Goal: Communication & Community: Answer question/provide support

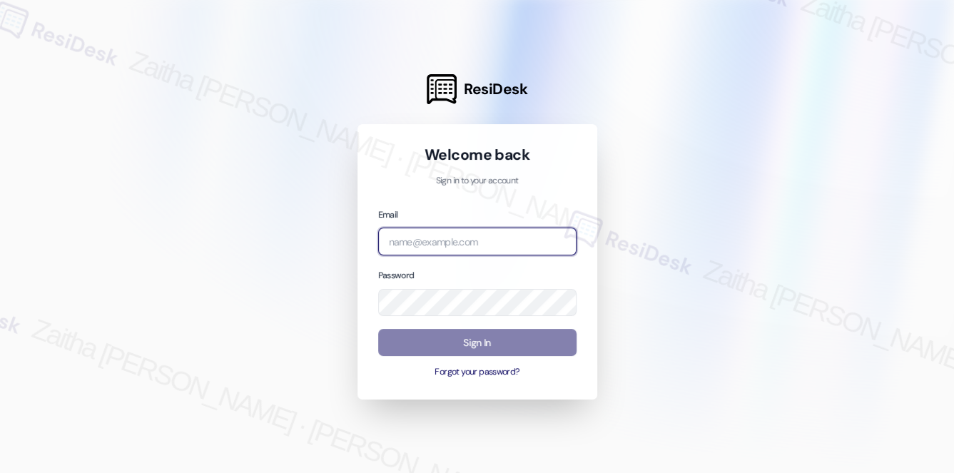
click at [464, 243] on input "email" at bounding box center [477, 242] width 198 height 28
type input "automated-surveys-grant_main-zaitha.mae.[PERSON_NAME]@grant_[DOMAIN_NAME]"
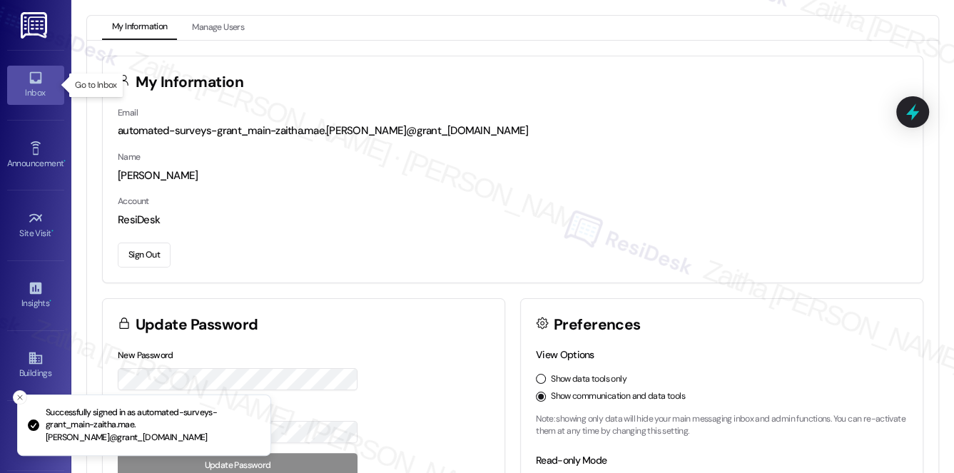
click at [36, 88] on div "Inbox" at bounding box center [35, 93] width 71 height 14
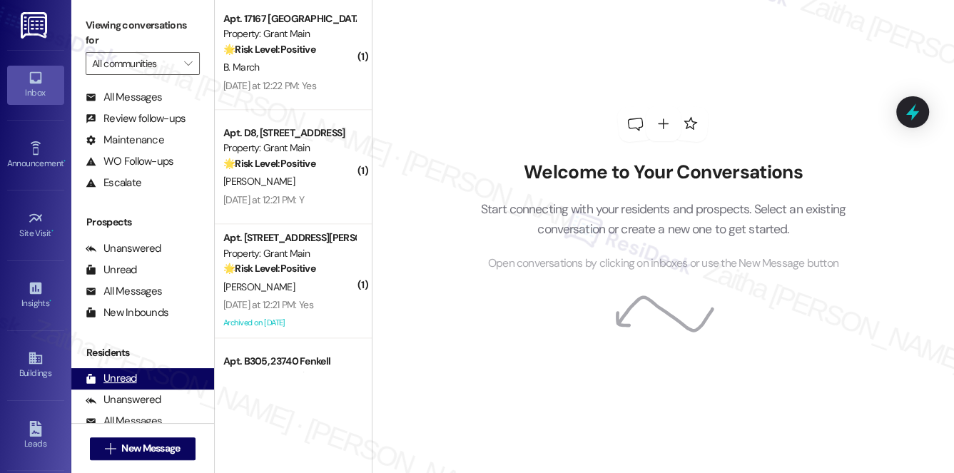
scroll to position [170, 0]
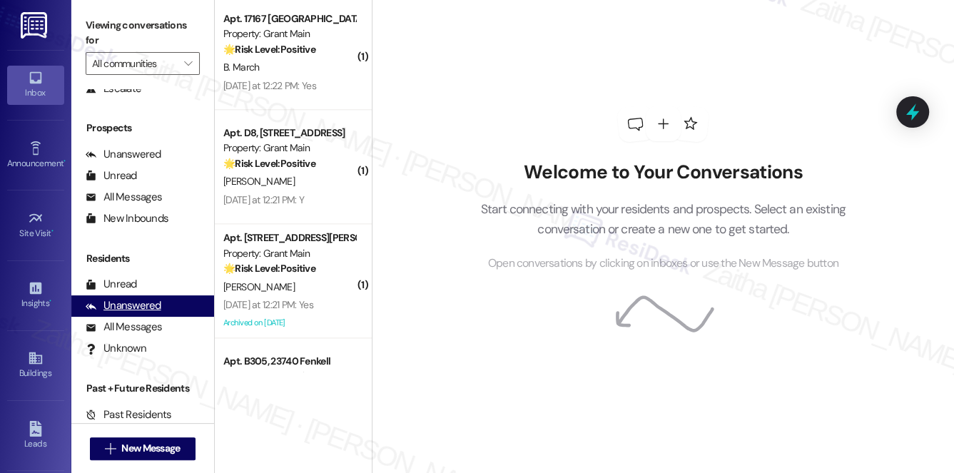
click at [136, 303] on div "Unanswered" at bounding box center [124, 305] width 76 height 15
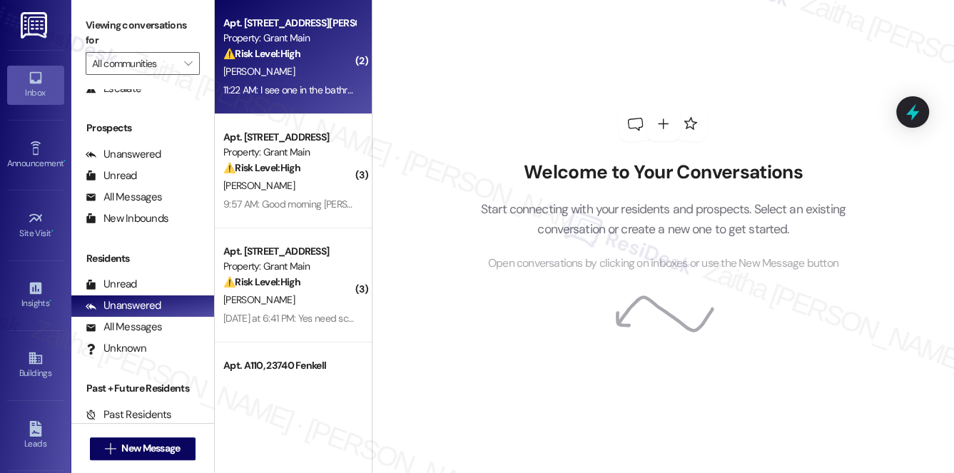
click at [290, 66] on div "D. Pankow" at bounding box center [289, 72] width 135 height 18
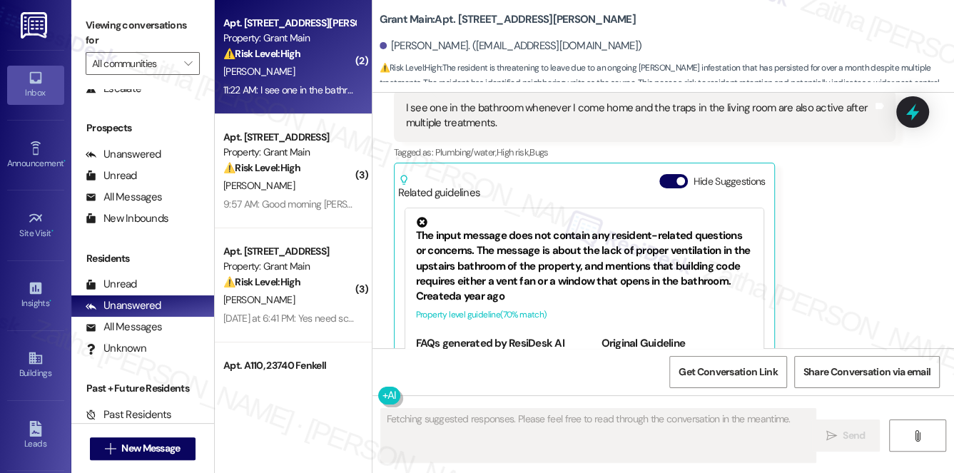
scroll to position [6494, 0]
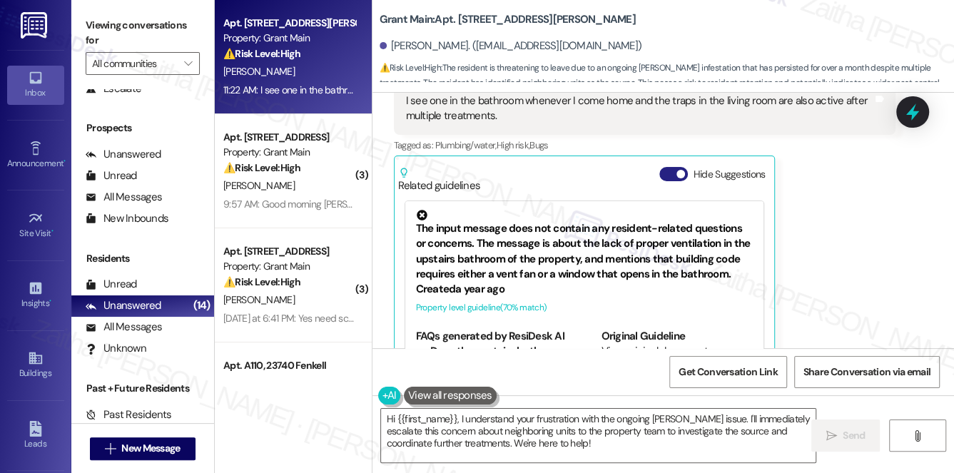
click at [669, 167] on button "Hide Suggestions" at bounding box center [673, 174] width 29 height 14
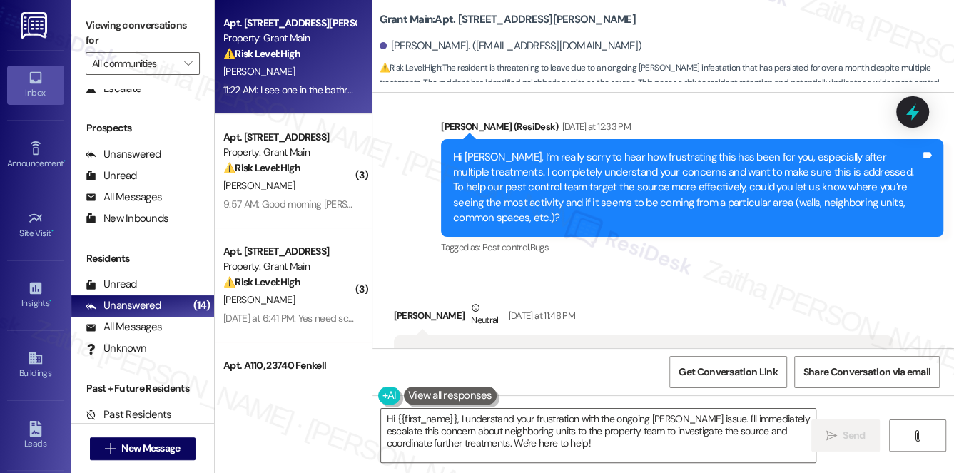
scroll to position [6241, 0]
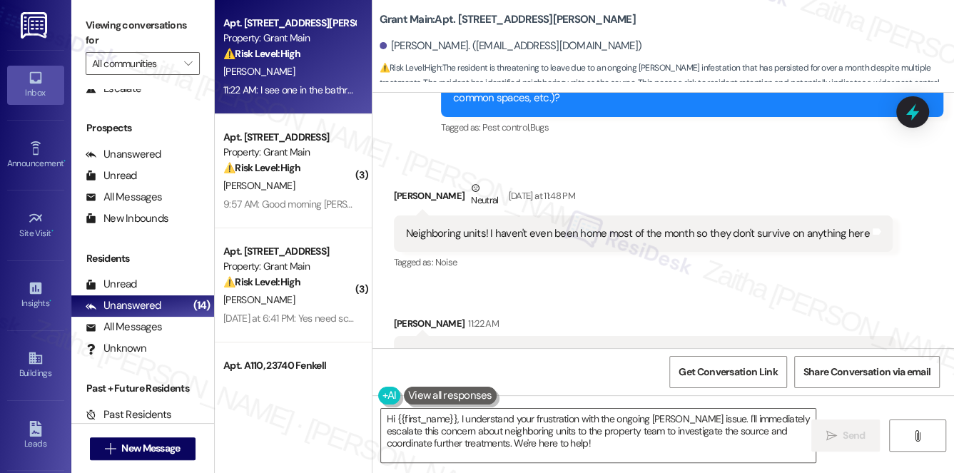
click at [465, 17] on b "Grant Main: Apt. 305, 120 Glynn Ct." at bounding box center [508, 19] width 256 height 15
copy b "305"
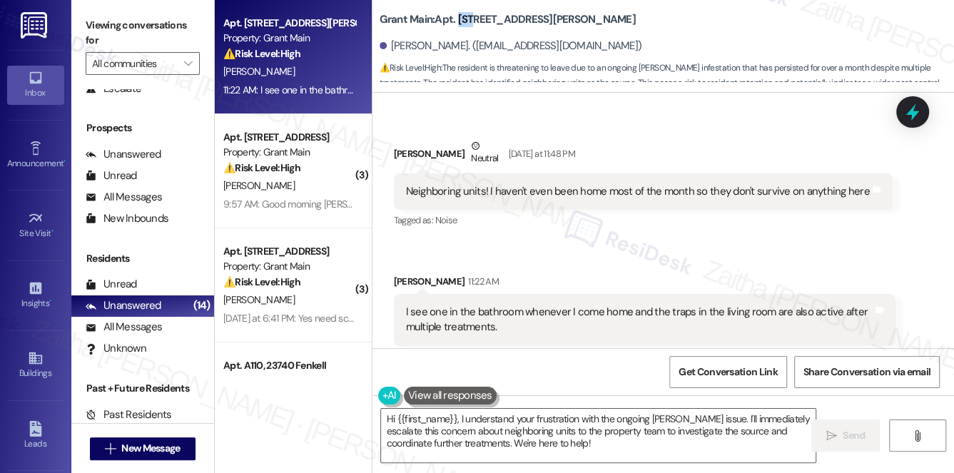
scroll to position [6306, 0]
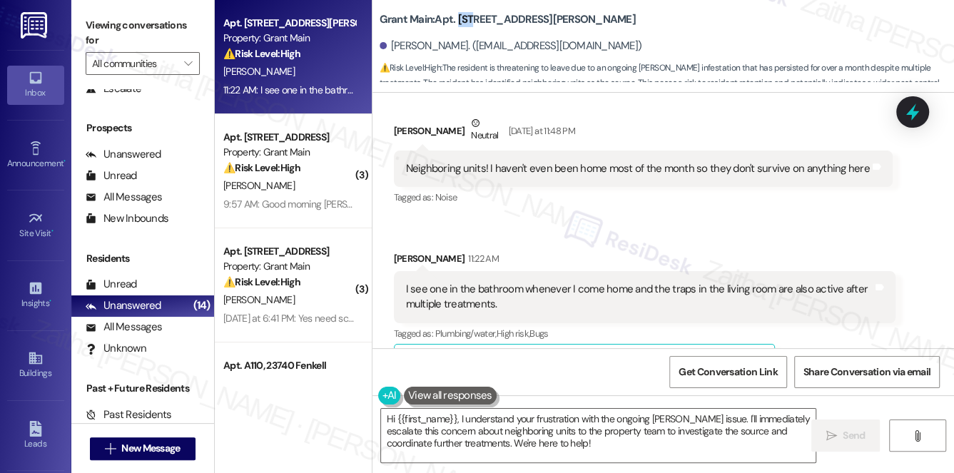
click at [678, 355] on button "Show suggestions" at bounding box center [670, 362] width 29 height 14
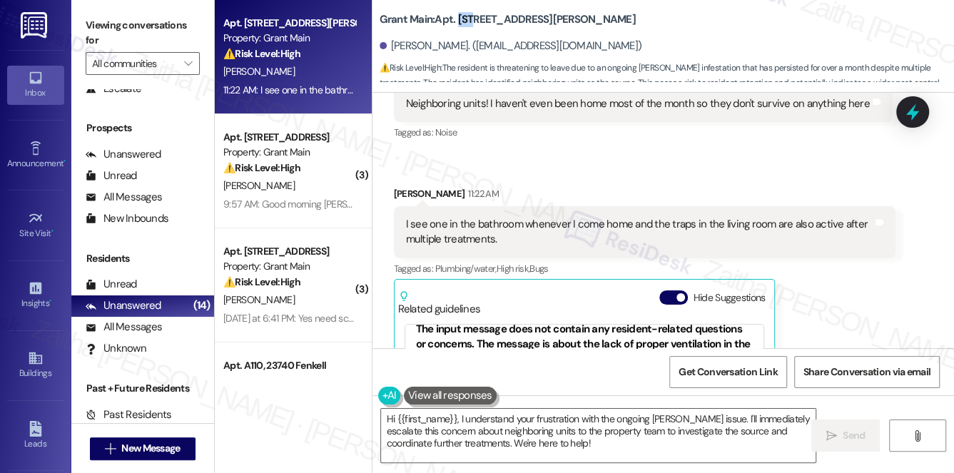
scroll to position [0, 0]
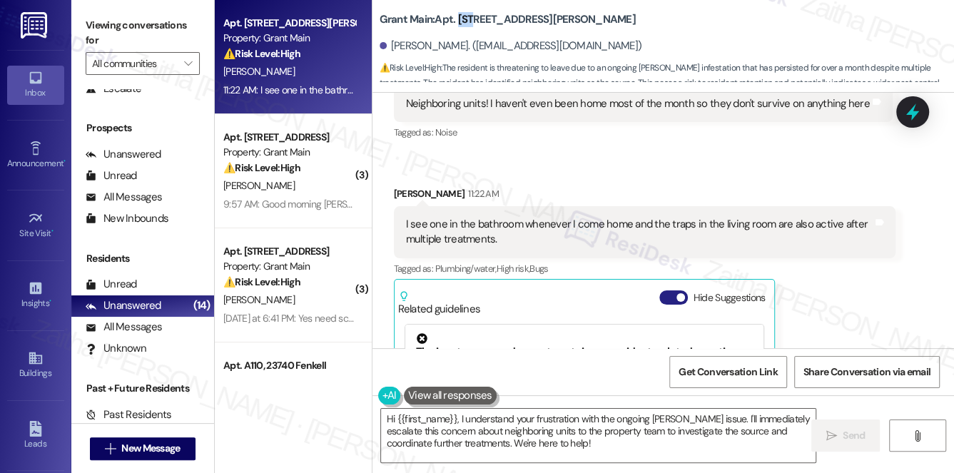
click at [661, 290] on button "Hide Suggestions" at bounding box center [673, 297] width 29 height 14
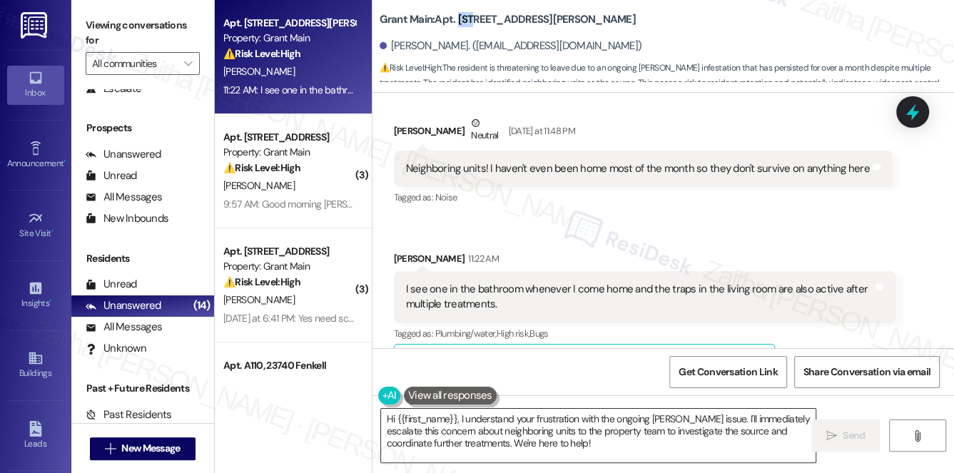
click at [387, 420] on textarea "Hi {{first_name}}, I understand your frustration with the ongoing roach issue. …" at bounding box center [598, 436] width 435 height 54
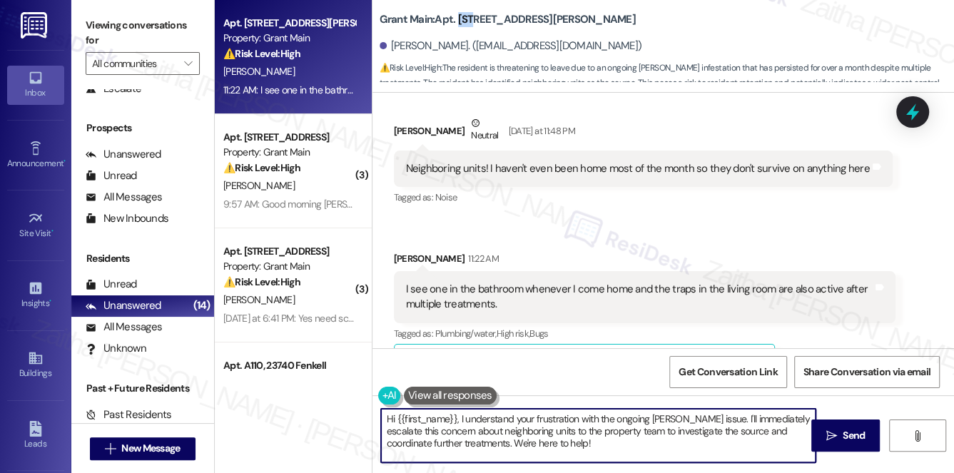
click at [388, 420] on textarea "Hi {{first_name}}, I understand your frustration with the ongoing roach issue. …" at bounding box center [598, 436] width 435 height 54
click at [578, 416] on textarea "Thank you for letting me know, {{first_name}}, I understand your frustration wi…" at bounding box center [598, 436] width 435 height 54
drag, startPoint x: 418, startPoint y: 432, endPoint x: 506, endPoint y: 431, distance: 87.8
click at [506, 431] on textarea "Thank you for letting me know, {{first_name}}. I understand your frustration wi…" at bounding box center [598, 436] width 435 height 54
click at [629, 427] on textarea "Thank you for letting me know, {{first_name}}. I understand your frustration wi…" at bounding box center [598, 436] width 435 height 54
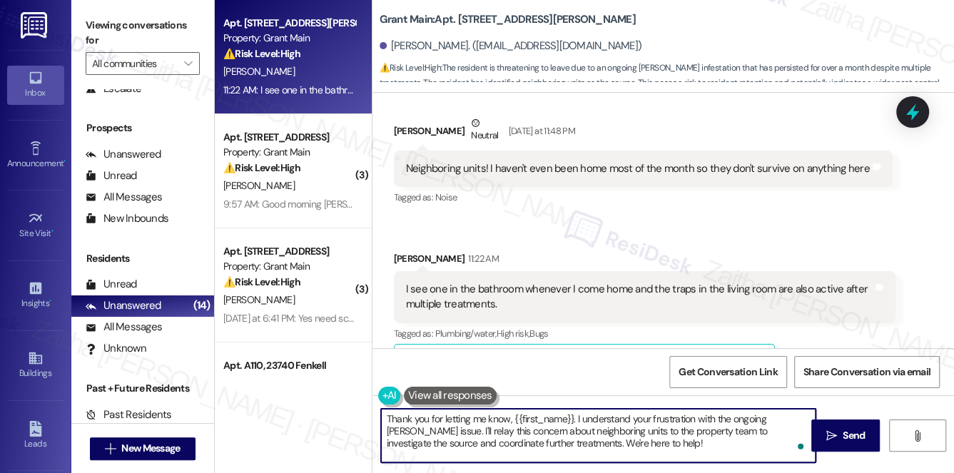
click at [629, 427] on textarea "Thank you for letting me know, {{first_name}}. I understand your frustration wi…" at bounding box center [598, 436] width 435 height 54
drag, startPoint x: 515, startPoint y: 445, endPoint x: 627, endPoint y: 457, distance: 112.0
click at [627, 457] on textarea "Thank you for letting me know, {{first_name}}. I understand your frustration wi…" at bounding box center [598, 436] width 435 height 54
drag, startPoint x: 382, startPoint y: 420, endPoint x: 540, endPoint y: 447, distance: 160.7
click at [540, 447] on textarea "Thank you for letting me know, {{first_name}}. I understand your frustration wi…" at bounding box center [598, 436] width 435 height 54
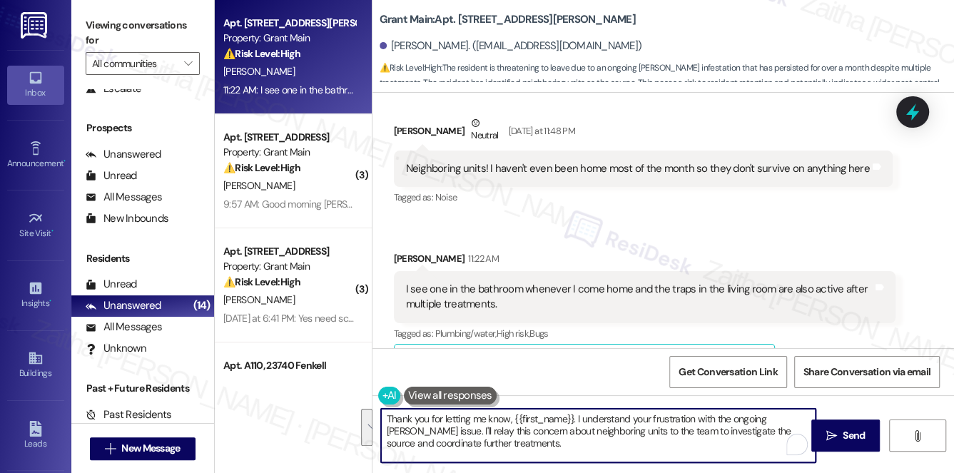
type textarea "Thank you for letting me know, {{first_name}}. I understand your frustration wi…"
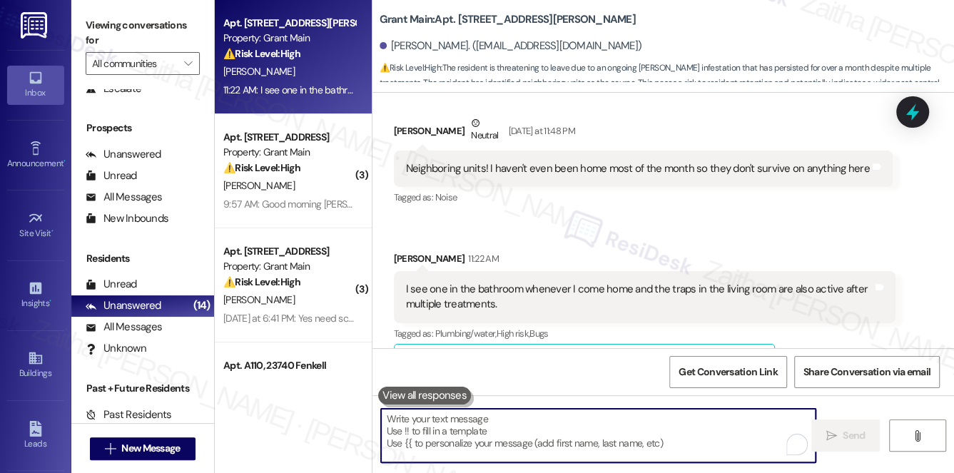
paste textarea "Thank you for letting me know, {{first_name}}. I understand your frustration wi…"
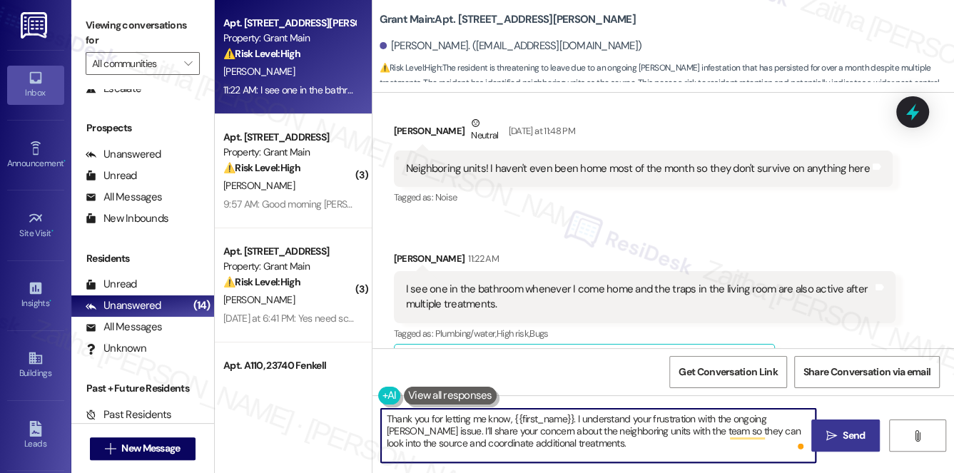
type textarea "Thank you for letting me know, {{first_name}}. I understand your frustration wi…"
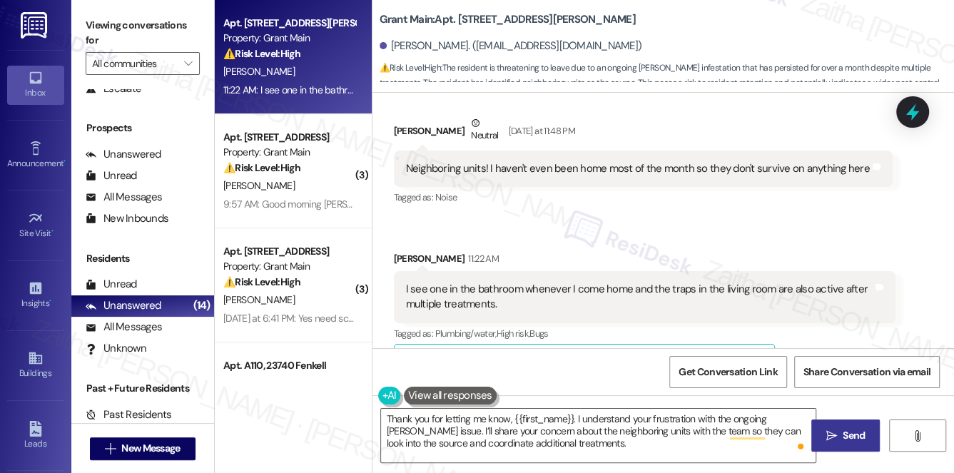
click at [844, 436] on span "Send" at bounding box center [854, 435] width 22 height 15
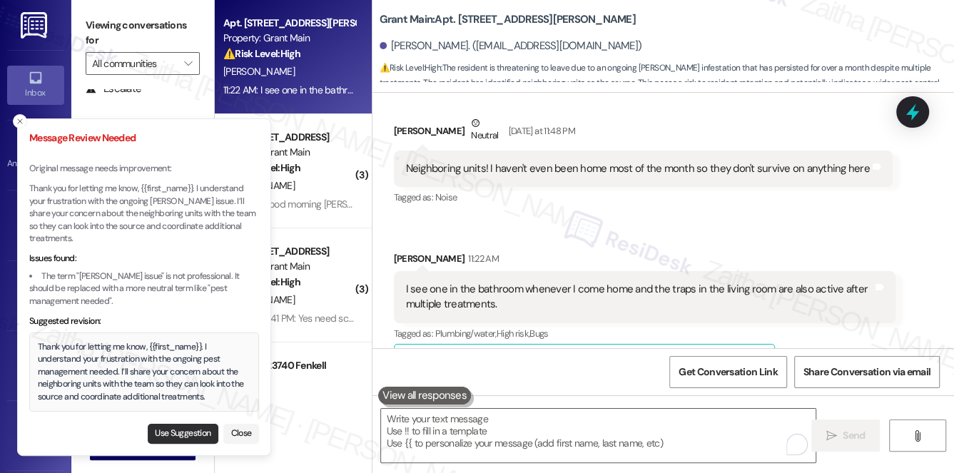
click at [163, 433] on button "Use Suggestion" at bounding box center [183, 434] width 71 height 20
type textarea "Thank you for letting me know, {{first_name}}. I understand your frustration wi…"
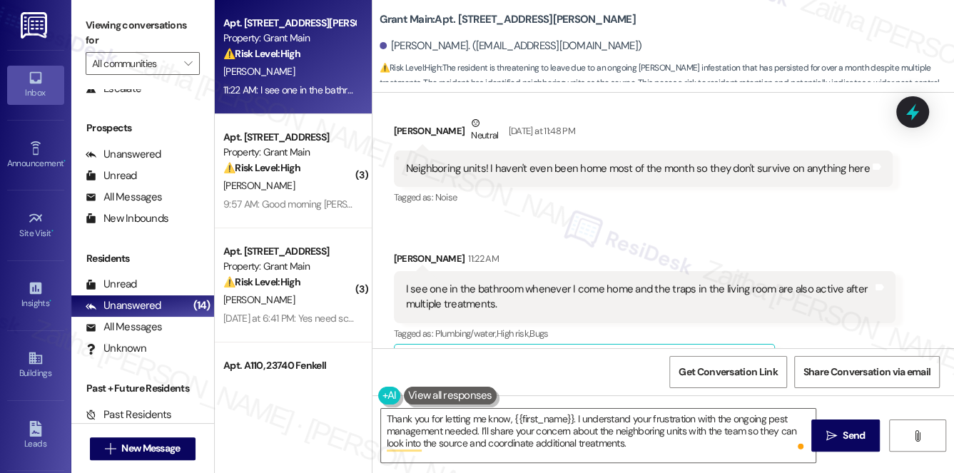
drag, startPoint x: 824, startPoint y: 445, endPoint x: 776, endPoint y: 393, distance: 70.7
click at [825, 445] on button " Send" at bounding box center [845, 436] width 69 height 32
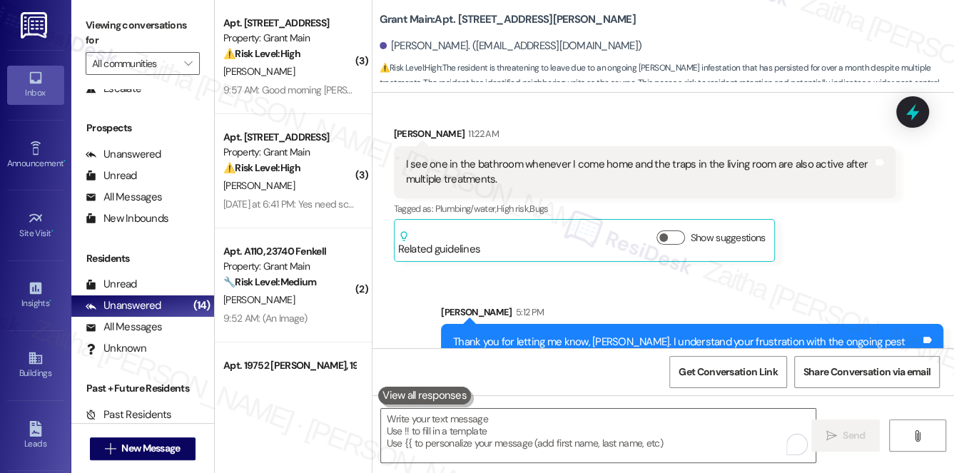
scroll to position [6435, 0]
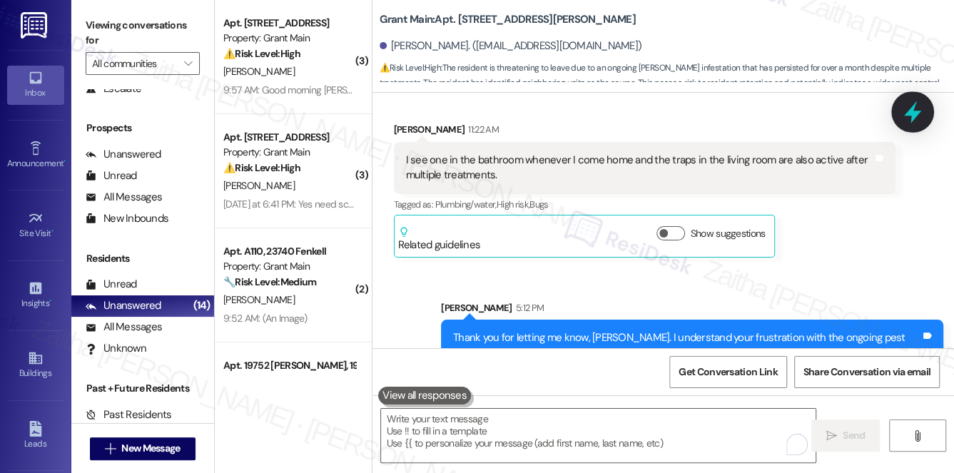
click at [911, 121] on icon at bounding box center [913, 112] width 24 height 24
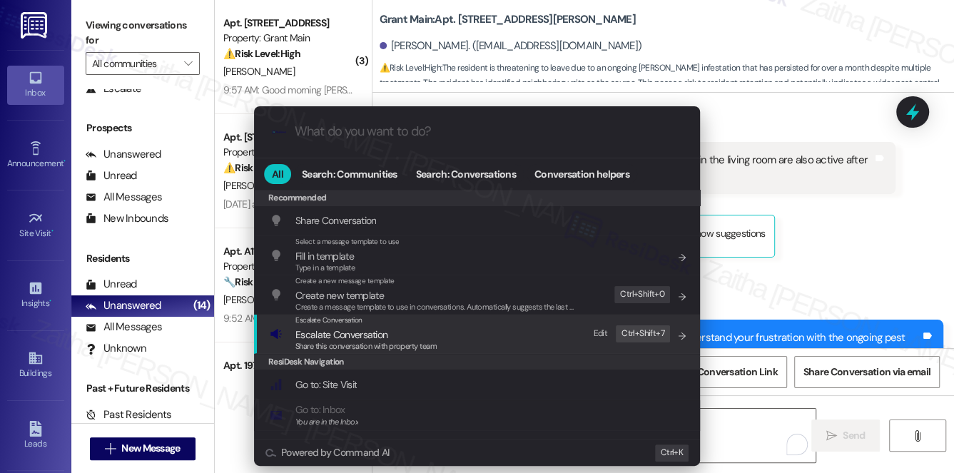
click at [335, 330] on span "Escalate Conversation" at bounding box center [341, 334] width 92 height 13
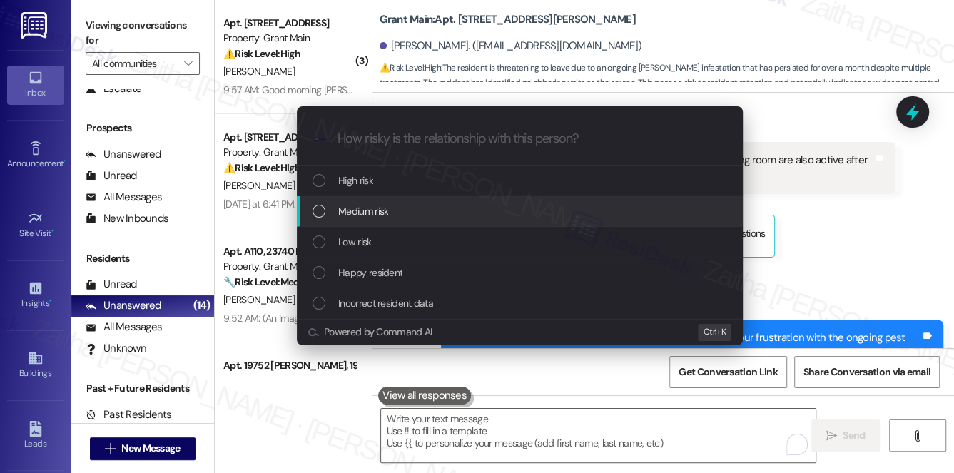
click at [392, 210] on div "Medium risk" at bounding box center [521, 211] width 417 height 16
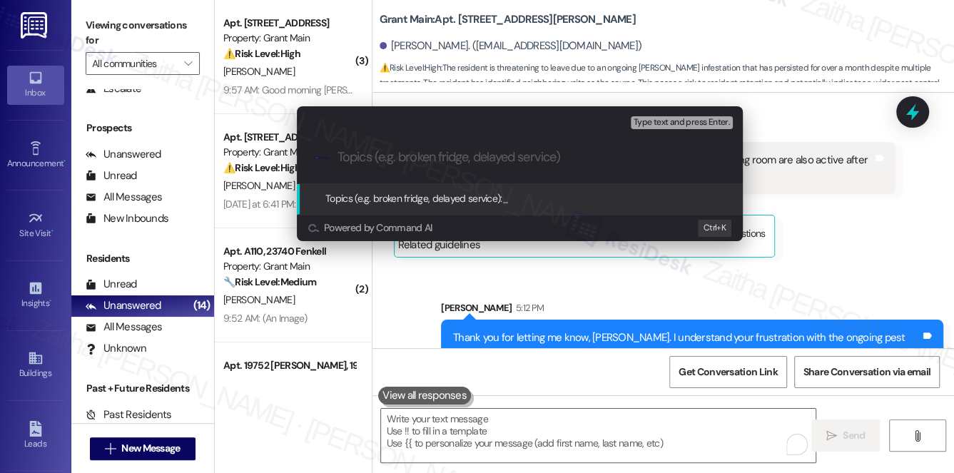
paste input "Roach Concern in Neighboring Units"
type input "Roach Concern in Neighboring Units"
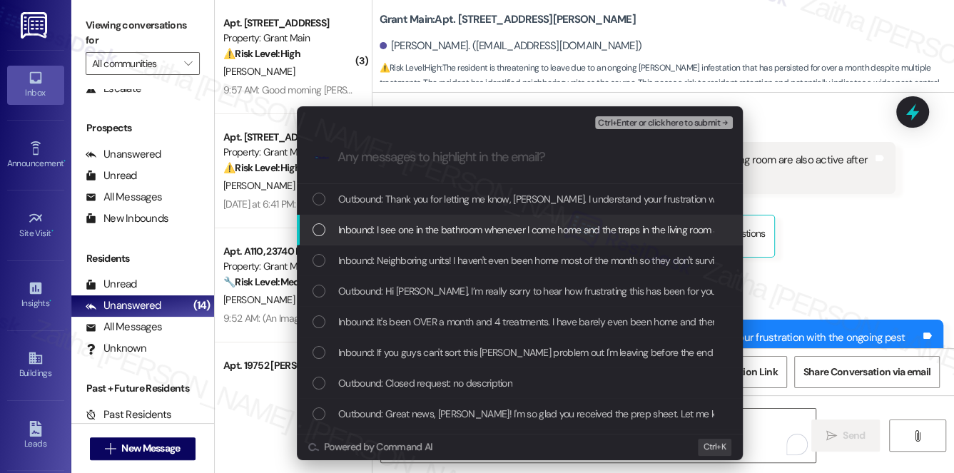
click at [421, 231] on span "Inbound: I see one in the bathroom whenever I come home and the traps in the li…" at bounding box center [608, 230] width 541 height 16
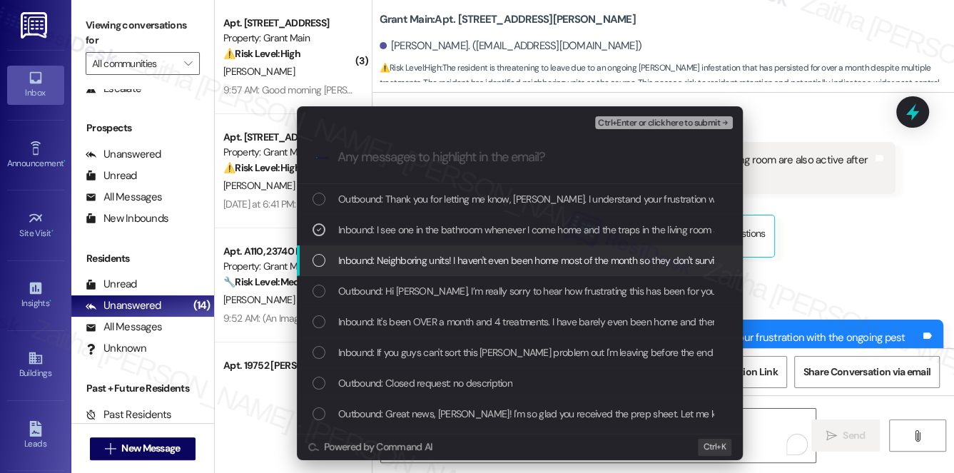
click at [420, 265] on span "Inbound: Neighboring units! I haven't even been home most of the month so they …" at bounding box center [566, 261] width 457 height 16
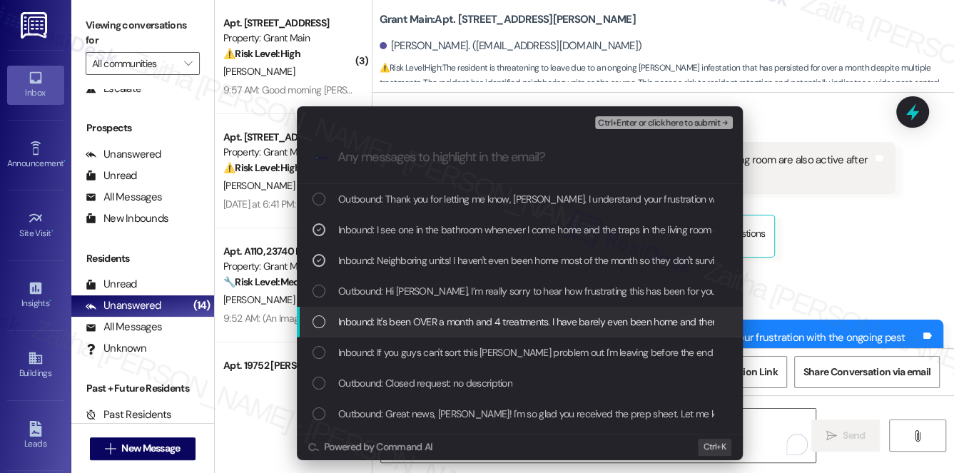
click at [447, 316] on span "Inbound: It's been OVER a month and 4 treatments. I have barely even been home …" at bounding box center [766, 322] width 856 height 16
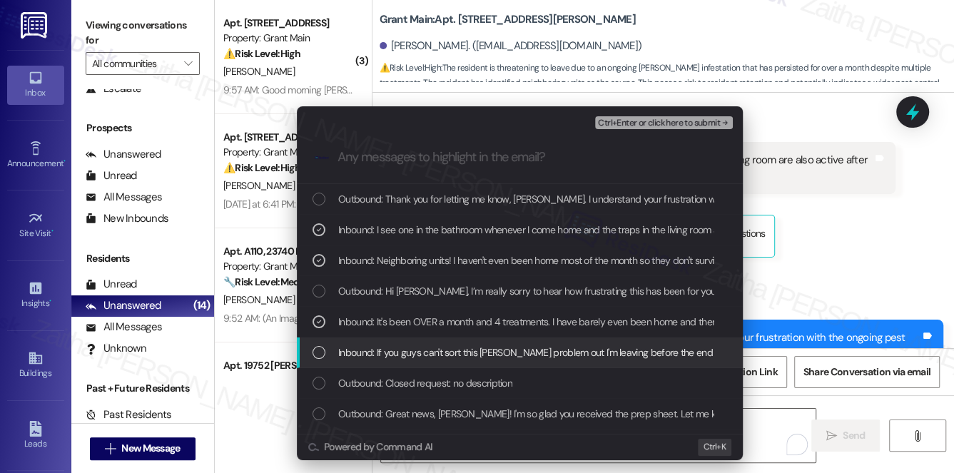
click at [472, 353] on span "Inbound: If you guys can't sort this roach problem out I'm leaving before the e…" at bounding box center [555, 353] width 435 height 16
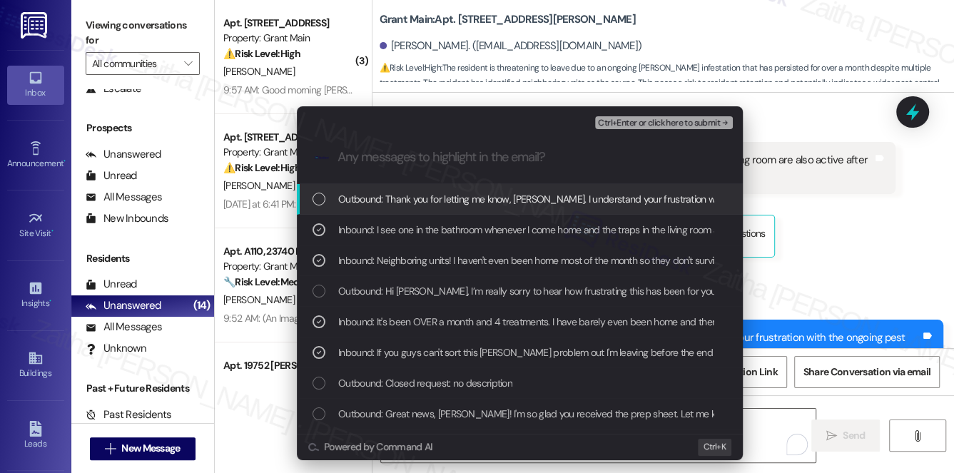
click at [631, 126] on span "Ctrl+Enter or click here to submit" at bounding box center [659, 123] width 122 height 10
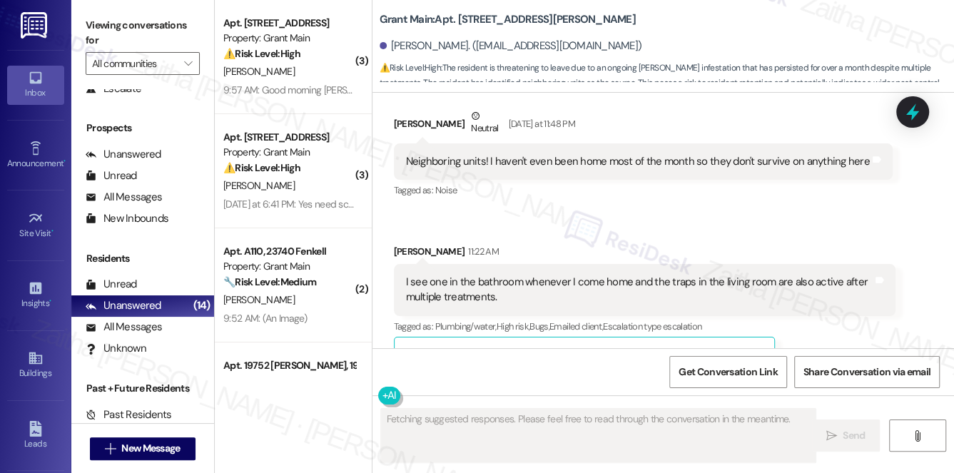
scroll to position [6494, 0]
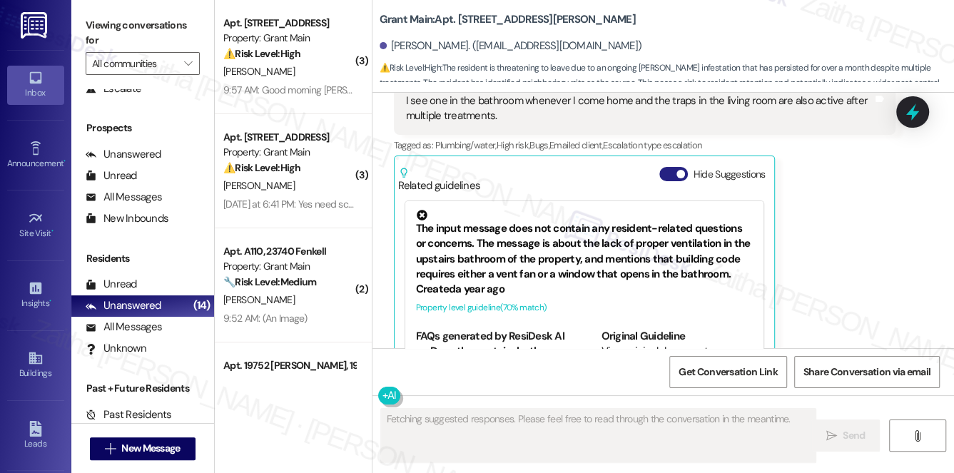
click at [663, 167] on button "Hide Suggestions" at bounding box center [673, 174] width 29 height 14
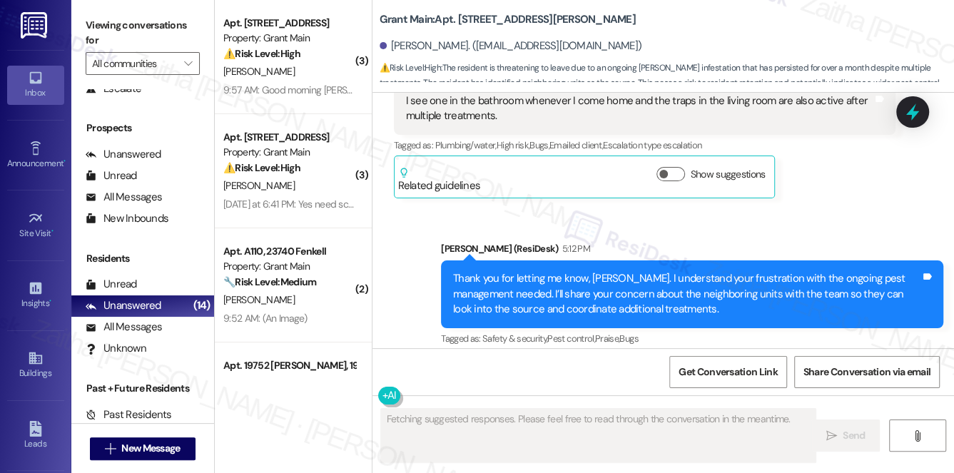
scroll to position [6365, 0]
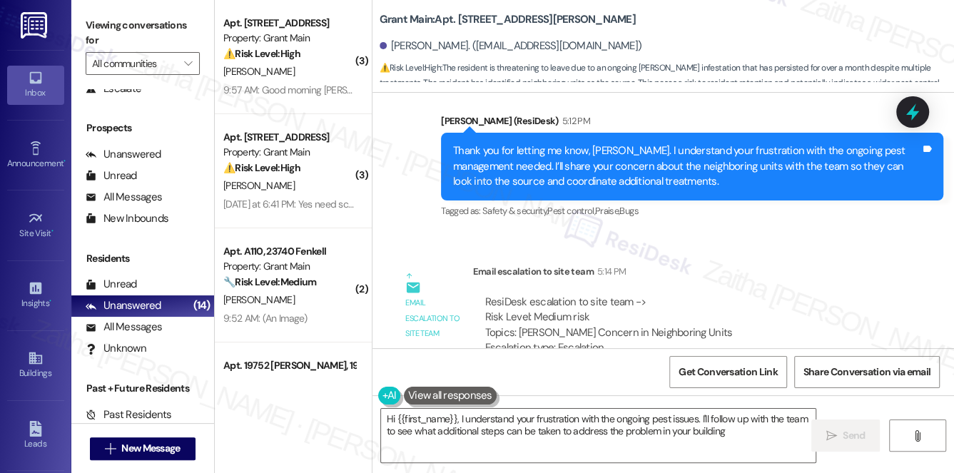
type textarea "Hi {{first_name}}, I understand your frustration with the ongoing pest issues. …"
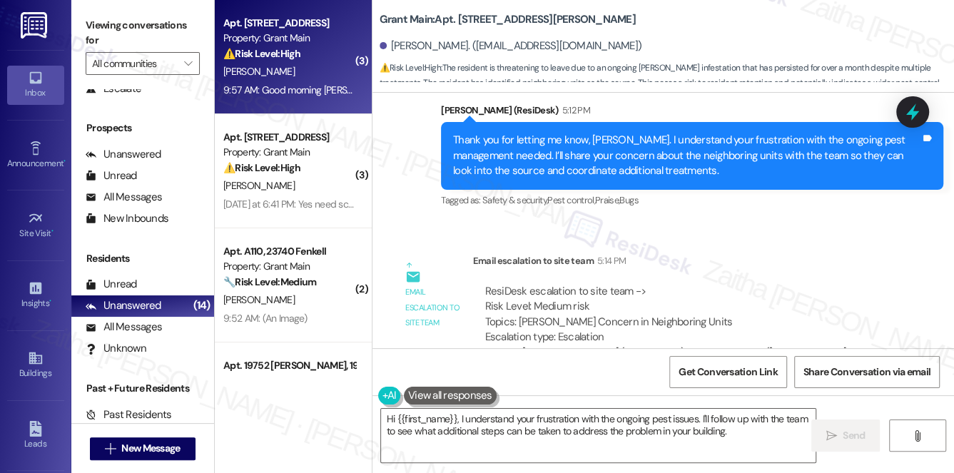
click at [288, 82] on div "9:57 AM: Good morning Sarah any news on that driveway??? I'm starting to feel v…" at bounding box center [289, 90] width 135 height 18
type textarea "Fetching suggested responses. Please feel free to read through the conversation…"
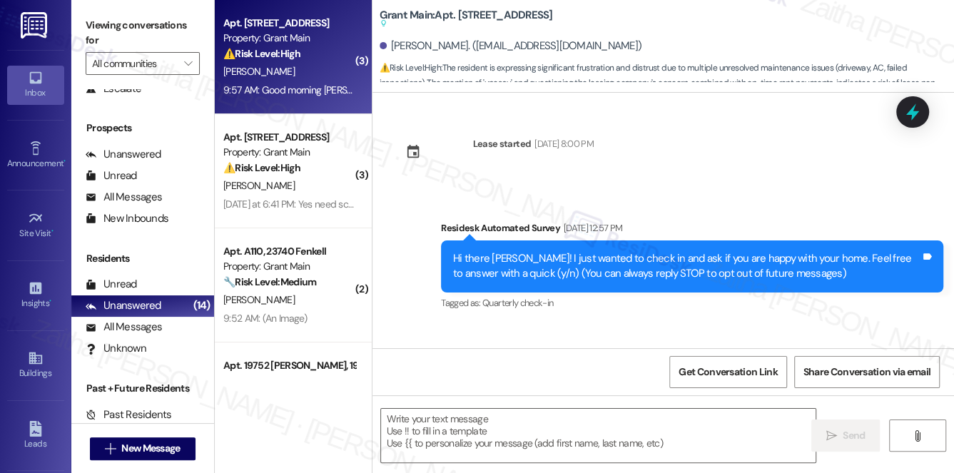
scroll to position [3006, 0]
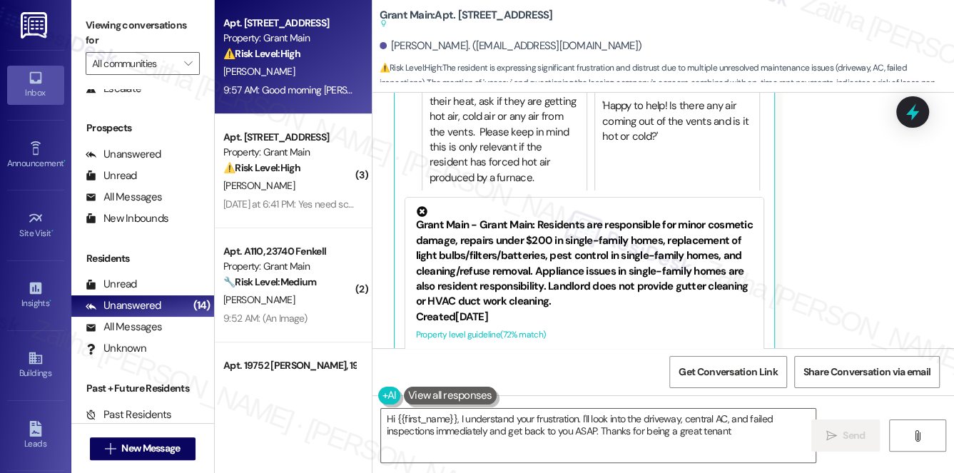
type textarea "Hi {{first_name}}, I understand your frustration. I'll look into the driveway, …"
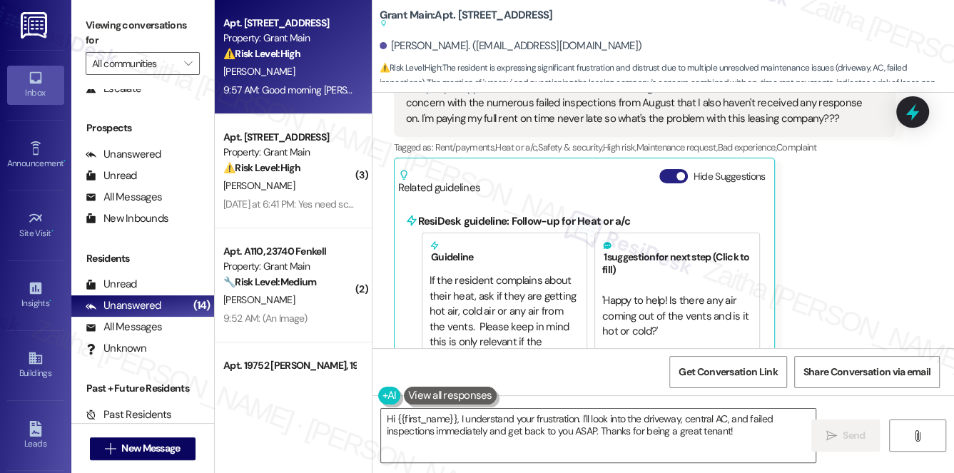
click at [666, 169] on button "Hide Suggestions" at bounding box center [673, 176] width 29 height 14
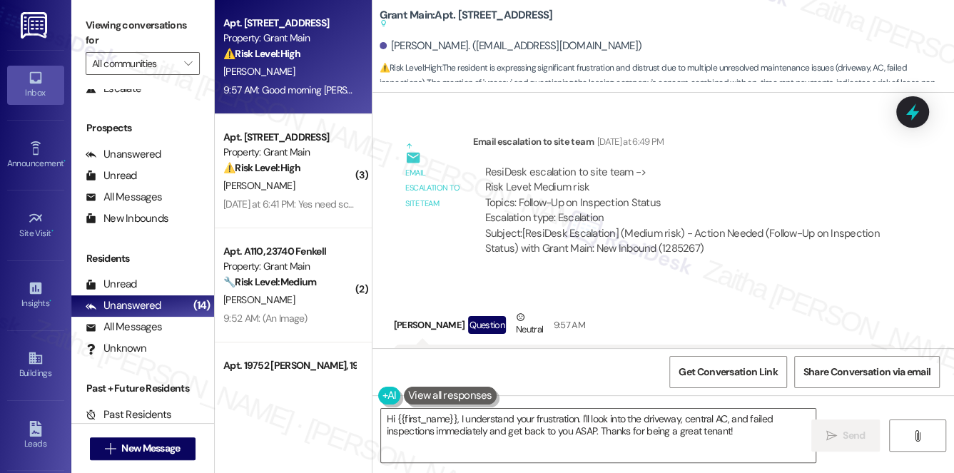
scroll to position [2627, 0]
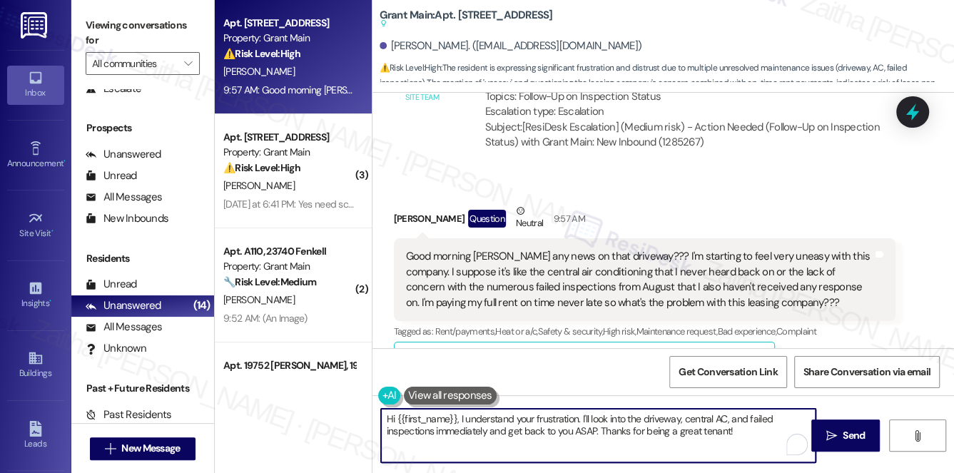
drag, startPoint x: 581, startPoint y: 417, endPoint x: 723, endPoint y: 440, distance: 143.7
click at [723, 440] on textarea "Hi {{first_name}}, I understand your frustration. I'll look into the driveway, …" at bounding box center [598, 436] width 435 height 54
click at [388, 216] on div "Received via SMS Ryan Wilhelm Question Neutral 9:57 AM Good morning Sarah any n…" at bounding box center [645, 294] width 524 height 202
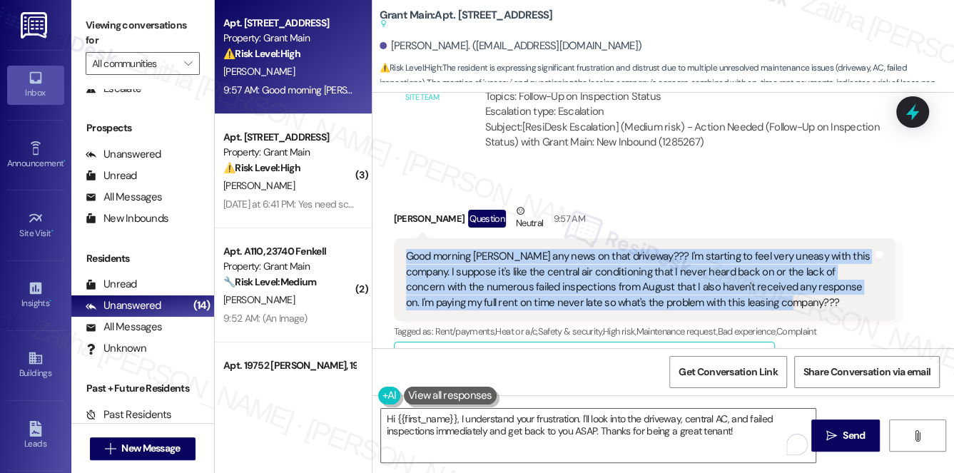
drag, startPoint x: 401, startPoint y: 207, endPoint x: 784, endPoint y: 260, distance: 386.9
click at [784, 260] on div "Good morning Sarah any news on that driveway??? I'm starting to feel very uneas…" at bounding box center [645, 279] width 502 height 83
copy div "Good morning Sarah any news on that driveway??? I'm starting to feel very uneas…"
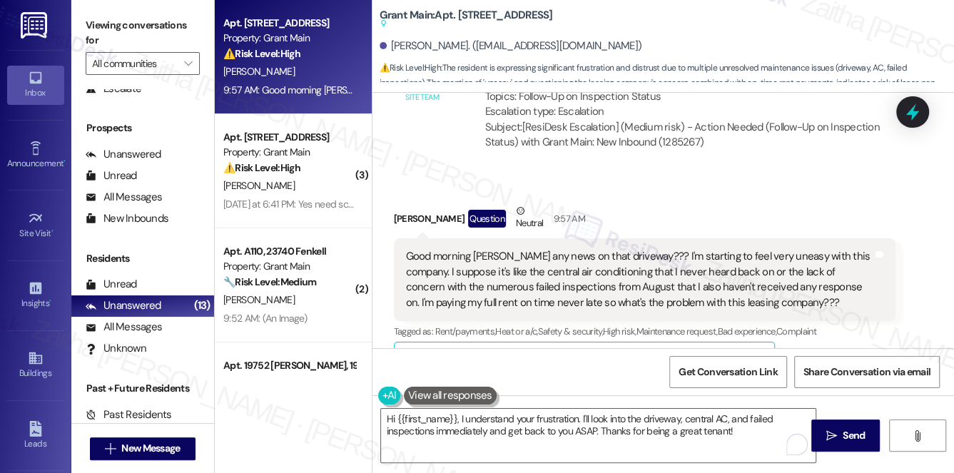
click at [634, 203] on div "Ryan Wilhelm Question Neutral 9:57 AM" at bounding box center [645, 220] width 502 height 35
click at [912, 103] on icon at bounding box center [913, 112] width 24 height 24
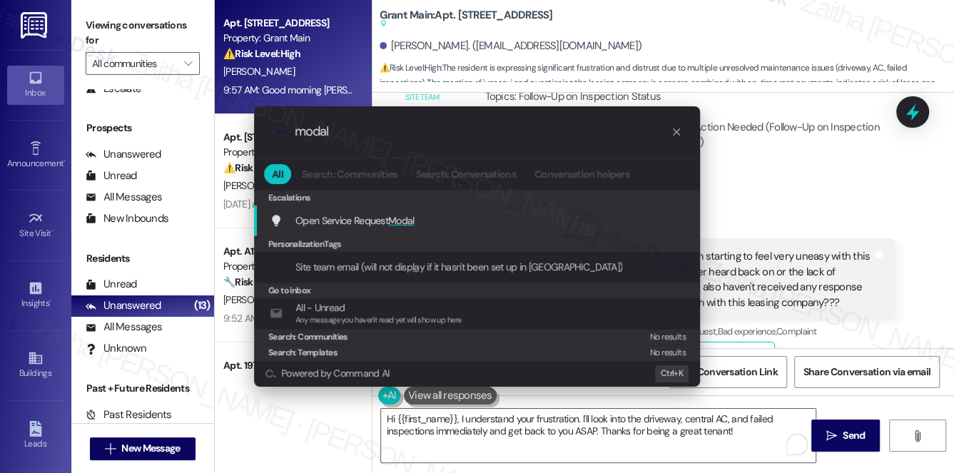
type input "modal"
click at [405, 218] on span "Modal" at bounding box center [401, 220] width 26 height 13
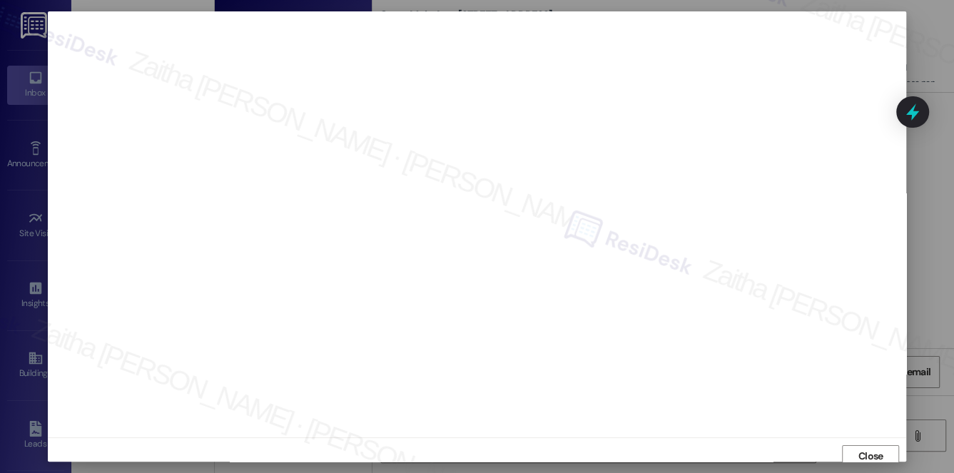
scroll to position [6, 0]
click at [874, 445] on span "Close" at bounding box center [870, 450] width 25 height 15
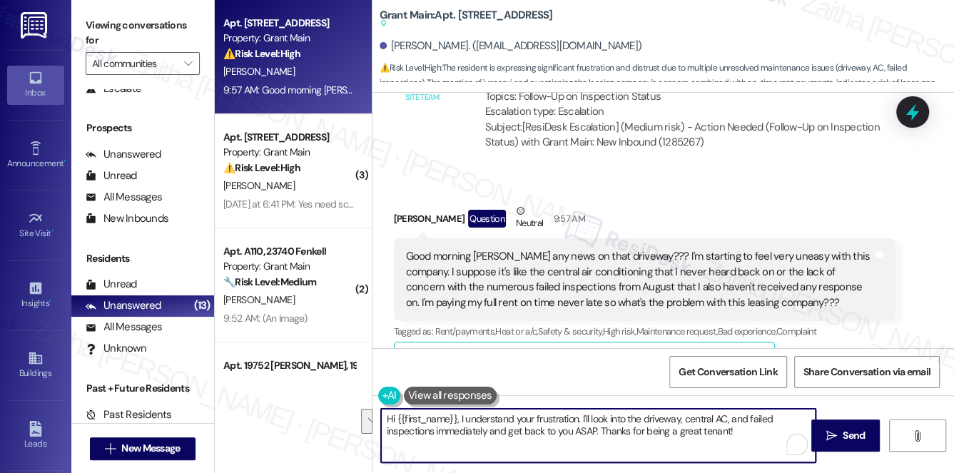
drag, startPoint x: 382, startPoint y: 417, endPoint x: 744, endPoint y: 432, distance: 361.4
click at [744, 433] on textarea "Hi {{first_name}}, I understand your frustration. I'll look into the driveway, …" at bounding box center [598, 436] width 435 height 54
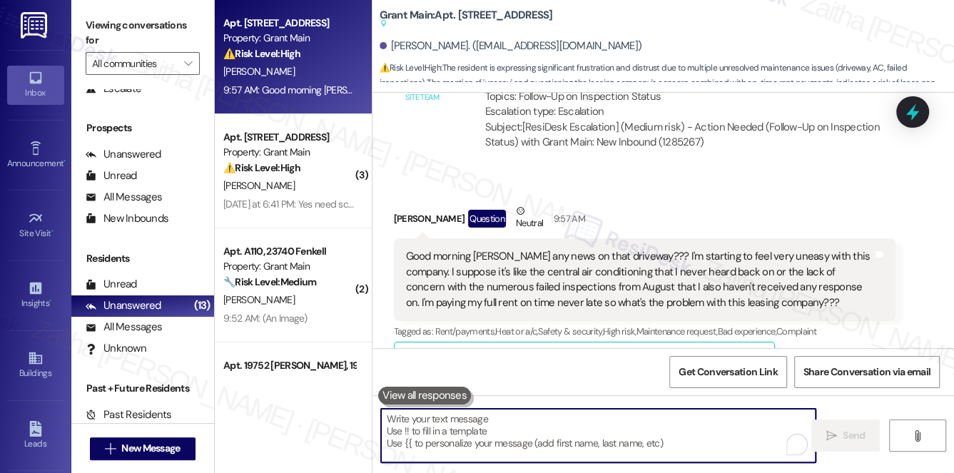
paste textarea "I understand how frustrating it feels to be waiting for updates on the driveway…"
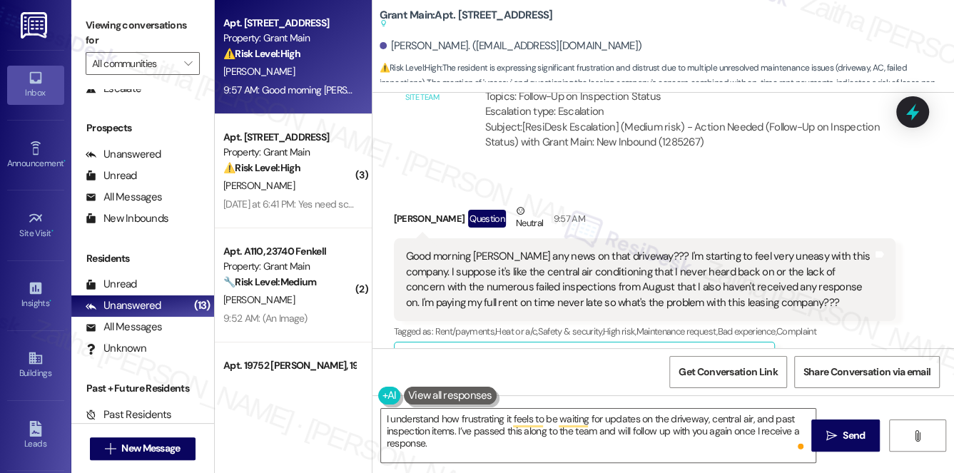
click at [397, 203] on div "Ryan Wilhelm Question Neutral 9:57 AM" at bounding box center [645, 220] width 502 height 35
copy div "Ryan"
click at [382, 420] on textarea "I understand how frustrating it feels to be waiting for updates on the driveway…" at bounding box center [598, 436] width 435 height 54
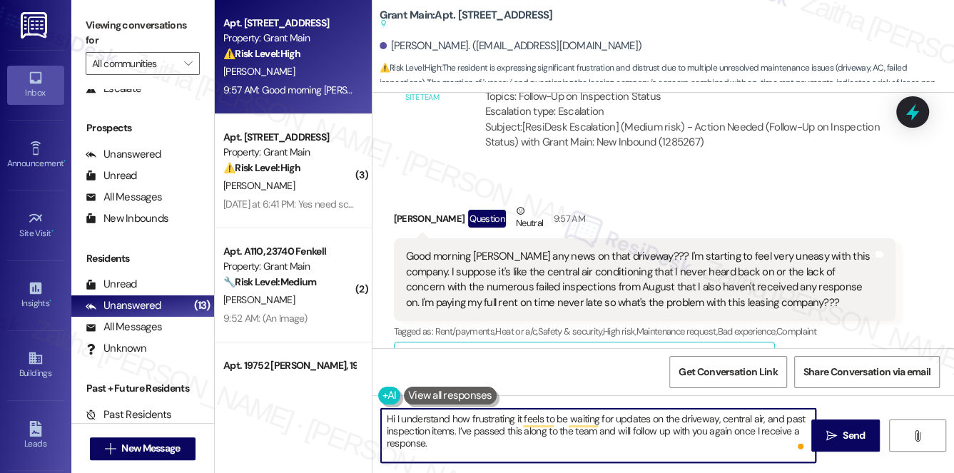
paste textarea "Ryan"
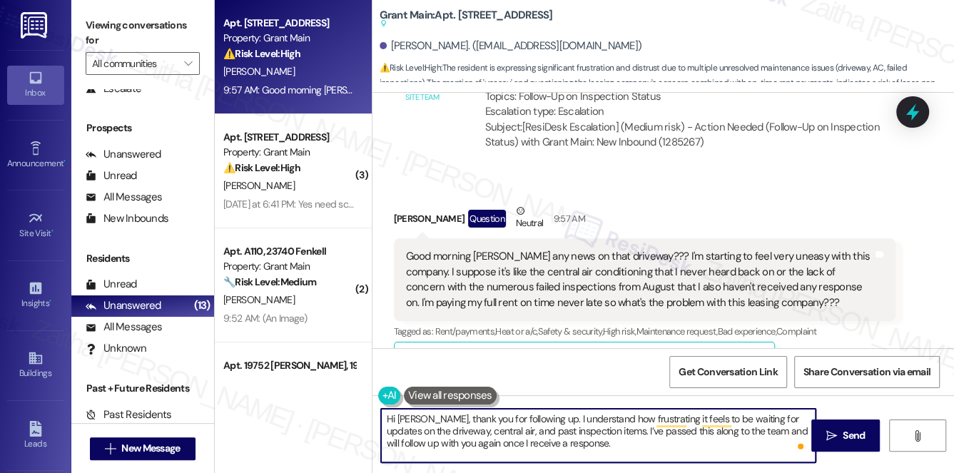
type textarea "Hi Ryan, thank you for following up. I understand how frustrating it feels to b…"
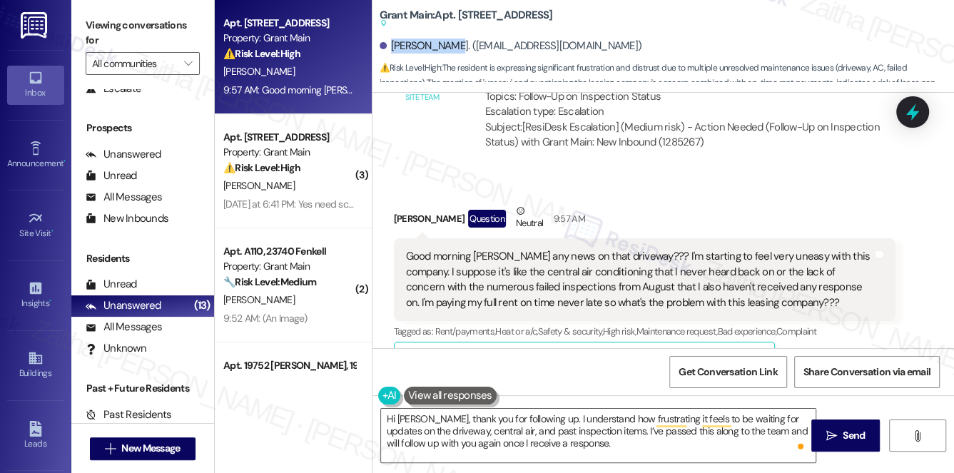
drag, startPoint x: 392, startPoint y: 46, endPoint x: 448, endPoint y: 41, distance: 56.5
click at [448, 41] on div "Ryan Wilhelm. (rjwilhelm83@gmail.com)" at bounding box center [511, 46] width 263 height 15
copy div "Ryan Wilhelm"
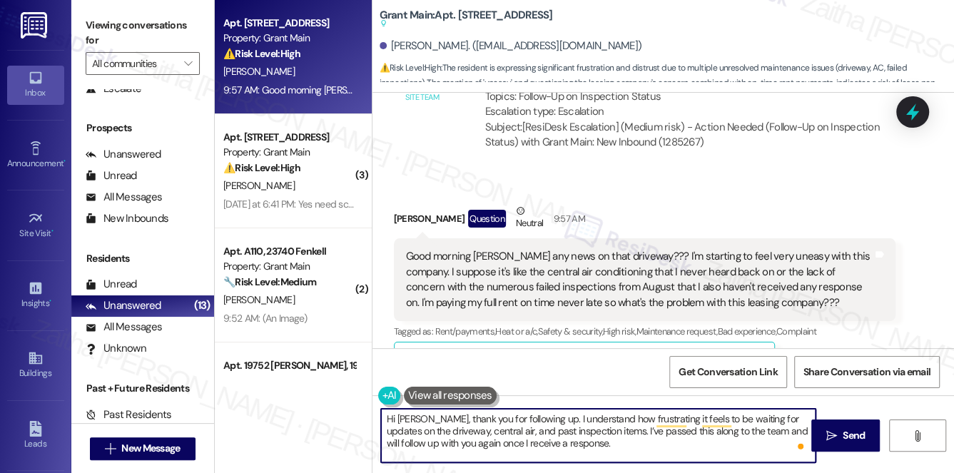
click at [586, 445] on textarea "Hi Ryan, thank you for following up. I understand how frustrating it feels to b…" at bounding box center [598, 436] width 435 height 54
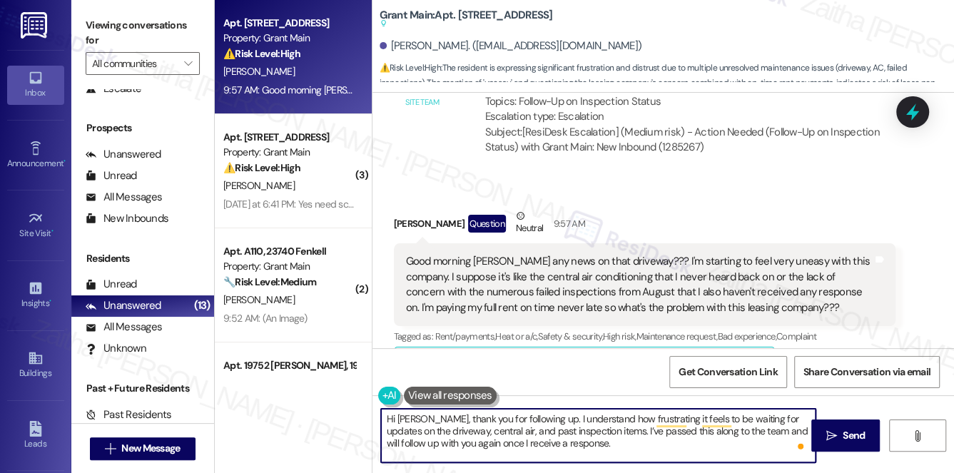
scroll to position [2627, 0]
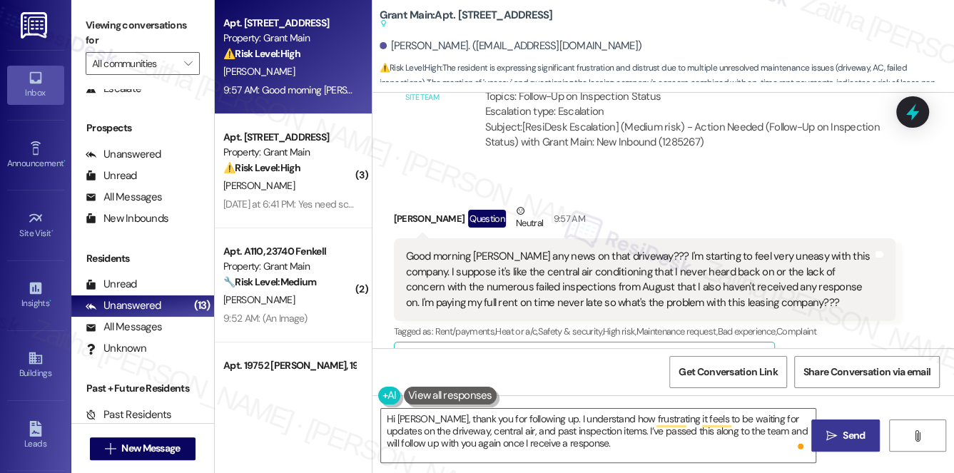
click at [838, 427] on button " Send" at bounding box center [845, 436] width 69 height 32
click at [934, 113] on div "Lease started Oct 27, 2024 at 8:00 PM Survey, sent via SMS Residesk Automated S…" at bounding box center [663, 220] width 582 height 255
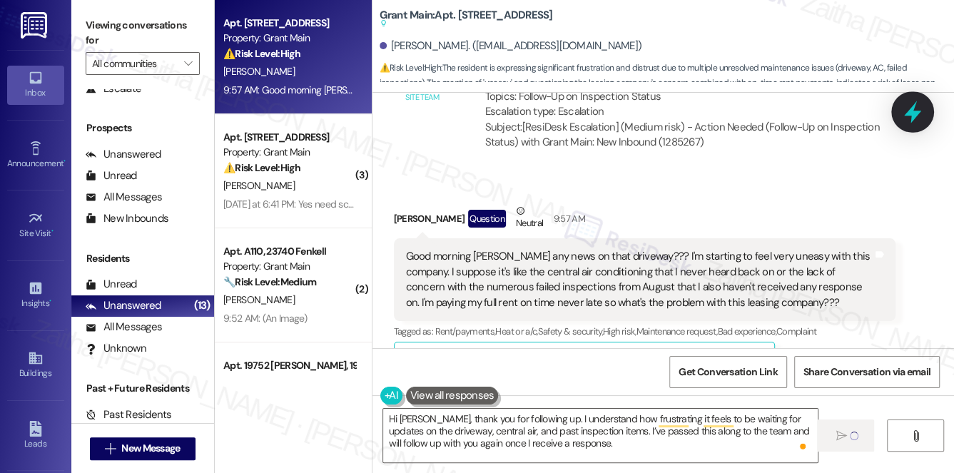
click at [917, 121] on icon at bounding box center [913, 112] width 24 height 24
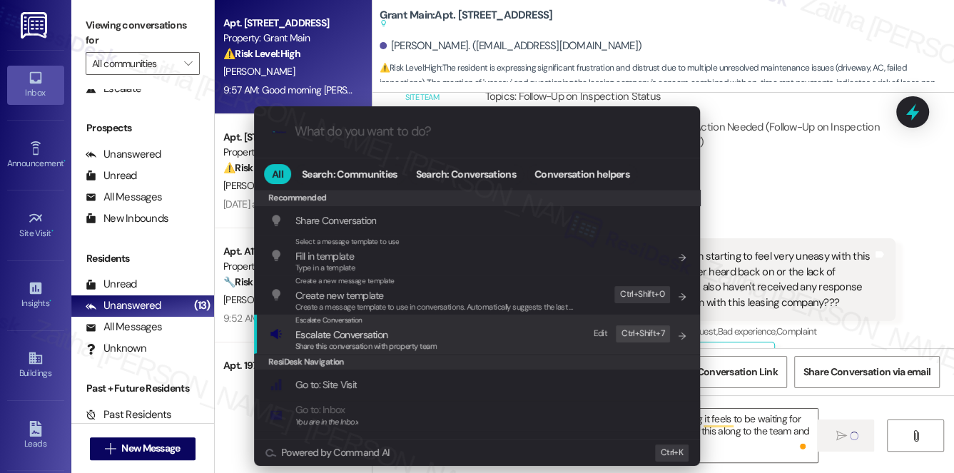
click at [360, 334] on span "Escalate Conversation" at bounding box center [341, 334] width 92 height 13
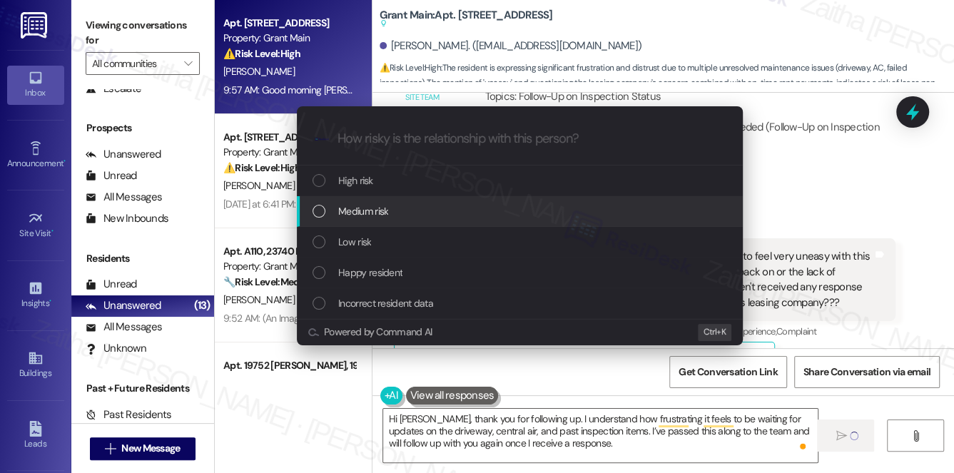
click at [394, 212] on div "Medium risk" at bounding box center [521, 211] width 417 height 16
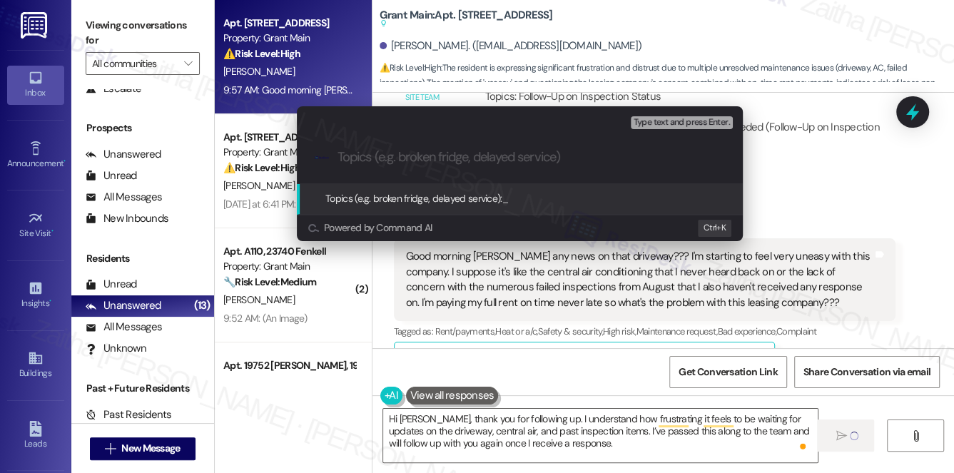
paste input "Follow-Up on Driveway, Central Air, and Inspection Concerns"
type input "Follow-Up on Driveway, Central Air, and Inspection Concerns"
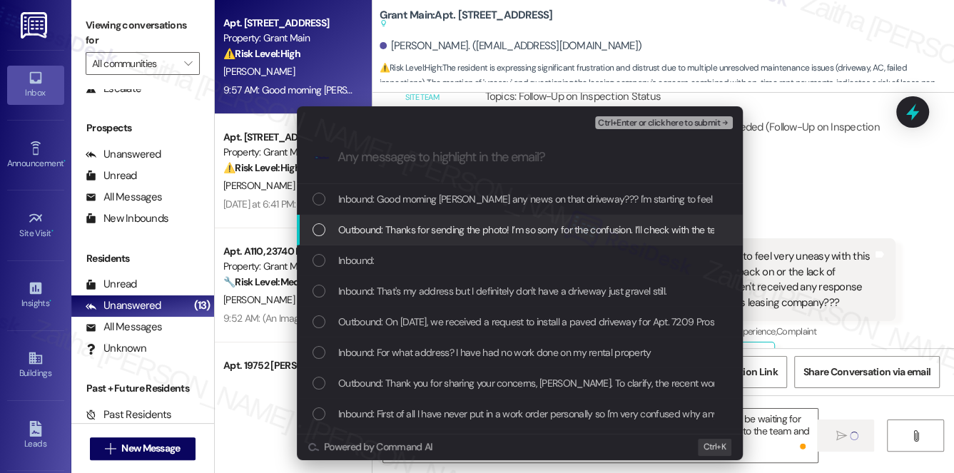
click at [472, 227] on span "Outbound: Thanks for sending the photo! I’m so sorry for the confusion. I’ll ch…" at bounding box center [720, 230] width 764 height 16
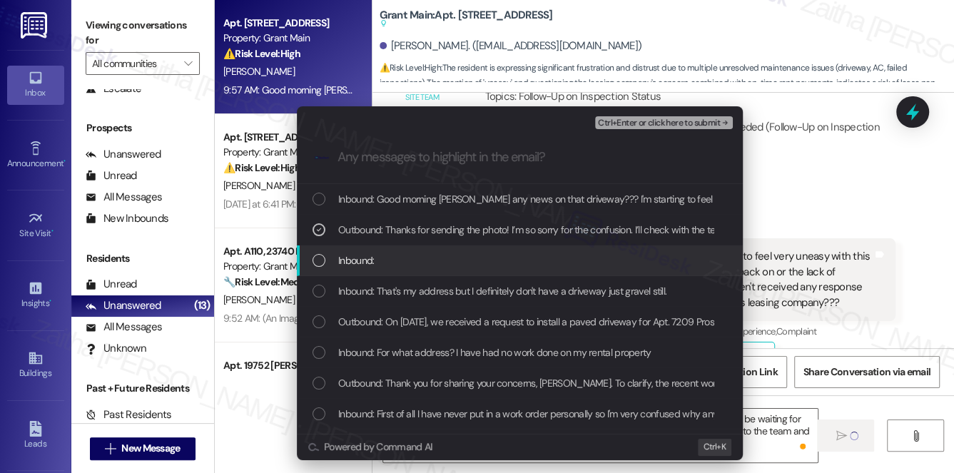
click at [437, 256] on div "Inbound:" at bounding box center [521, 261] width 417 height 16
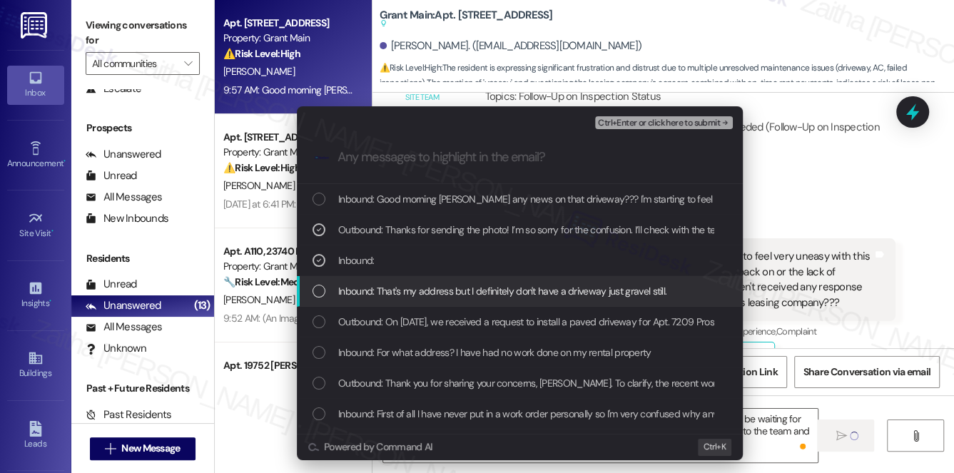
click at [441, 292] on span "Inbound: That's my address but I definitely don't have a driveway just gravel s…" at bounding box center [502, 291] width 328 height 16
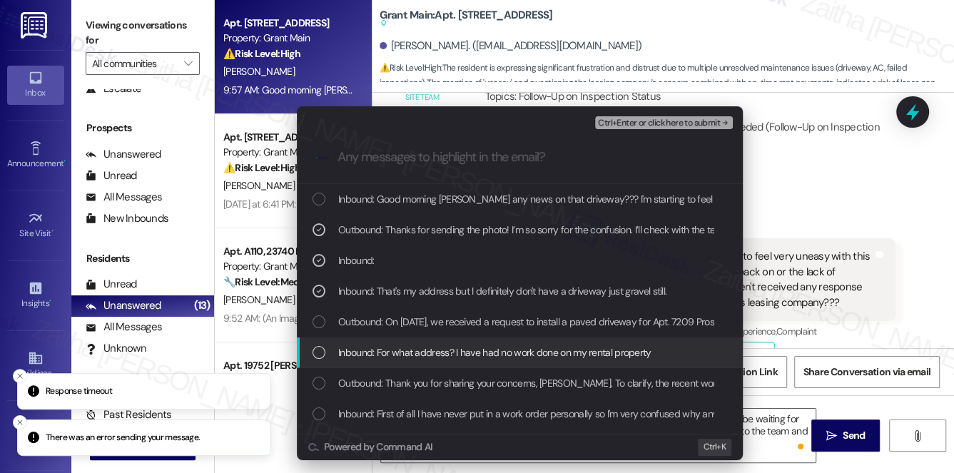
click at [440, 350] on span "Inbound: For what address? I have had no work done on my rental property" at bounding box center [494, 353] width 313 height 16
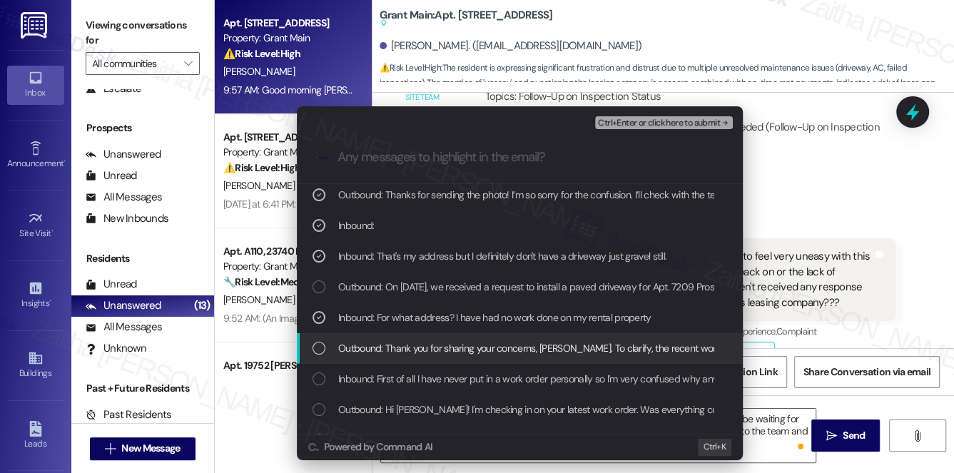
scroll to position [64, 0]
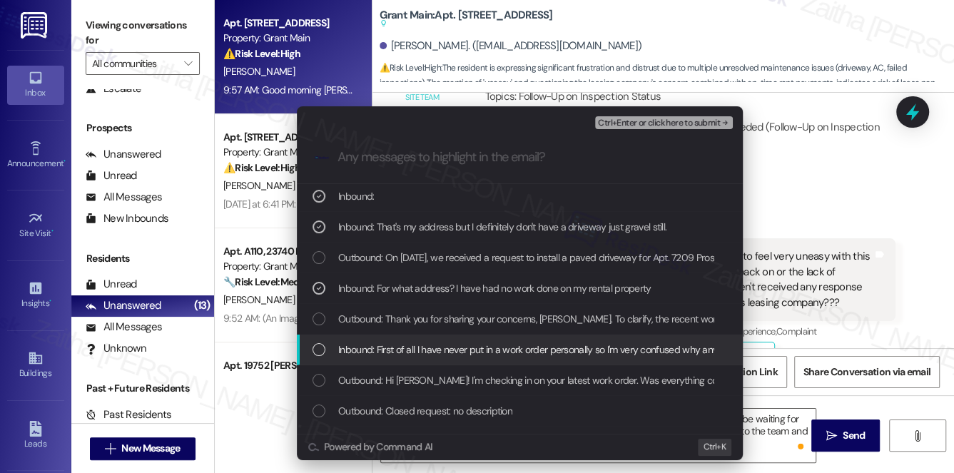
click at [491, 347] on span "Inbound: First of all I have never put in a work order personally so I'm very c…" at bounding box center [962, 350] width 1249 height 16
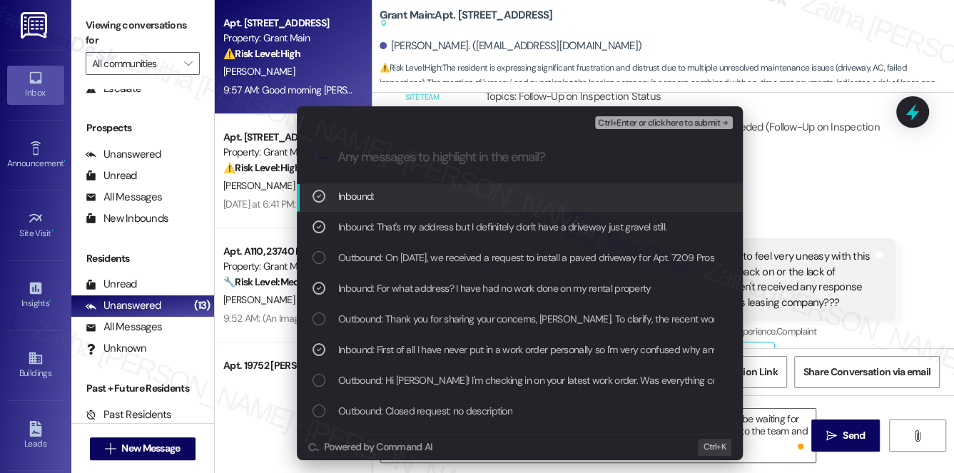
click at [633, 126] on span "Ctrl+Enter or click here to submit" at bounding box center [659, 123] width 122 height 10
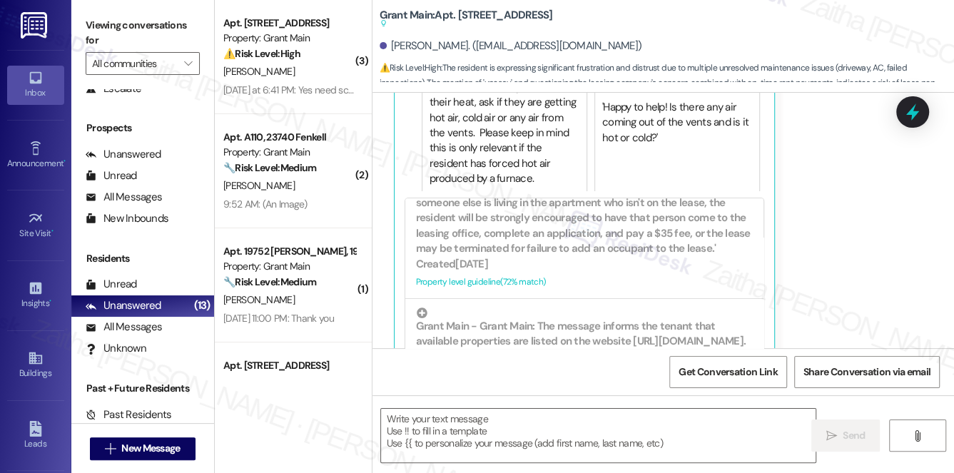
scroll to position [3151, 0]
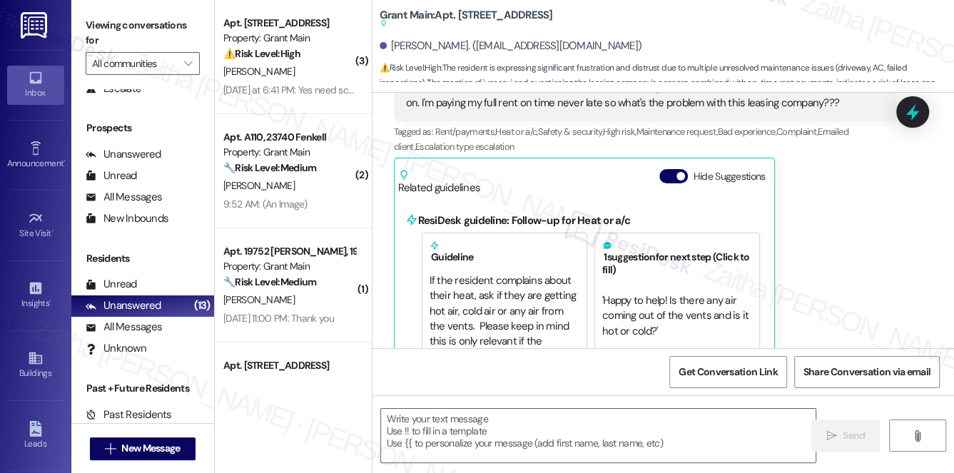
type textarea "Fetching suggested responses. Please feel free to read through the conversation…"
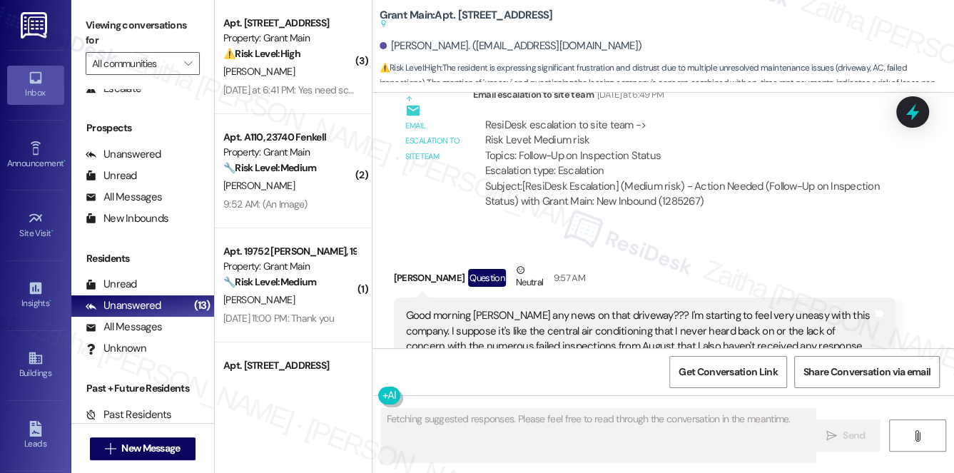
scroll to position [2633, 0]
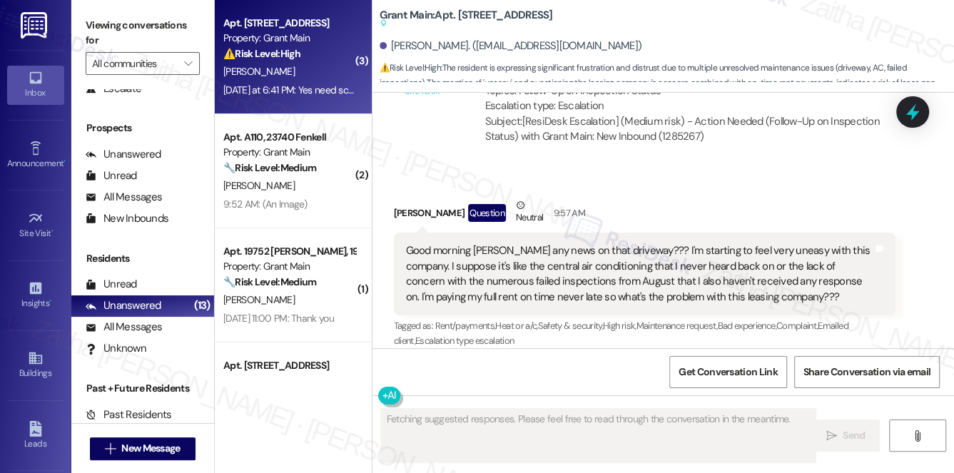
click at [312, 77] on div "R. Gist" at bounding box center [289, 72] width 135 height 18
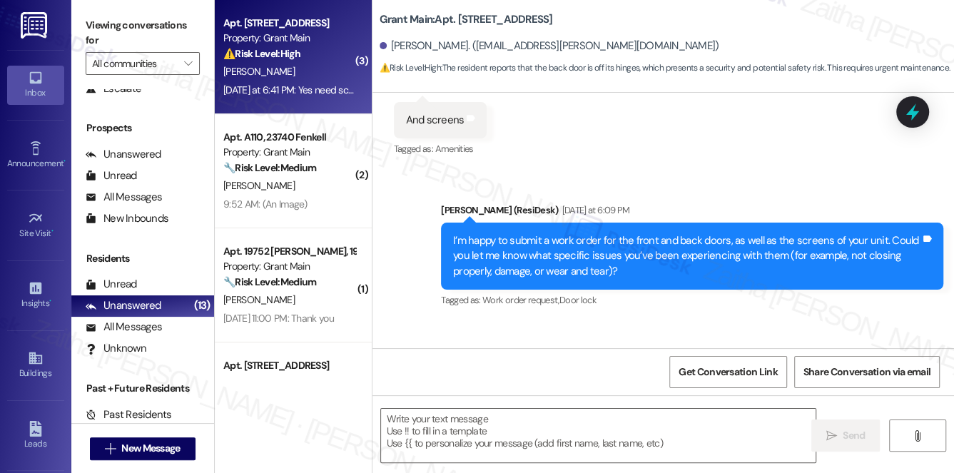
scroll to position [4842, 0]
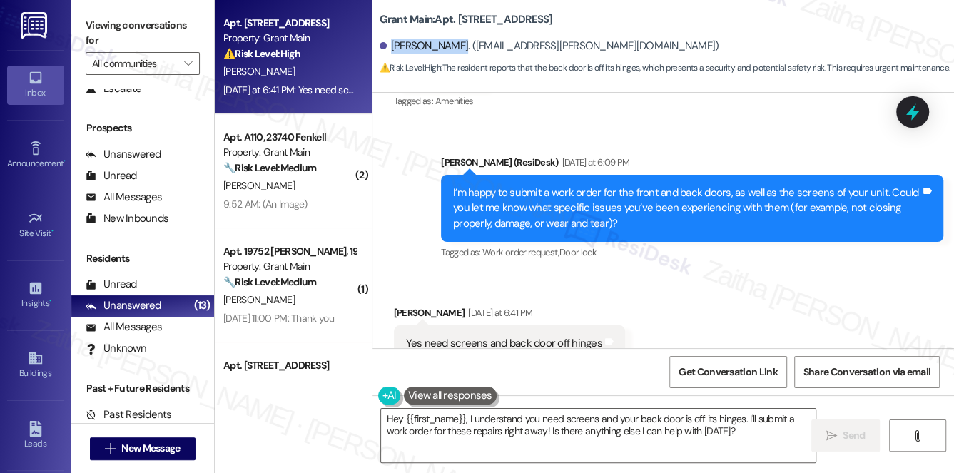
drag, startPoint x: 392, startPoint y: 43, endPoint x: 447, endPoint y: 44, distance: 55.7
click at [447, 44] on div "Reginald Gist. (rjg.capone@gmail.com)" at bounding box center [550, 46] width 340 height 15
copy div "Reginald Gist"
click at [388, 418] on textarea "Hey {{first_name}}, I understand you need screens and your back door is off its…" at bounding box center [598, 436] width 435 height 54
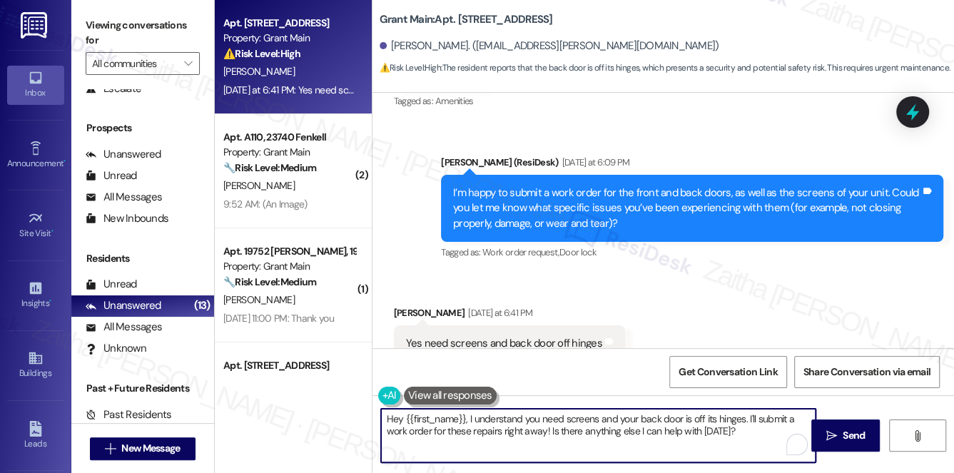
click at [388, 418] on textarea "Hey {{first_name}}, I understand you need screens and your back door is off its…" at bounding box center [598, 436] width 435 height 54
click at [391, 422] on textarea "{{first_name}}, I understand you need screens and your back door is off its hin…" at bounding box center [598, 436] width 435 height 54
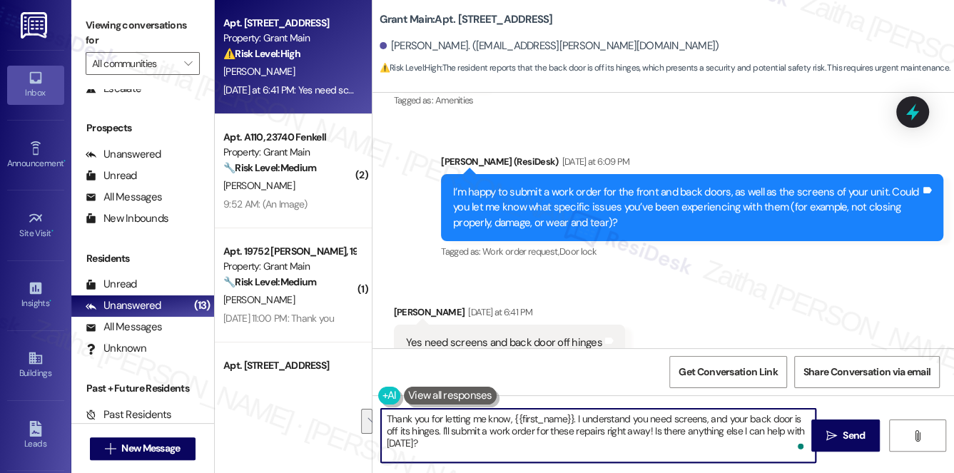
drag, startPoint x: 603, startPoint y: 432, endPoint x: 619, endPoint y: 448, distance: 23.2
click at [619, 448] on textarea "Thank you for letting me know, {{first_name}}. I understand you need screens, a…" at bounding box center [598, 436] width 435 height 54
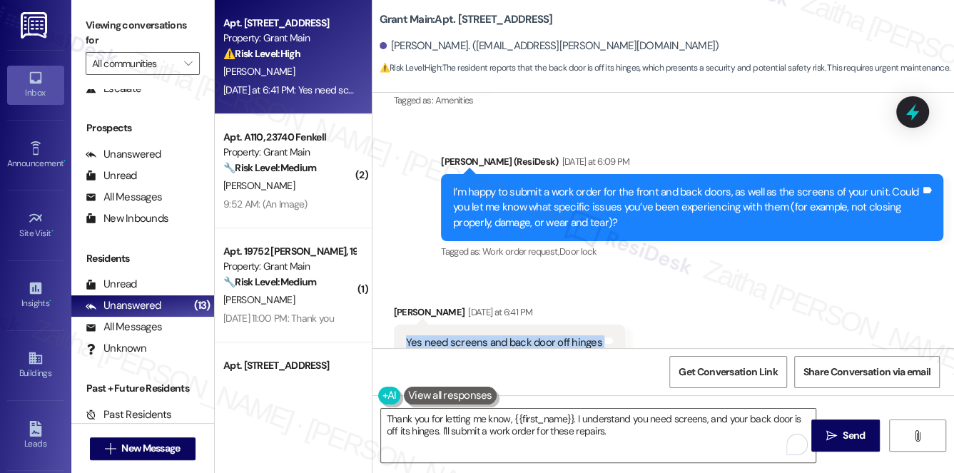
drag, startPoint x: 397, startPoint y: 295, endPoint x: 682, endPoint y: 303, distance: 284.8
click at [682, 303] on div "Received via SMS Reginald Gist Yesterday at 6:41 PM Yes need screens and back d…" at bounding box center [663, 333] width 582 height 121
copy div "Yes need screens and back door off hinges Tags and notes"
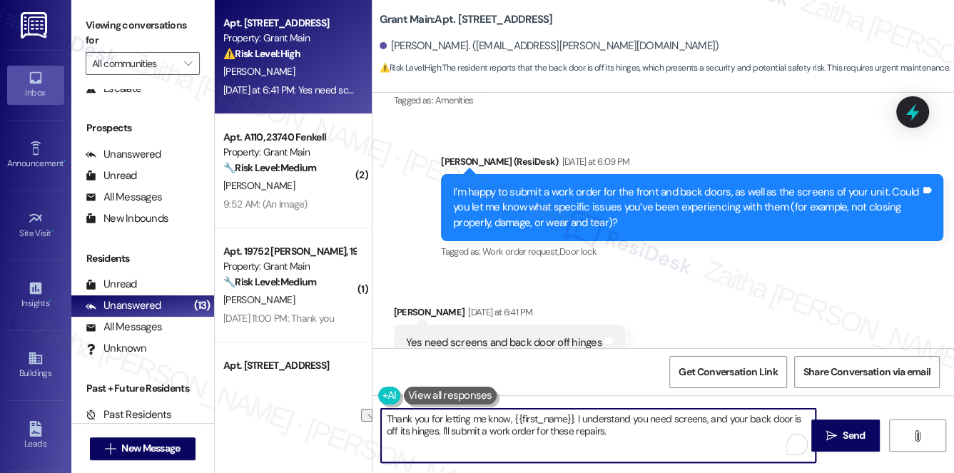
drag, startPoint x: 441, startPoint y: 431, endPoint x: 619, endPoint y: 439, distance: 177.9
click at [619, 439] on textarea "Thank you for letting me know, {{first_name}}. I understand you need screens, a…" at bounding box center [598, 436] width 435 height 54
paste textarea "Regarding the screens, could you confirm whether you’re referring to window scr…"
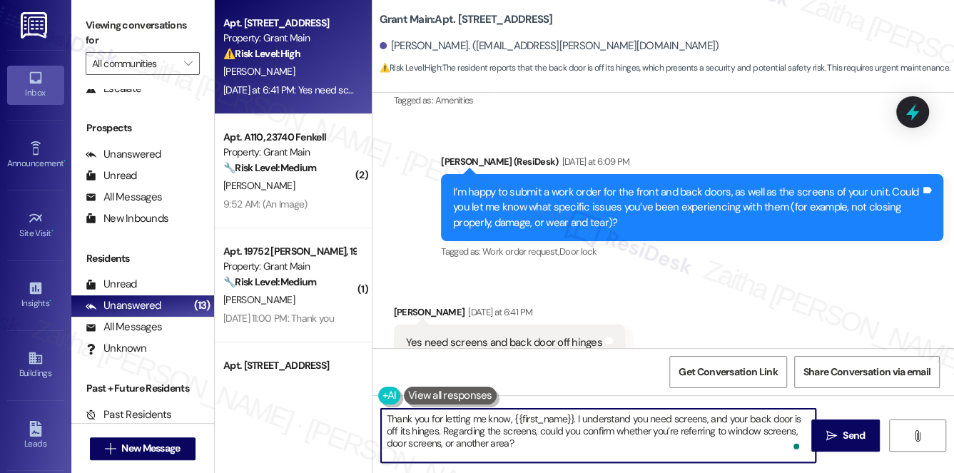
scroll to position [11, 0]
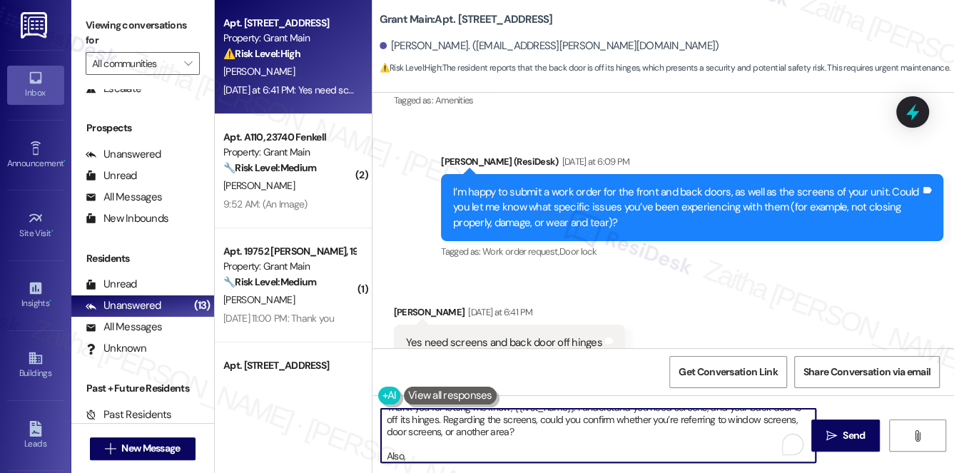
paste textarea "Do we have your permission to enter during your absence? Do you have pets that …"
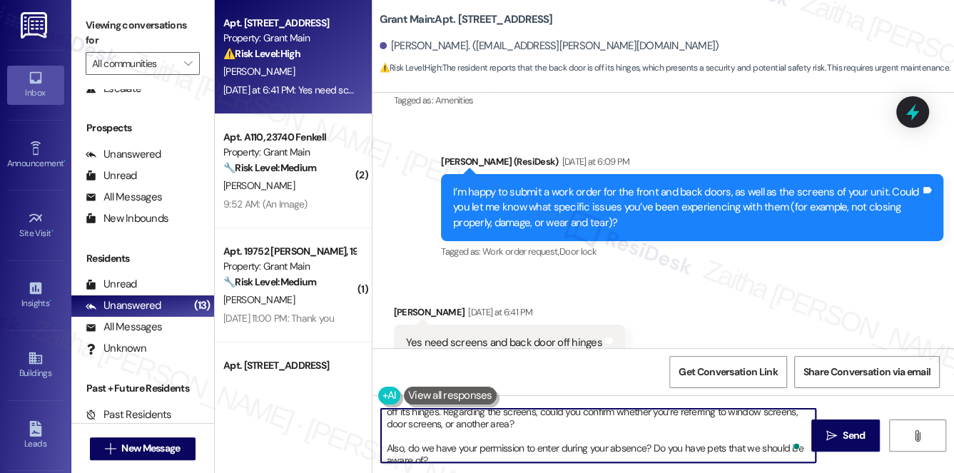
scroll to position [28, 0]
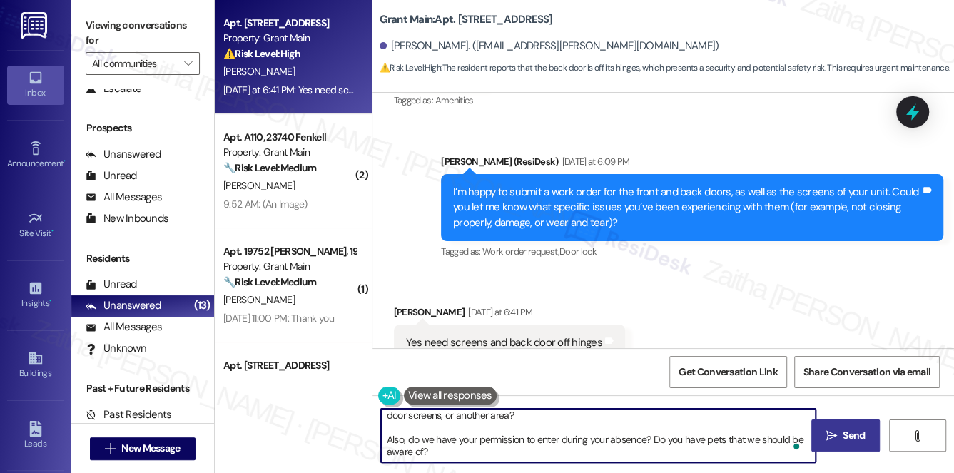
type textarea "Thank you for letting me know, {{first_name}}. I understand you need screens, a…"
click at [848, 434] on span "Send" at bounding box center [854, 435] width 22 height 15
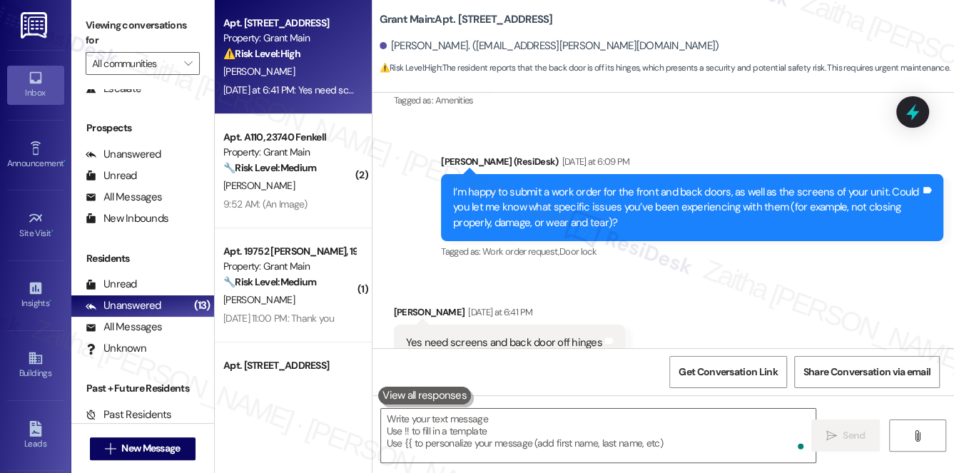
scroll to position [4842, 0]
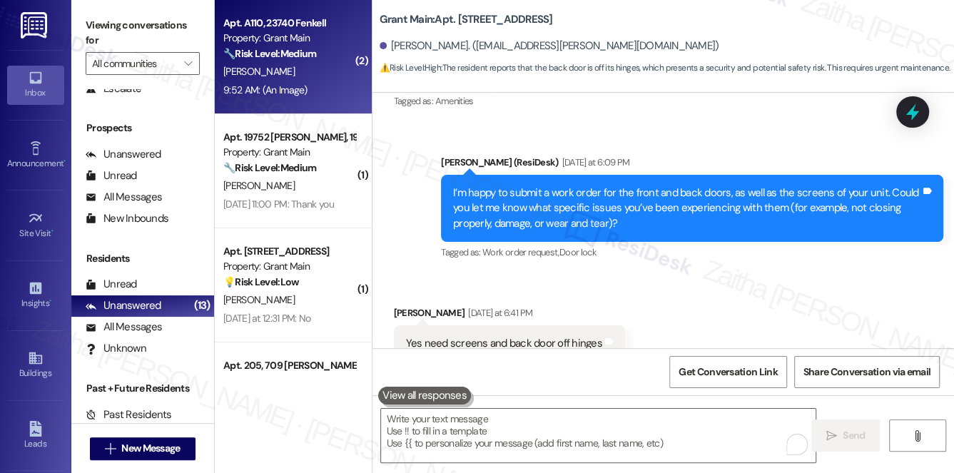
click at [317, 87] on div "9:52 AM: (An Image) 9:52 AM: (An Image)" at bounding box center [289, 90] width 135 height 18
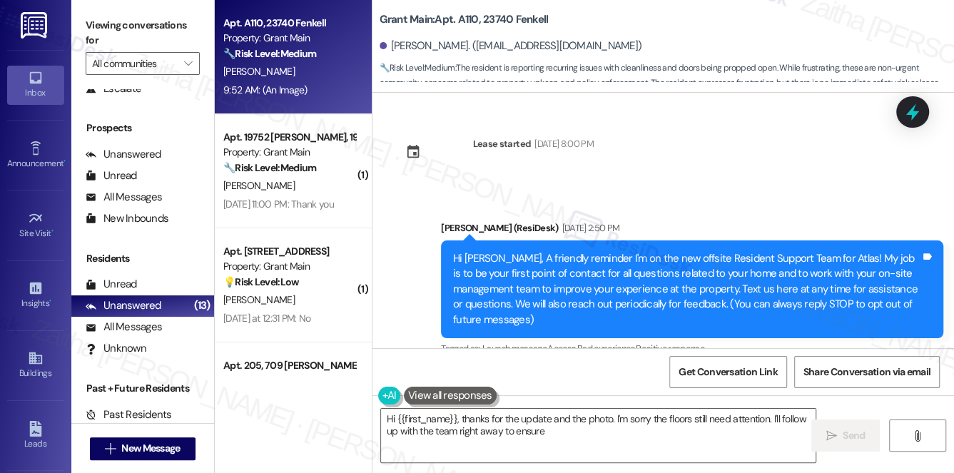
scroll to position [9389, 0]
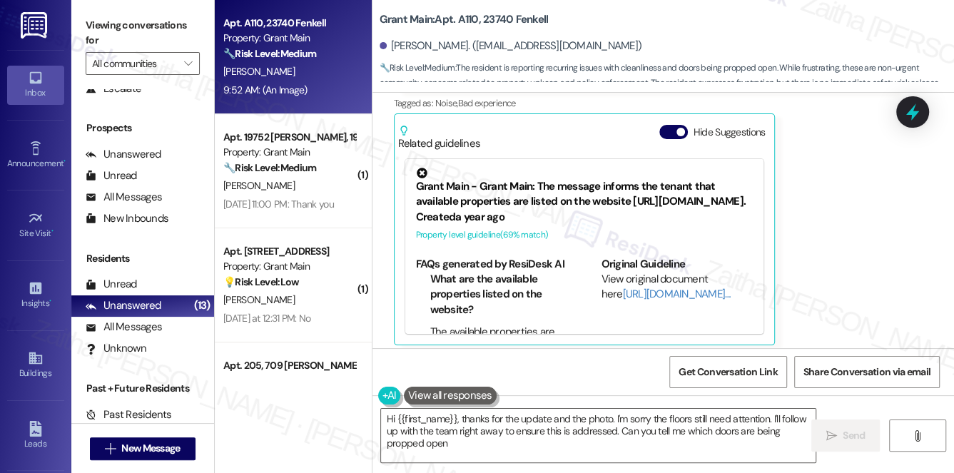
type textarea "Hi {{first_name}}, thanks for the update and the photo. I'm sorry the floors st…"
click at [668, 125] on button "Hide Suggestions" at bounding box center [673, 132] width 29 height 14
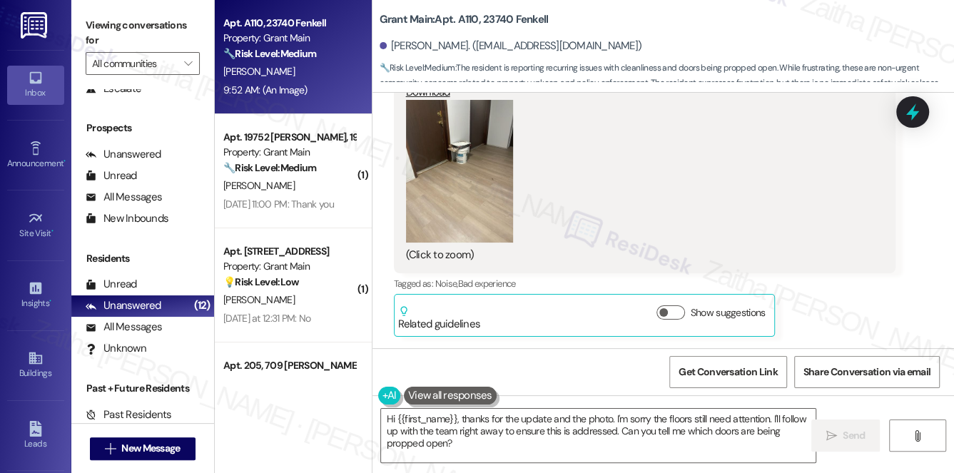
scroll to position [9200, 0]
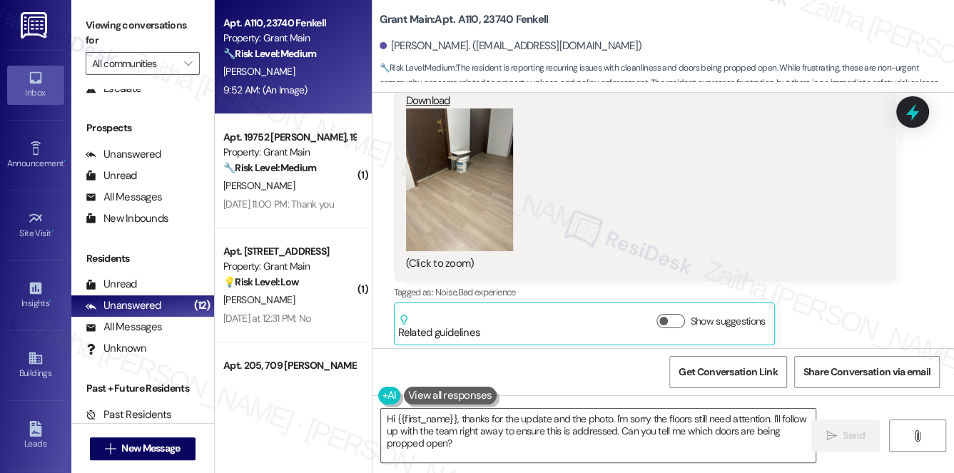
click at [475, 168] on button "Zoom image" at bounding box center [459, 179] width 107 height 143
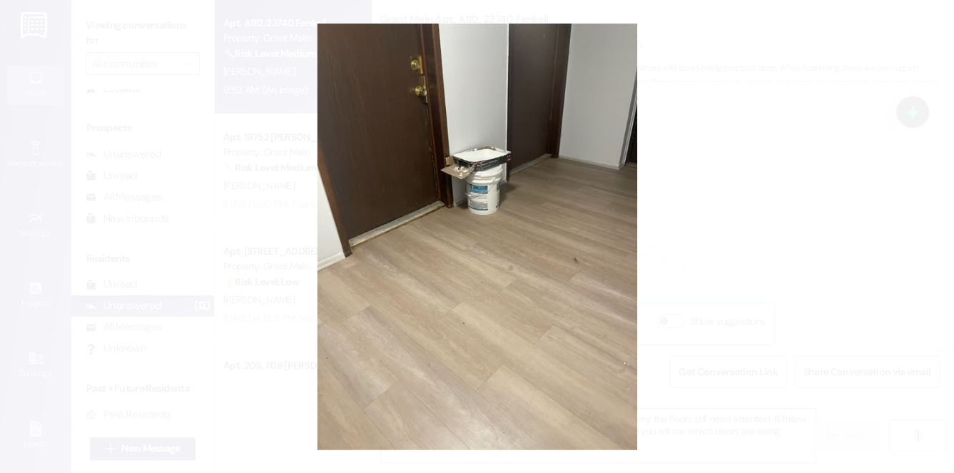
click at [788, 243] on button "Unzoom image" at bounding box center [477, 236] width 954 height 473
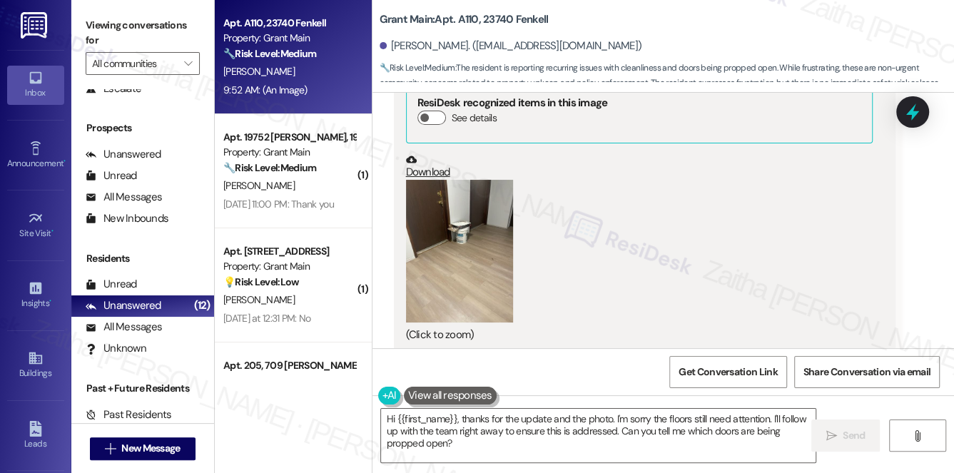
scroll to position [9135, 0]
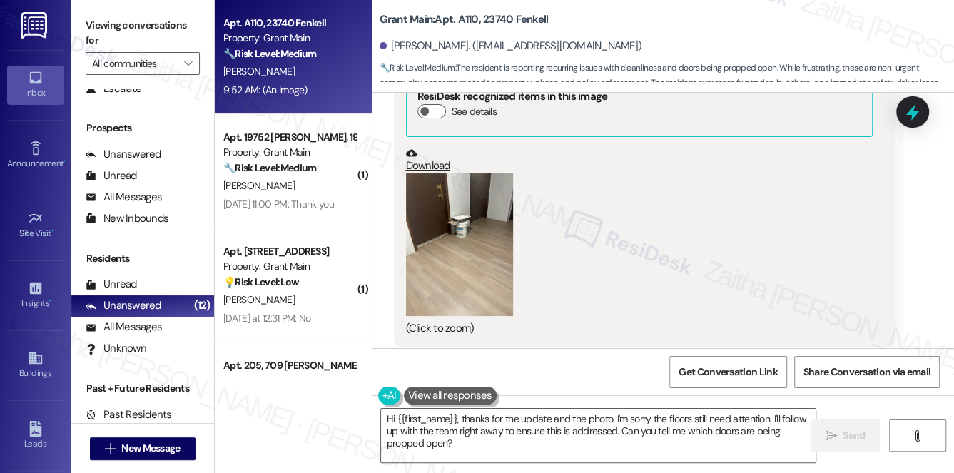
click at [424, 240] on button "Zoom image" at bounding box center [459, 244] width 107 height 143
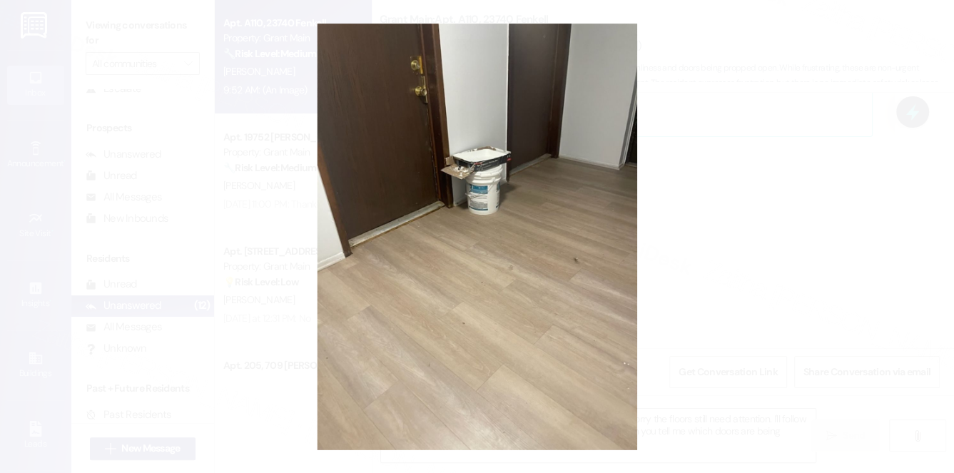
click at [748, 240] on button "Unzoom image" at bounding box center [477, 236] width 954 height 473
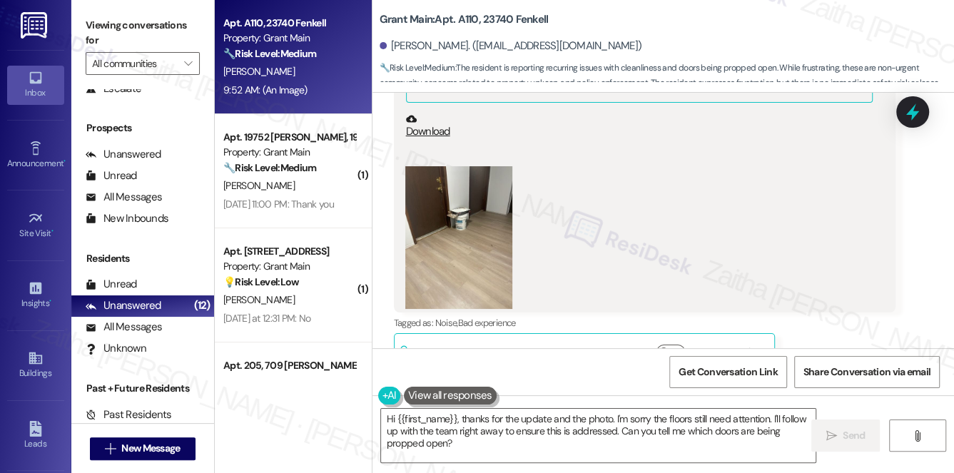
scroll to position [9200, 0]
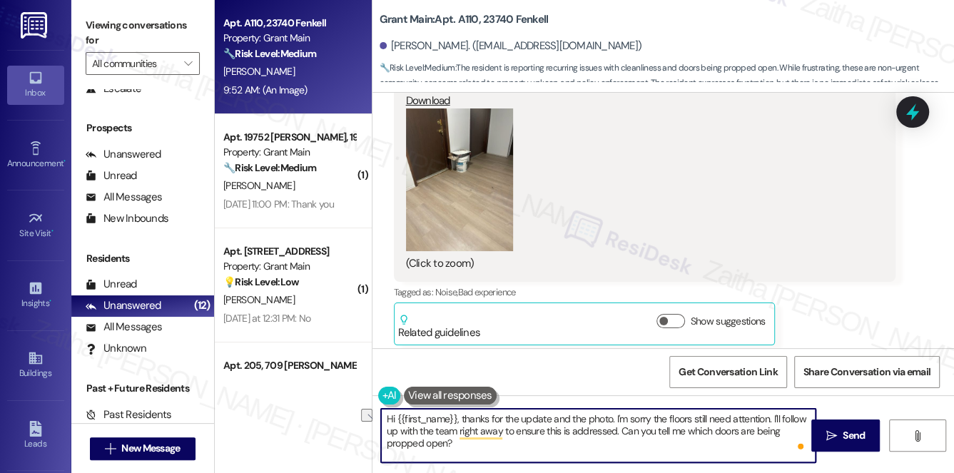
drag, startPoint x: 457, startPoint y: 432, endPoint x: 514, endPoint y: 431, distance: 56.4
click at [514, 431] on textarea "Hi {{first_name}}, thanks for the update and the photo. I'm sorry the floors st…" at bounding box center [598, 436] width 435 height 54
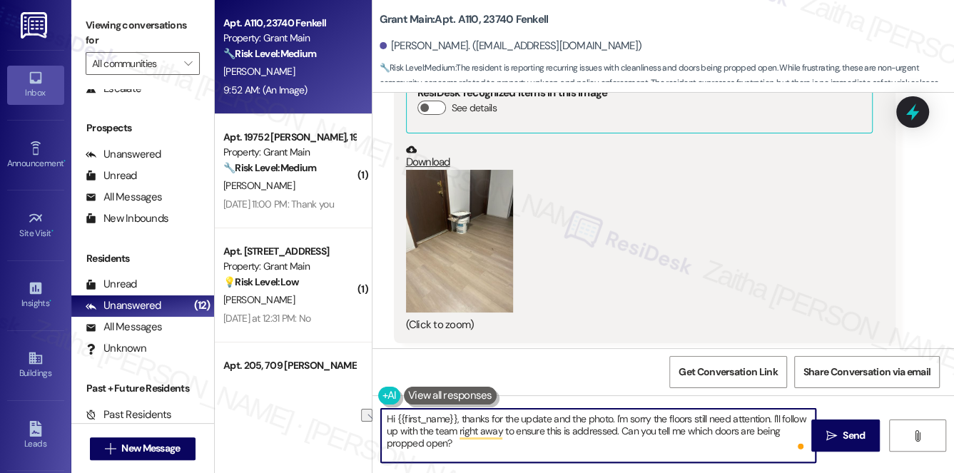
scroll to position [9005, 0]
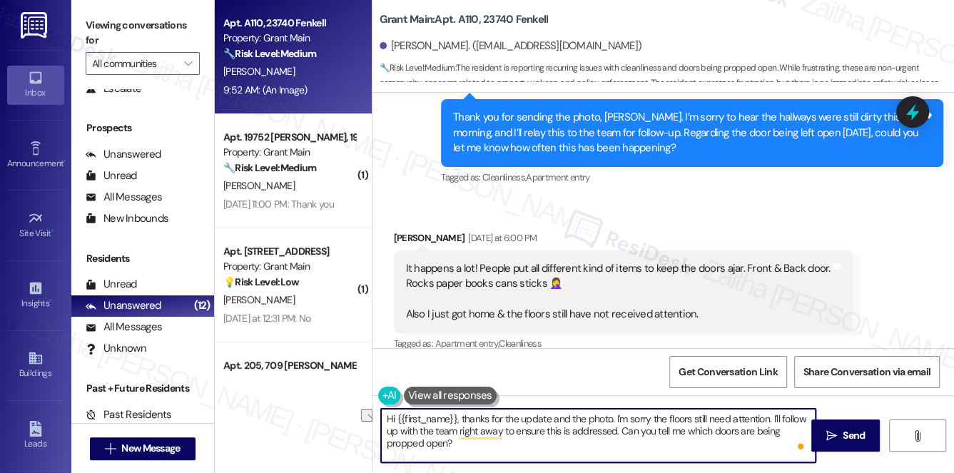
scroll to position [8681, 0]
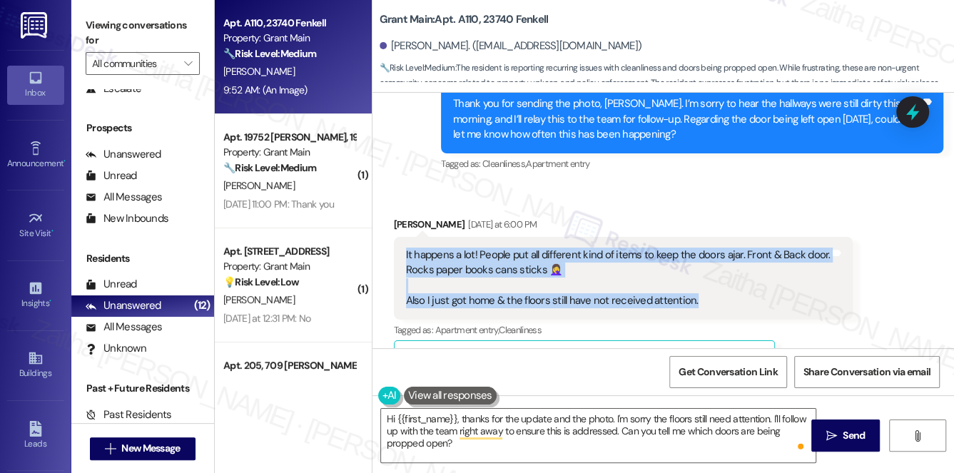
drag, startPoint x: 400, startPoint y: 243, endPoint x: 726, endPoint y: 303, distance: 331.4
click at [726, 303] on div "It happens a lot! People put all different kind of items to keep the doors ajar…" at bounding box center [624, 278] width 460 height 83
copy div "It happens a lot! People put all different kind of items to keep the doors ajar…"
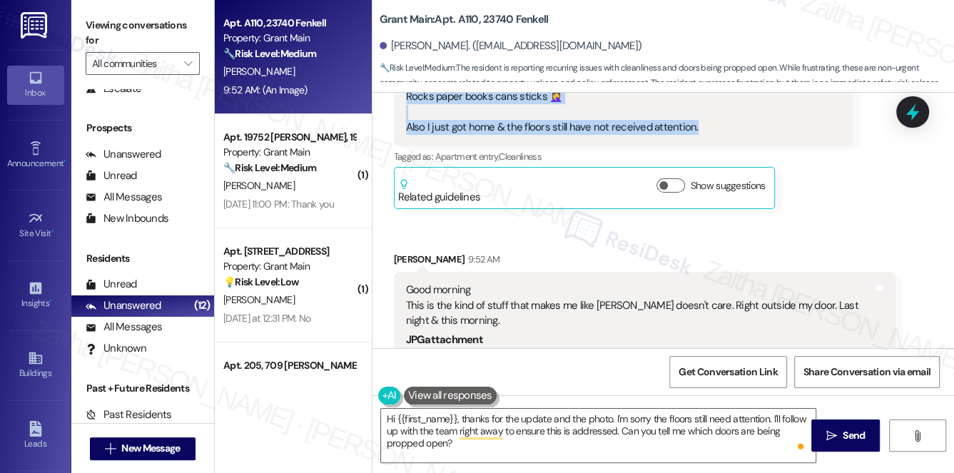
scroll to position [8940, 0]
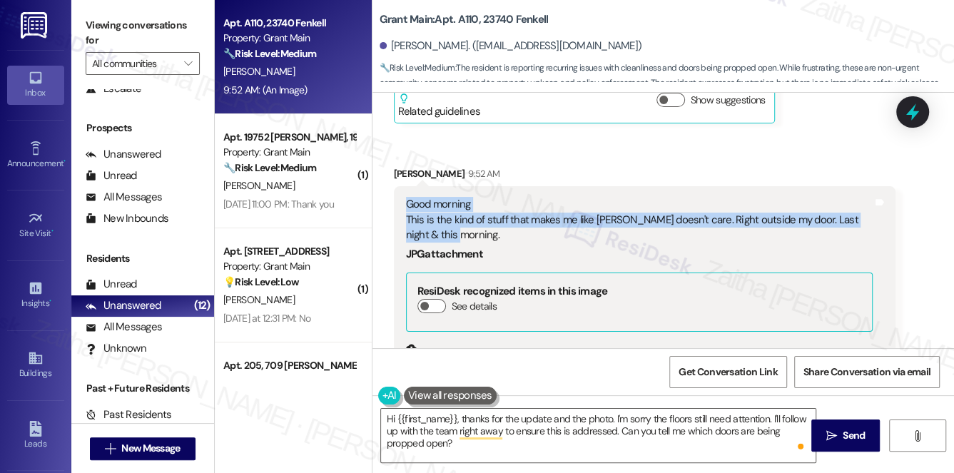
drag, startPoint x: 403, startPoint y: 195, endPoint x: 489, endPoint y: 231, distance: 93.0
click at [489, 231] on div "Good morning This is the kind of stuff that makes me like Grant doesn't care. R…" at bounding box center [640, 364] width 470 height 334
copy div "Good morning This is the kind of stuff that makes me like Grant doesn't care. R…"
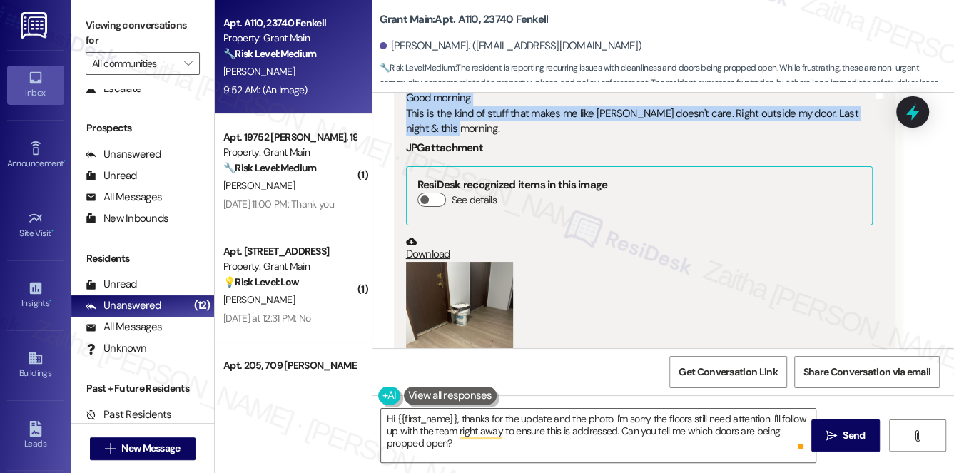
scroll to position [9135, 0]
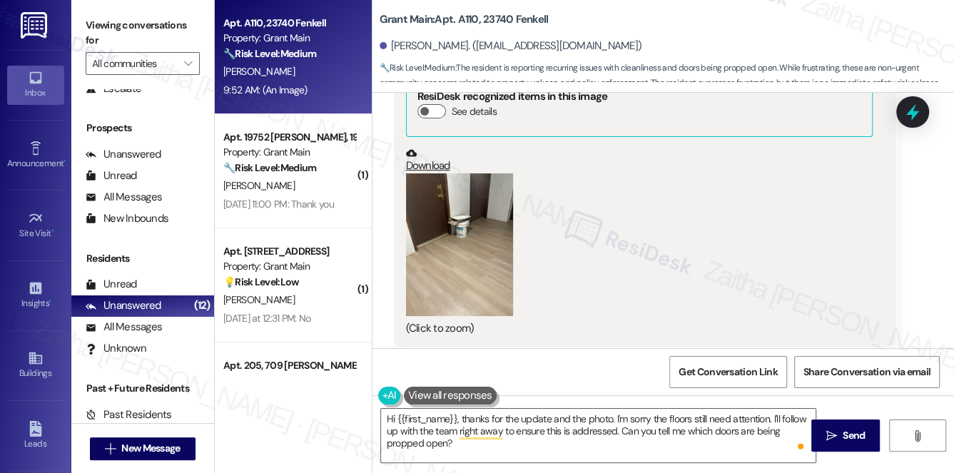
click at [457, 240] on button "Zoom image" at bounding box center [459, 244] width 107 height 143
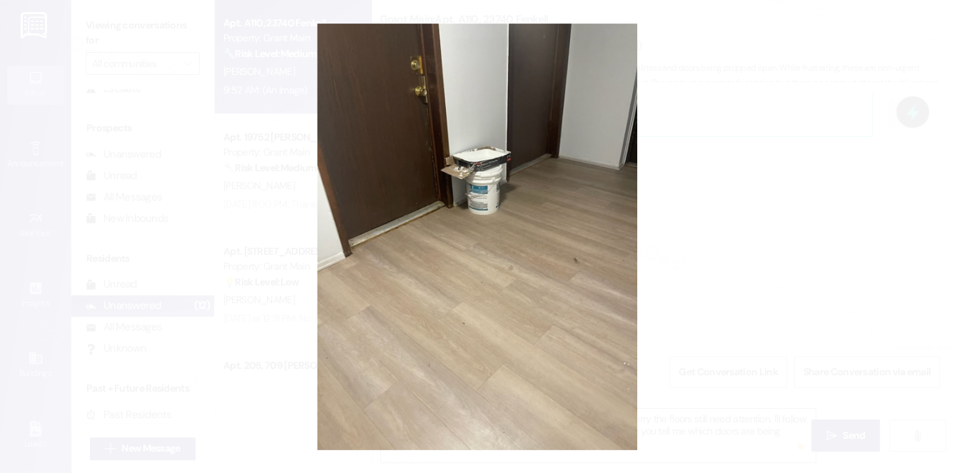
click at [765, 253] on button "Unzoom image" at bounding box center [477, 236] width 954 height 473
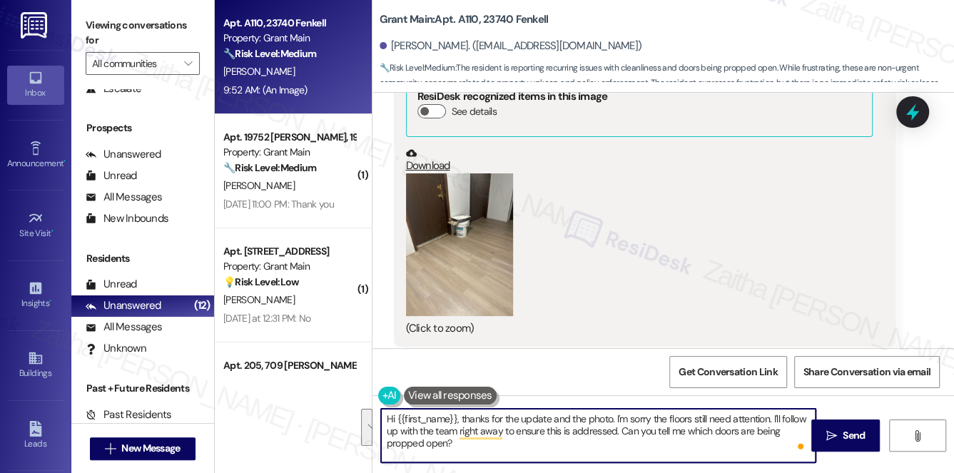
drag, startPoint x: 385, startPoint y: 417, endPoint x: 468, endPoint y: 455, distance: 91.7
click at [468, 455] on textarea "Hi {{first_name}}, thanks for the update and the photo. I'm sorry the floors st…" at bounding box center [598, 436] width 435 height 54
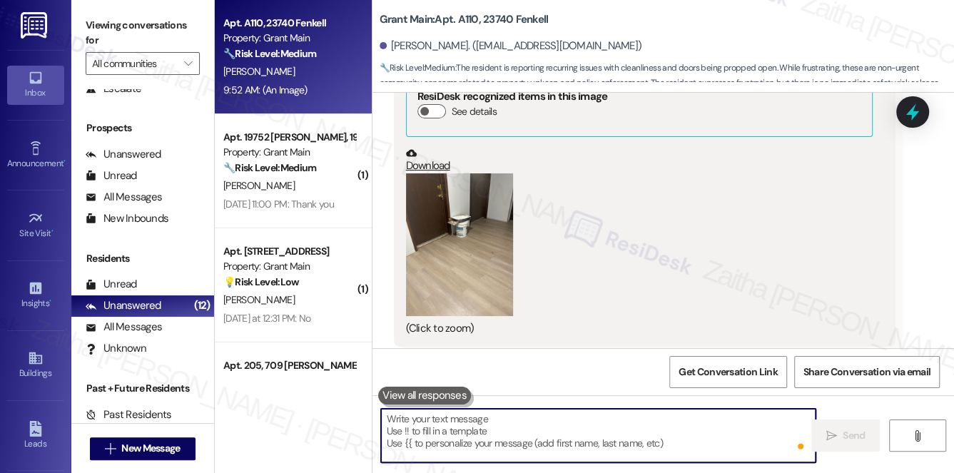
paste textarea "thank you for sharing this with me. I understand your concern about people leav…"
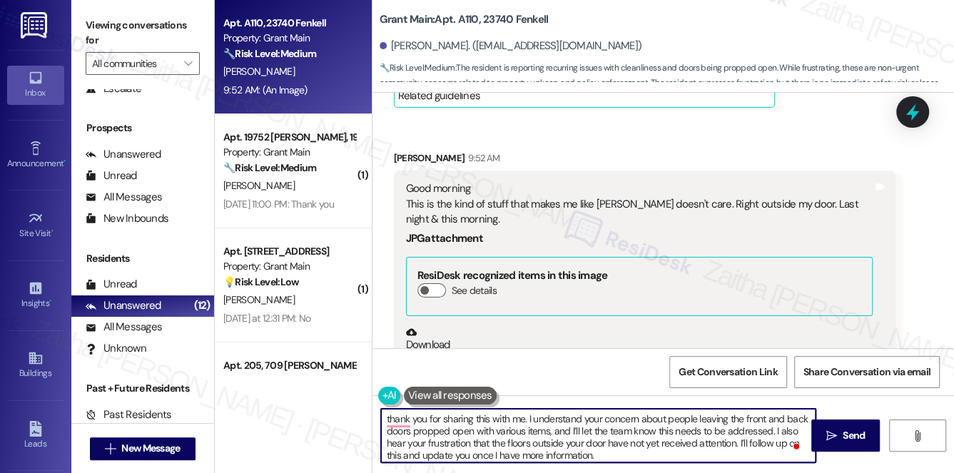
scroll to position [8940, 0]
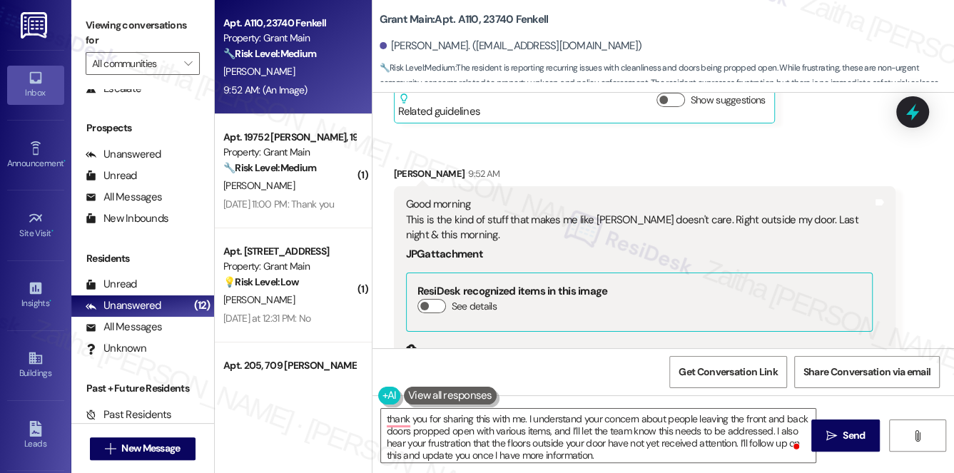
click at [408, 166] on div "Monique Gavin 9:52 AM" at bounding box center [645, 176] width 502 height 20
copy div "Monique"
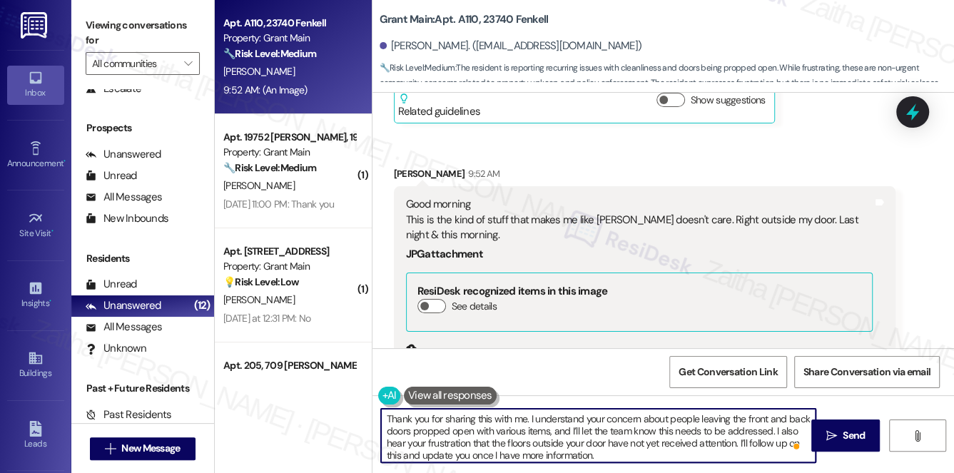
click at [525, 416] on textarea "Thank you for sharing this with me. I understand your concern about people leav…" at bounding box center [598, 436] width 435 height 54
paste textarea "Monique"
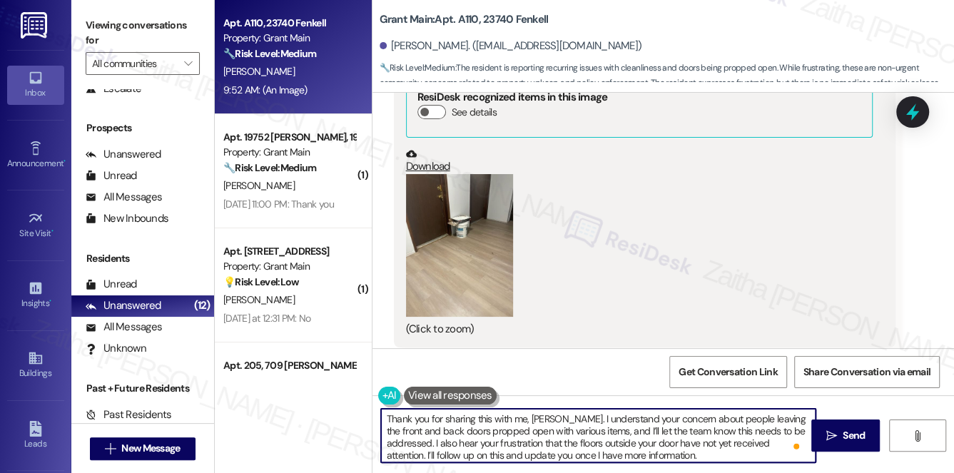
scroll to position [9135, 0]
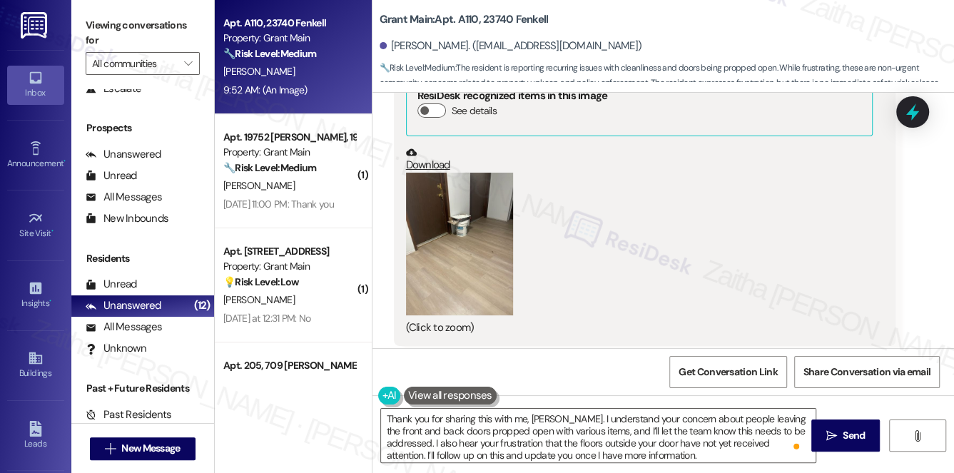
click at [477, 235] on button "Zoom image" at bounding box center [459, 244] width 107 height 143
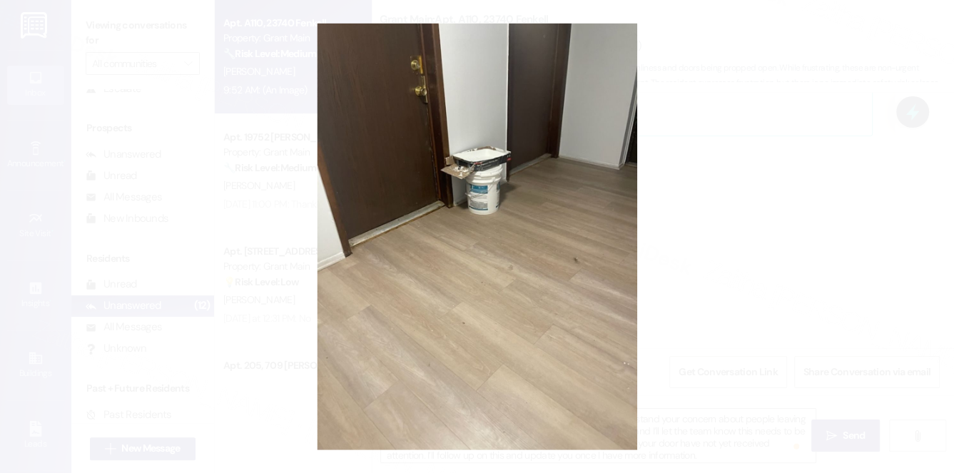
click at [742, 233] on button "Unzoom image" at bounding box center [477, 236] width 954 height 473
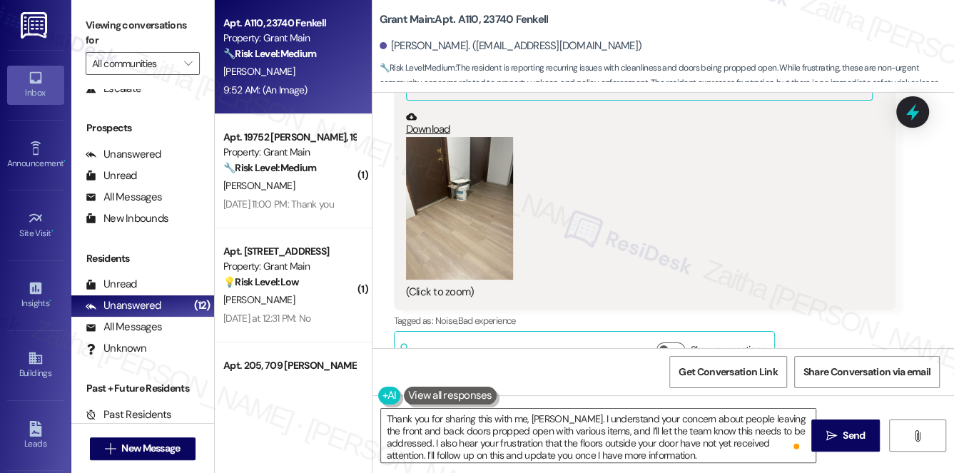
scroll to position [9200, 0]
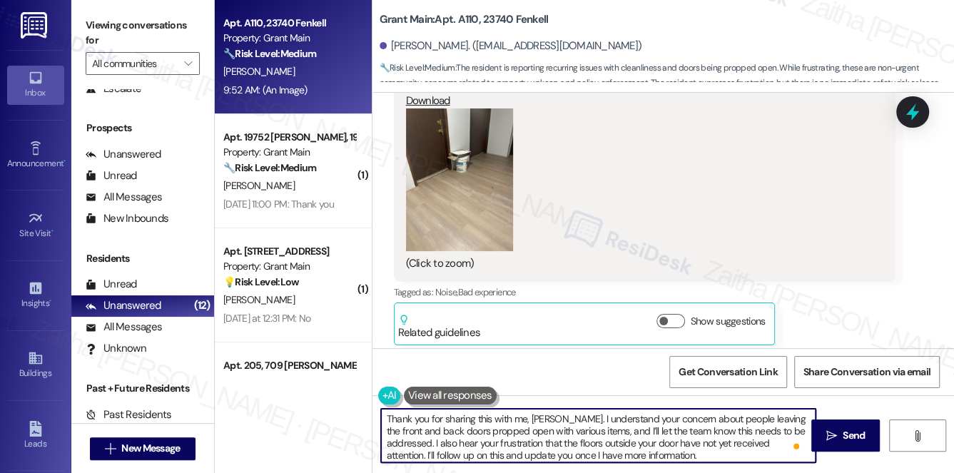
click at [726, 457] on textarea "Thank you for sharing this with me, Monique. I understand your concern about pe…" at bounding box center [598, 436] width 435 height 54
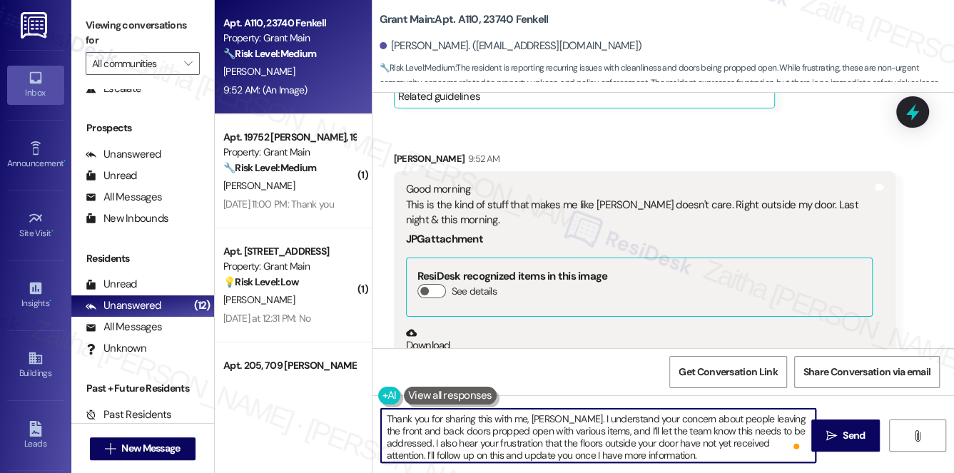
scroll to position [8940, 0]
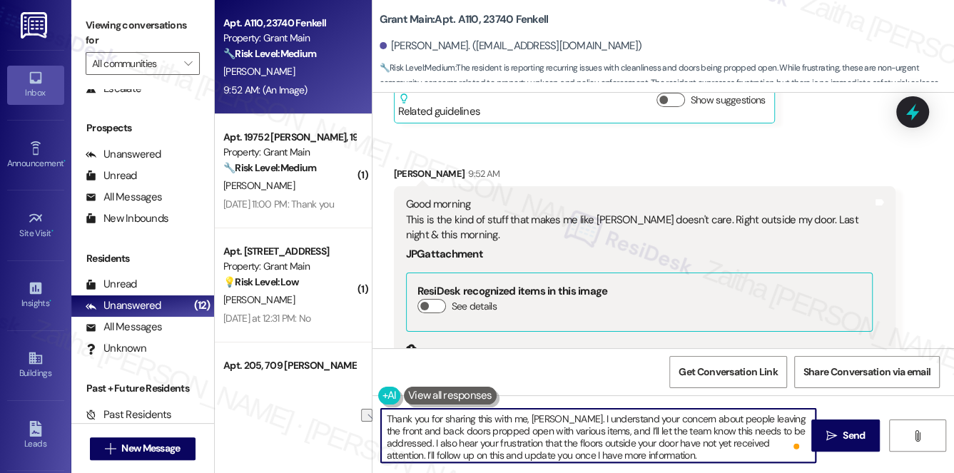
drag, startPoint x: 385, startPoint y: 416, endPoint x: 525, endPoint y: 420, distance: 140.6
click at [525, 420] on textarea "Thank you for sharing this with me, Monique. I understand your concern about pe…" at bounding box center [598, 436] width 435 height 54
paste textarea "thank you for sharing the photo and letting me know."
click at [603, 419] on textarea "Thank you for sharing the photo and letting me know., Monique. I understand you…" at bounding box center [598, 436] width 435 height 54
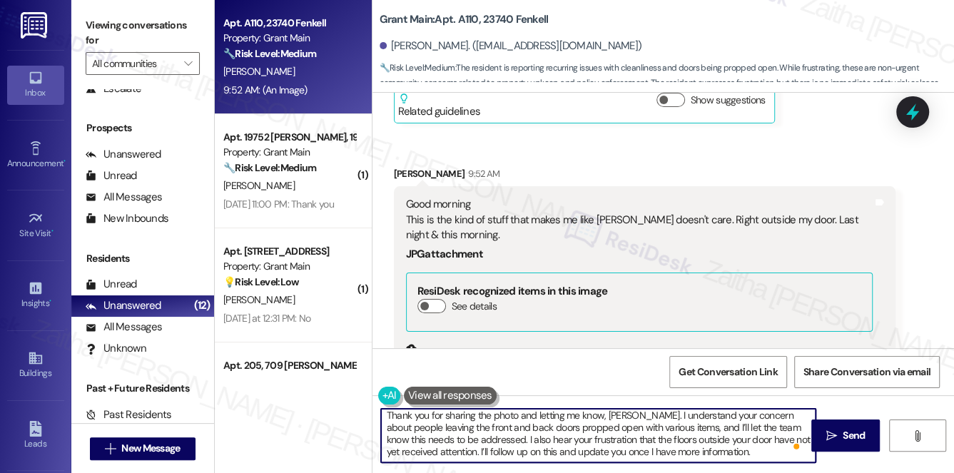
click at [754, 455] on textarea "Thank you for sharing the photo and letting me know, Monique. I understand your…" at bounding box center [598, 436] width 435 height 54
type textarea "Thank you for sharing the photo and letting me know, Monique. I understand your…"
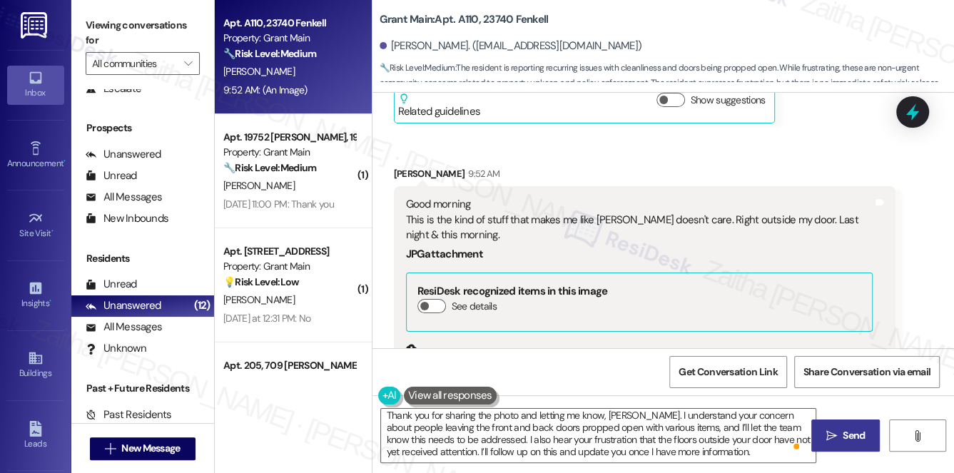
click at [854, 440] on span "Send" at bounding box center [854, 435] width 22 height 15
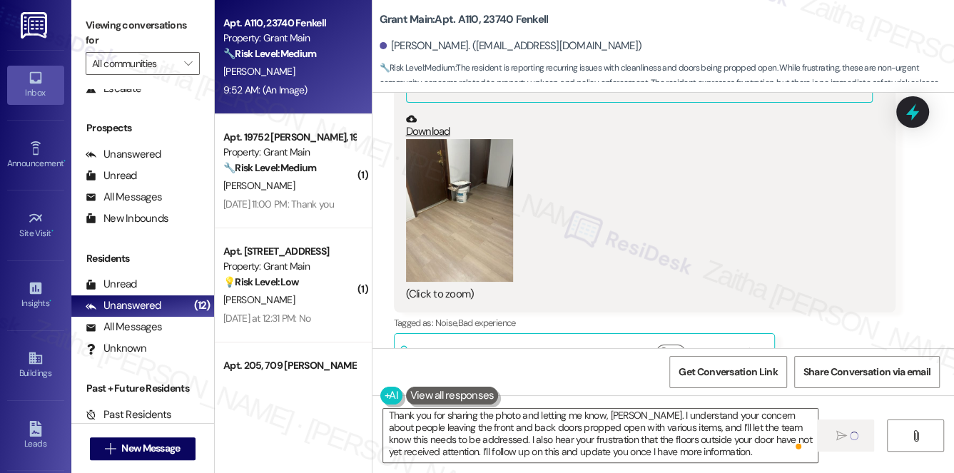
scroll to position [9200, 0]
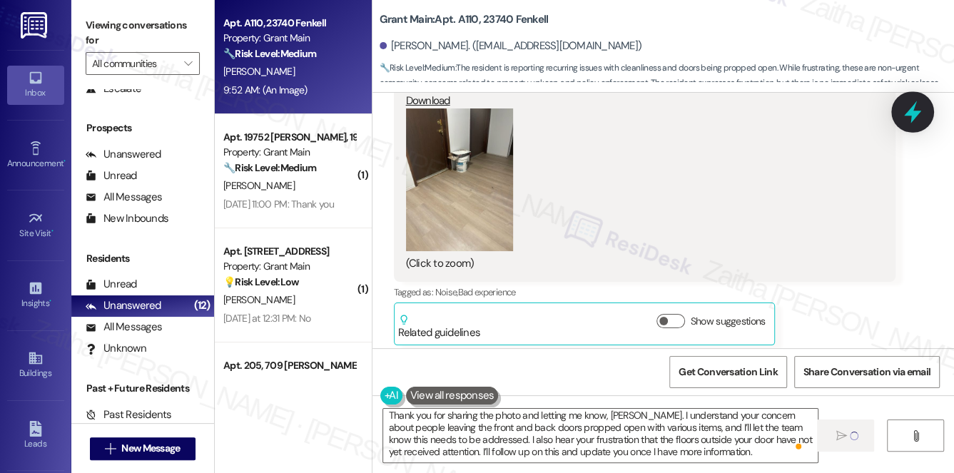
click at [907, 114] on icon at bounding box center [912, 112] width 17 height 22
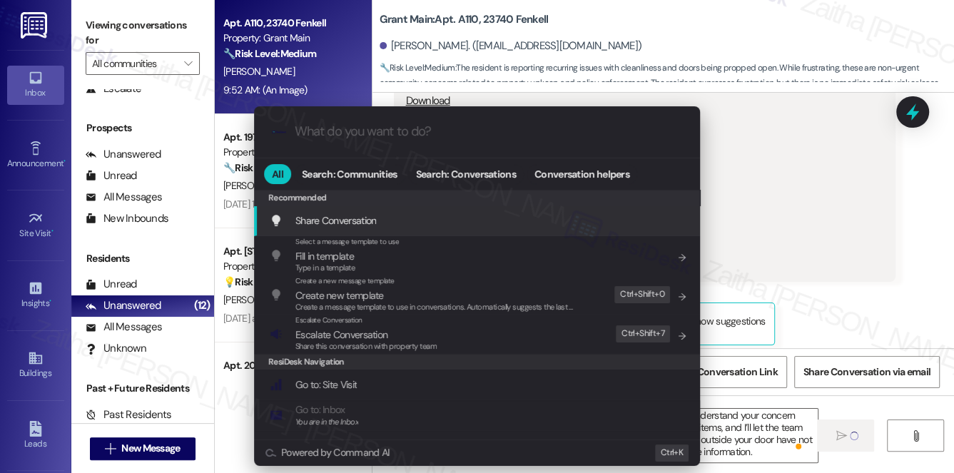
click at [828, 210] on div ".cls-1{fill:#0a055f;}.cls-2{fill:#0cc4c4;} resideskLogoBlueOrange All Search: C…" at bounding box center [477, 236] width 954 height 473
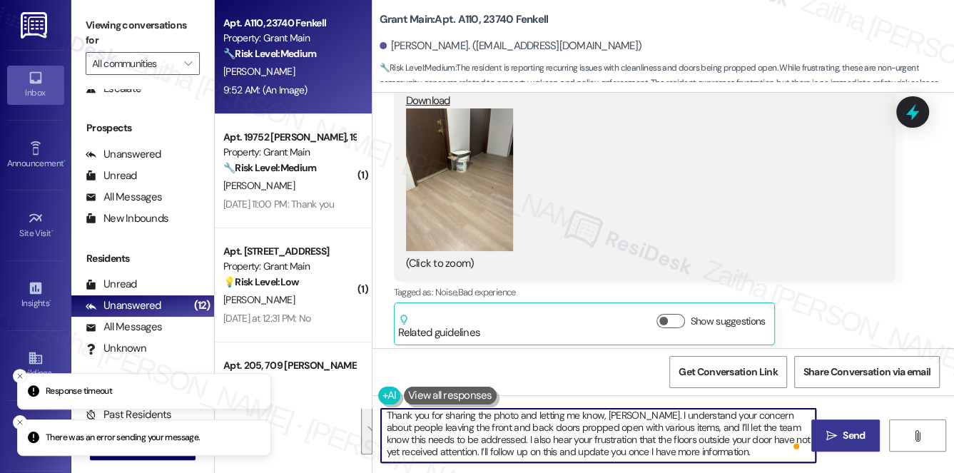
drag, startPoint x: 385, startPoint y: 416, endPoint x: 746, endPoint y: 472, distance: 365.4
click at [746, 472] on div "Thank you for sharing the photo and letting me know, Monique. I understand your…" at bounding box center [663, 448] width 582 height 107
click at [877, 242] on div "Tags and notes" at bounding box center [879, 104] width 11 height 334
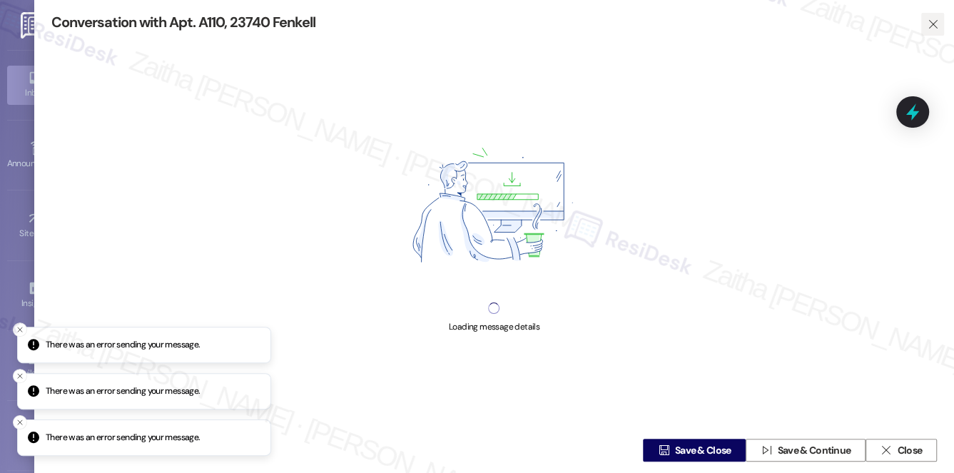
click at [928, 27] on icon "" at bounding box center [933, 24] width 11 height 11
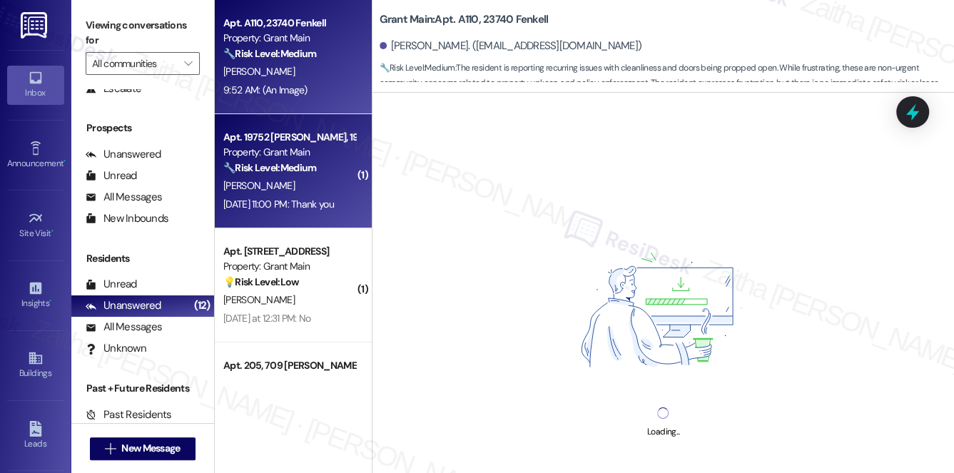
click at [301, 192] on div "[PERSON_NAME]" at bounding box center [289, 186] width 135 height 18
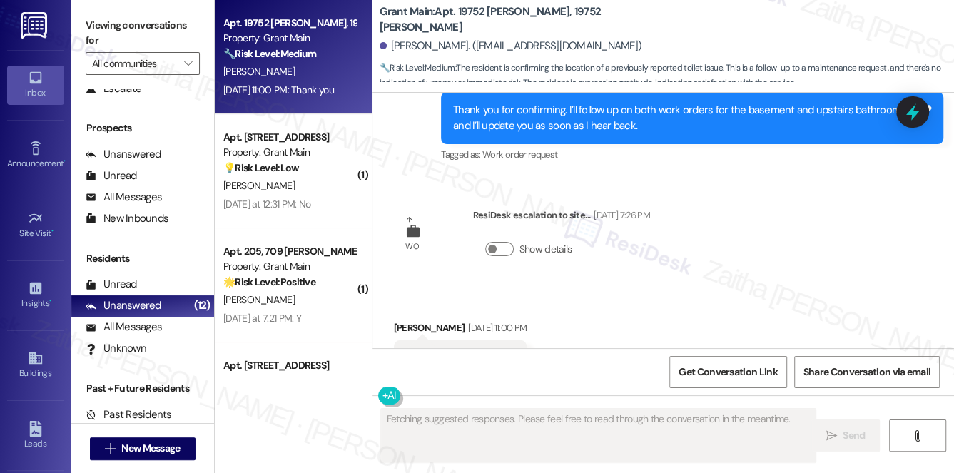
scroll to position [3350, 0]
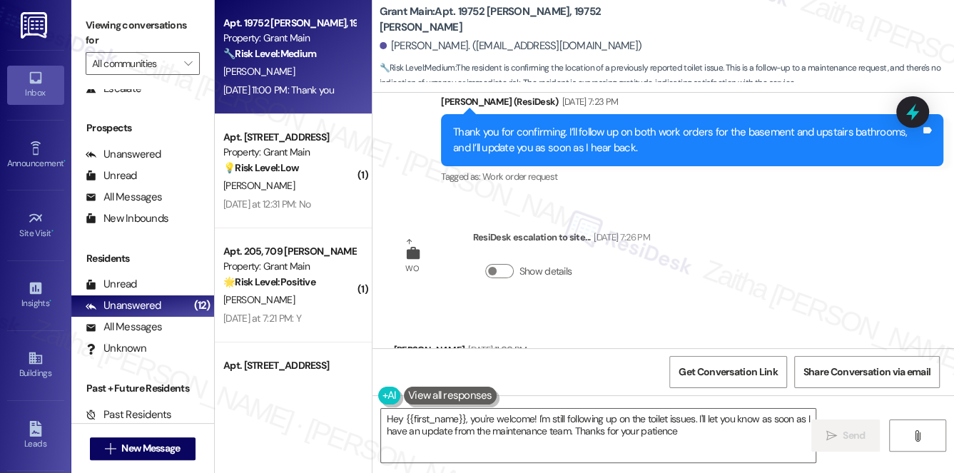
type textarea "Hey {{first_name}}, you're welcome! I'm still following up on the toilet issues…"
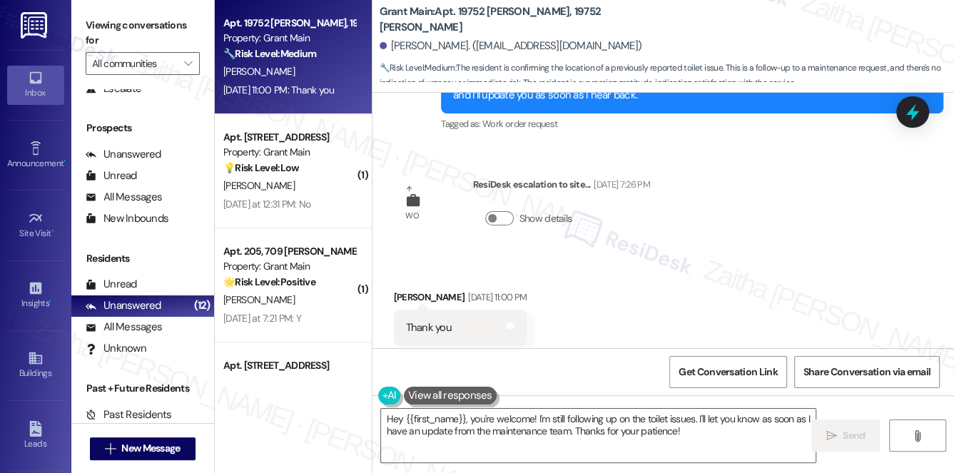
scroll to position [3414, 0]
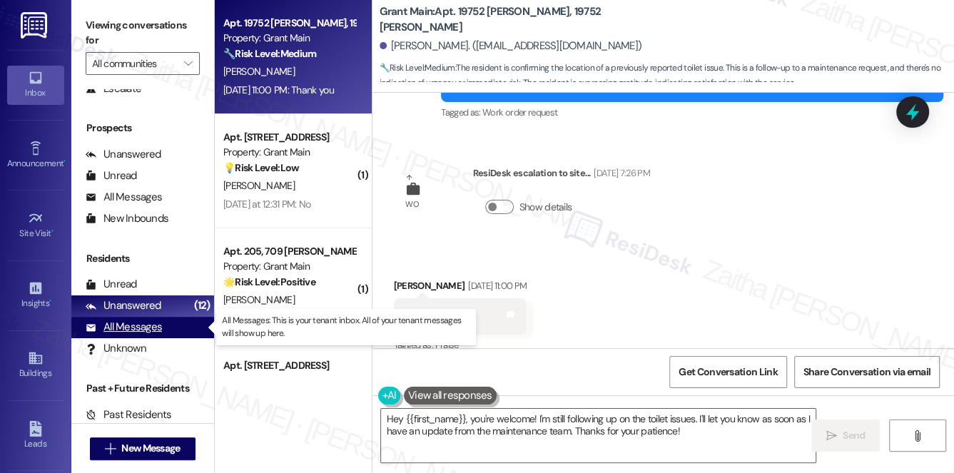
click at [145, 324] on div "All Messages" at bounding box center [124, 327] width 76 height 15
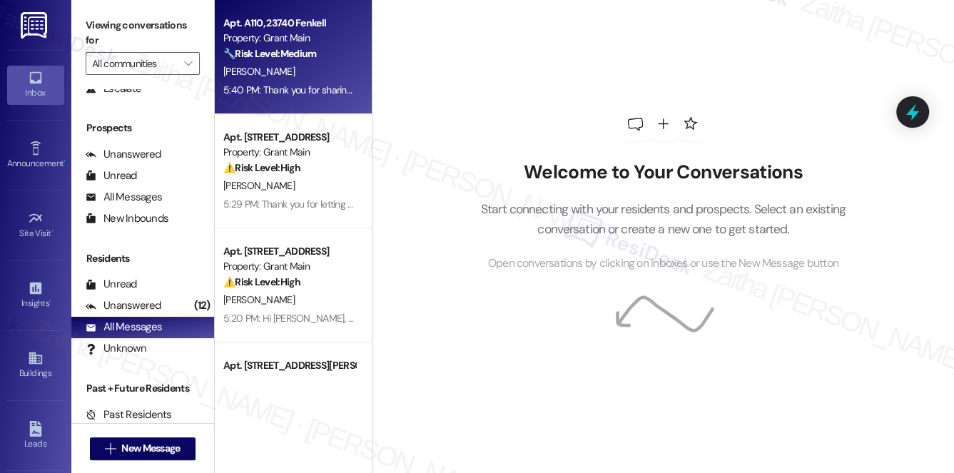
click at [325, 76] on div "M. Gavin" at bounding box center [289, 72] width 135 height 18
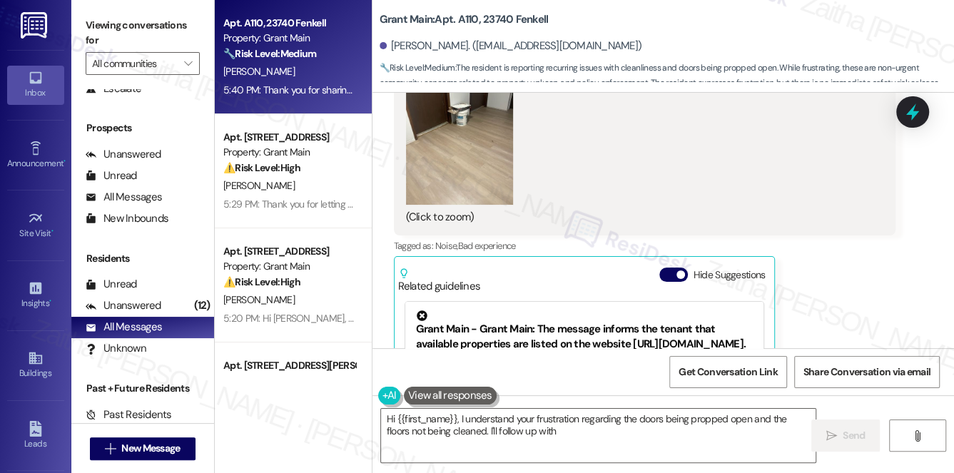
scroll to position [9231, 0]
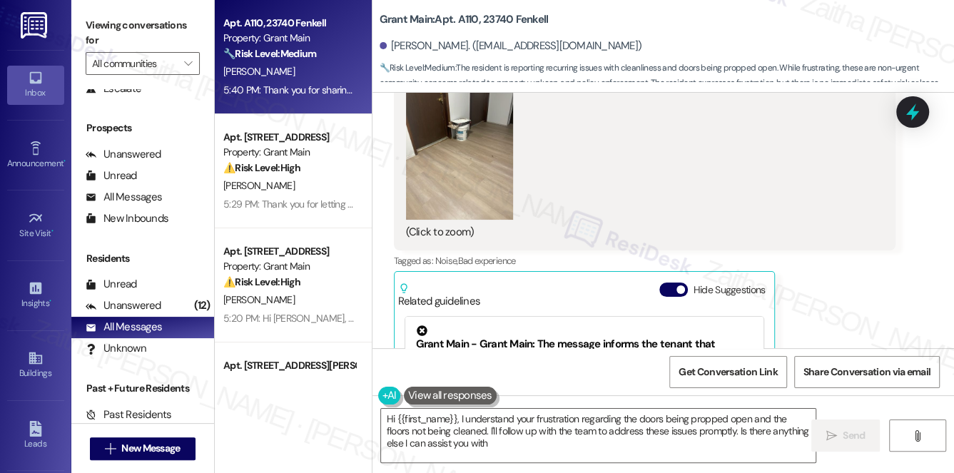
type textarea "Hi {{first_name}}, I understand your frustration regarding the doors being prop…"
click at [919, 113] on icon at bounding box center [912, 112] width 17 height 22
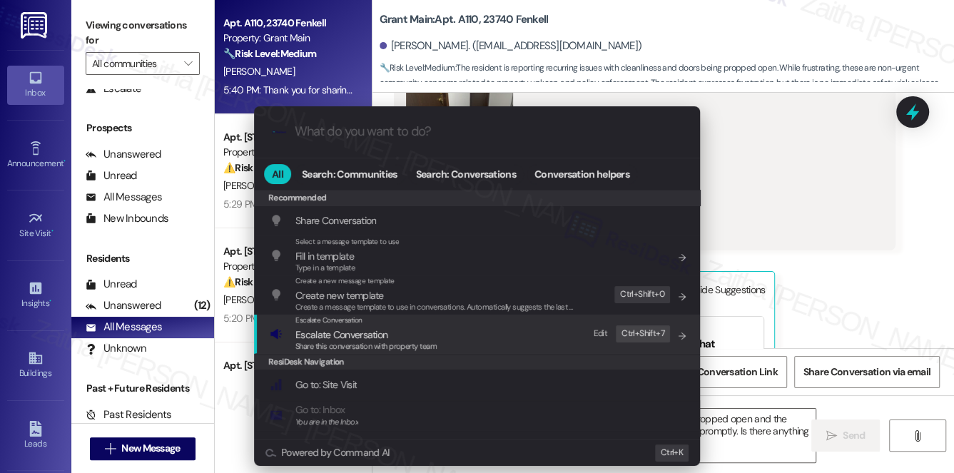
click at [373, 337] on span "Escalate Conversation" at bounding box center [341, 334] width 92 height 13
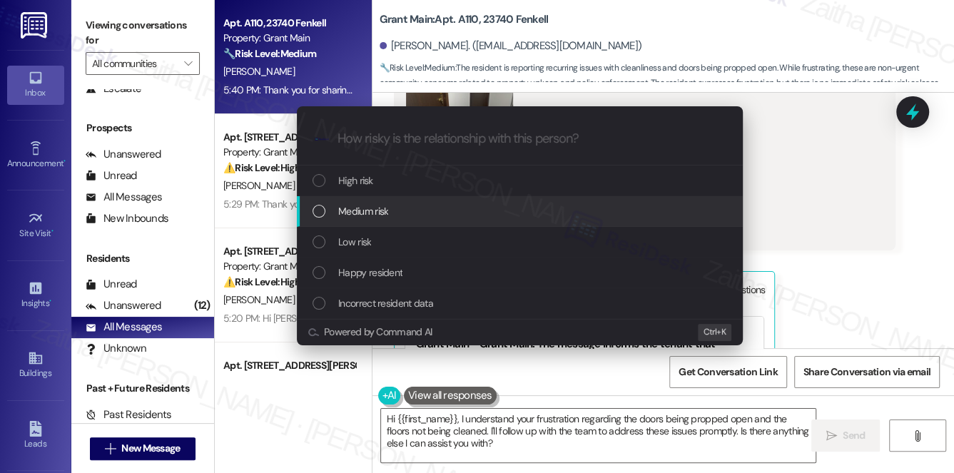
click at [390, 216] on div "Medium risk" at bounding box center [521, 211] width 417 height 16
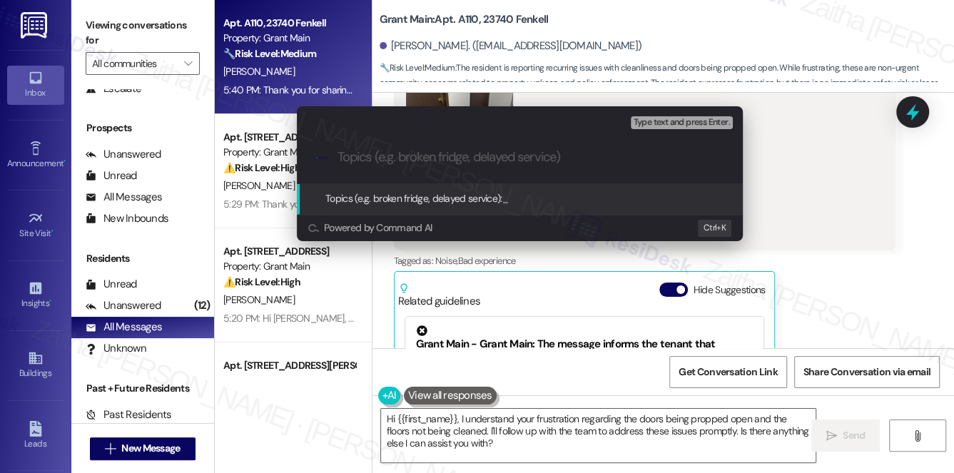
paste input "Resident Concern: Doors Propped Open and Floor Not Addressed"
type input "Resident Concern: Doors Propped Open and Floor Not Addressed"
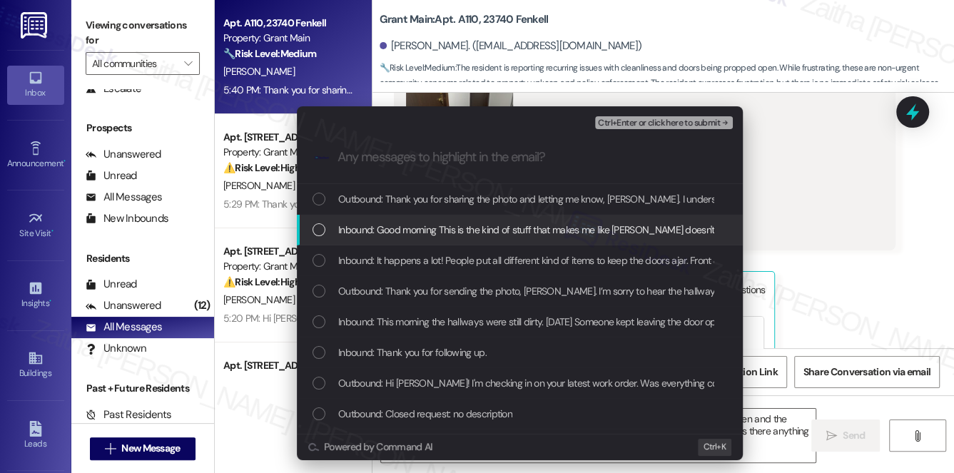
click at [896, 220] on div "Escalate Conversation Medium risk Resident Concern: Doors Propped Open and Floo…" at bounding box center [477, 236] width 954 height 473
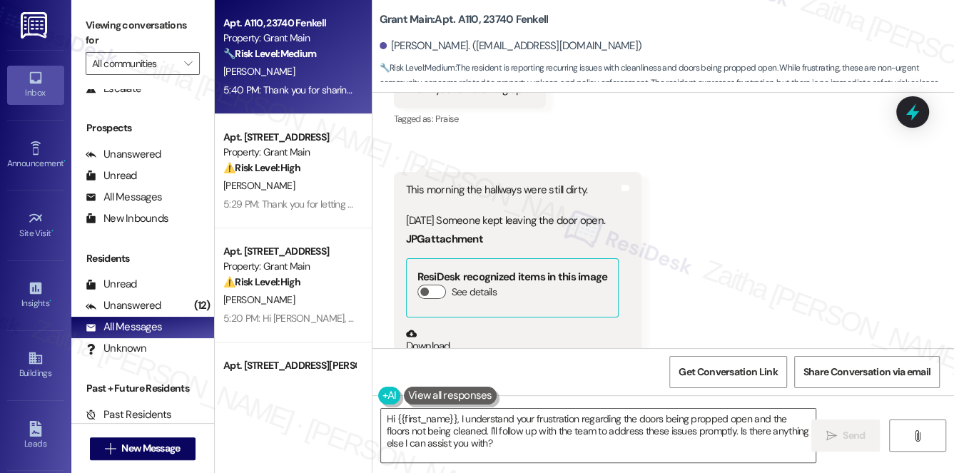
scroll to position [8258, 0]
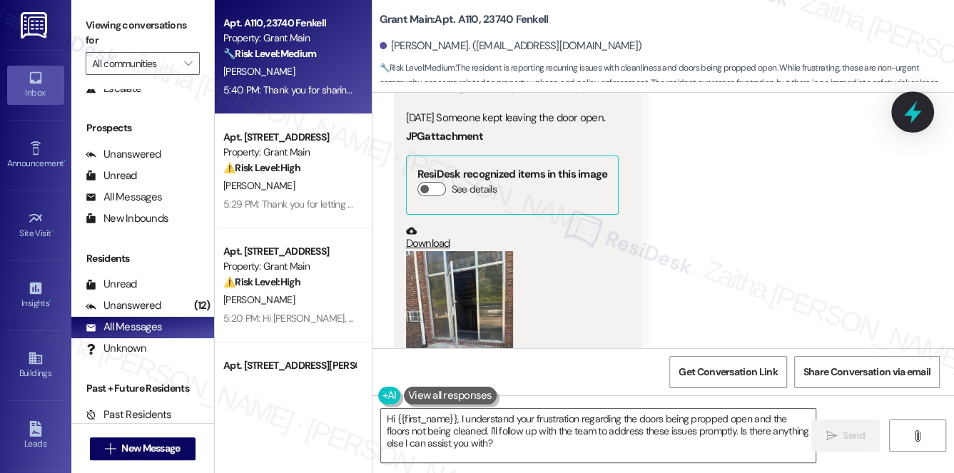
click at [898, 115] on div at bounding box center [912, 111] width 43 height 41
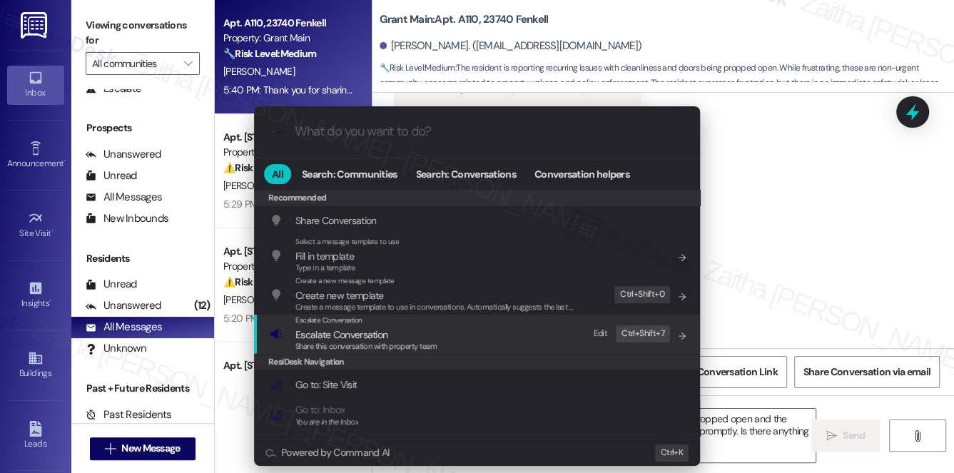
click at [365, 333] on span "Escalate Conversation" at bounding box center [341, 334] width 92 height 13
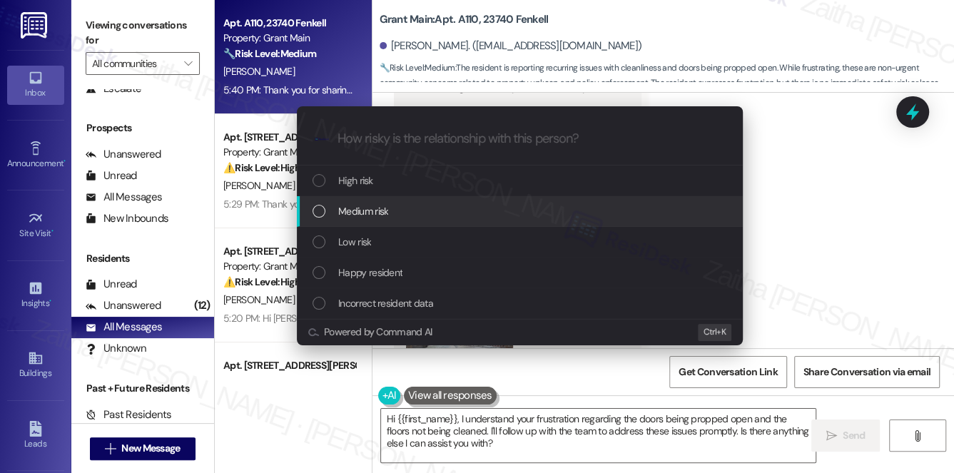
click at [371, 220] on div "Medium risk" at bounding box center [520, 211] width 446 height 31
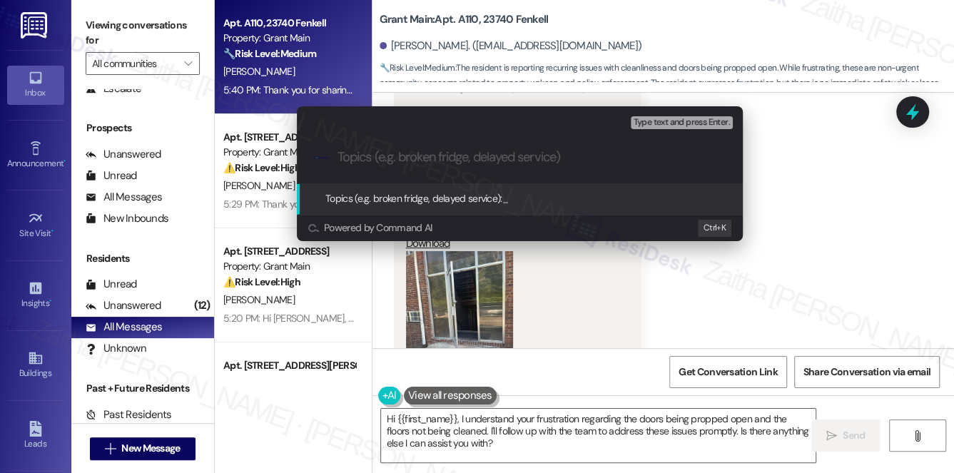
paste input "Resident Concern: Doors Propped Open and Floor Not Addressed"
type input "Resident Concern: Doors Propped Open and Floor Not Addressed"
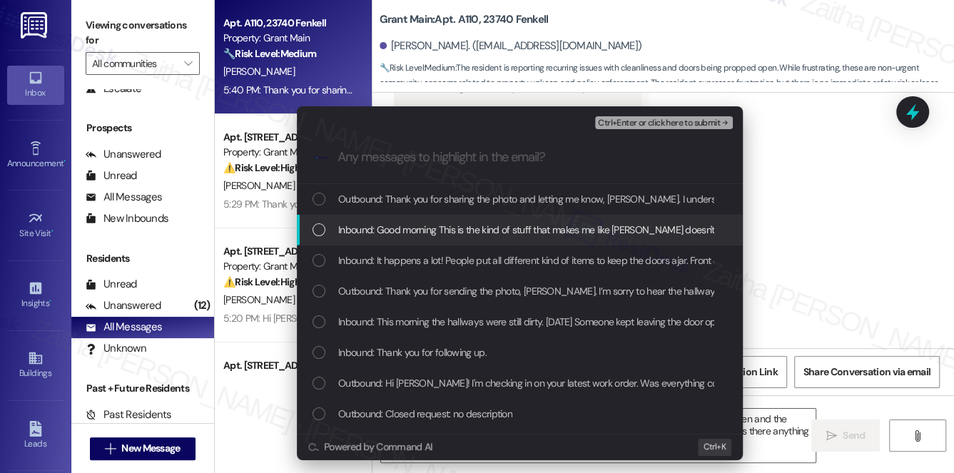
click at [425, 225] on span "Inbound: Good morning This is the kind of stuff that makes me like Grant doesn'…" at bounding box center [637, 230] width 599 height 16
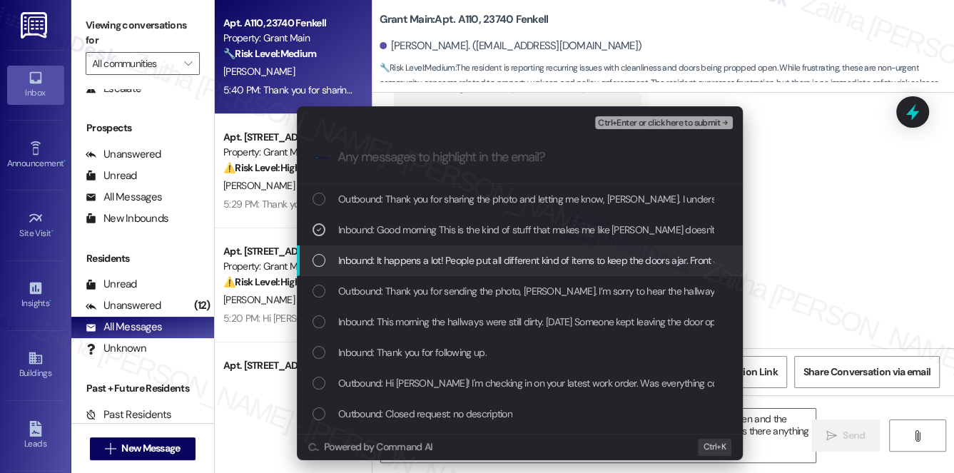
click at [436, 259] on span "Inbound: It happens a lot! People put all different kind of items to keep the d…" at bounding box center [756, 261] width 836 height 16
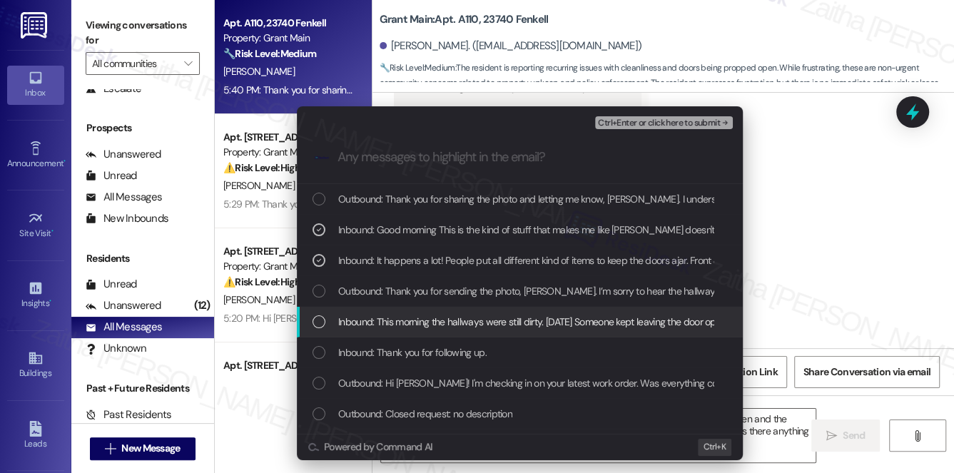
click at [449, 323] on span "Inbound: This morning the hallways were still dirty. Yesterday Someone kept lea…" at bounding box center [533, 322] width 390 height 16
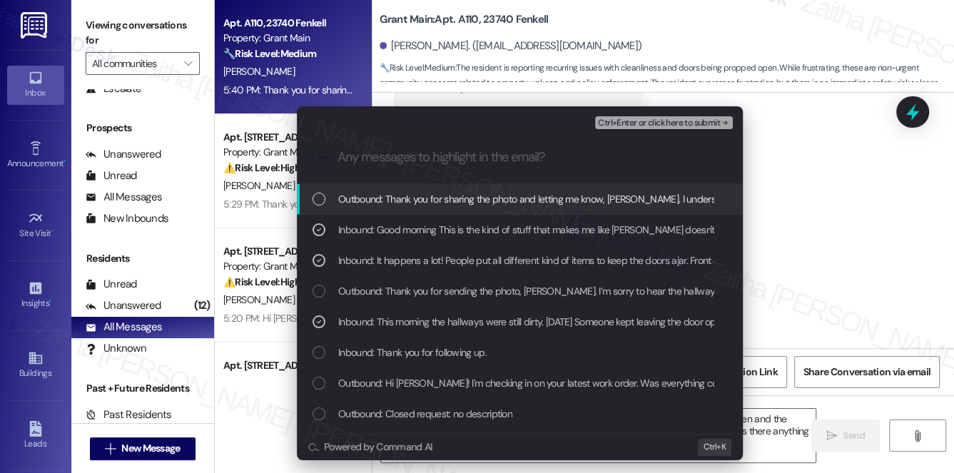
click at [676, 128] on button "Ctrl+Enter or click here to submit" at bounding box center [664, 122] width 138 height 13
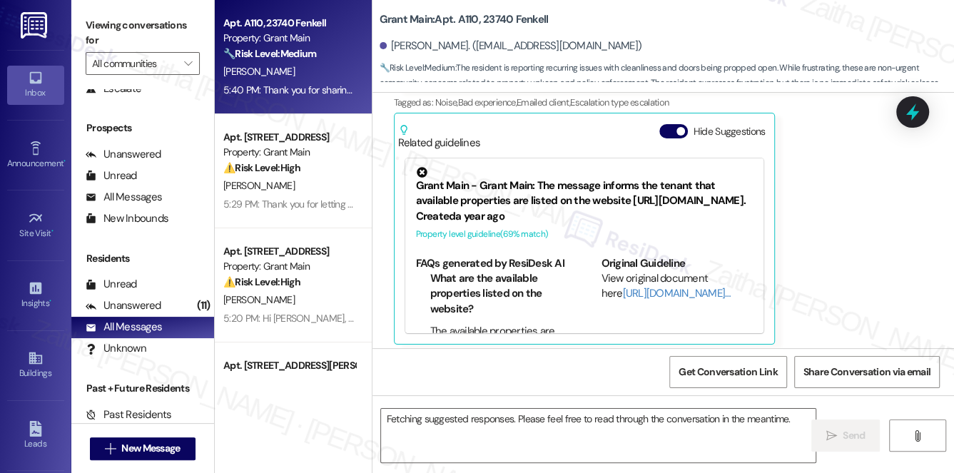
scroll to position [9389, 0]
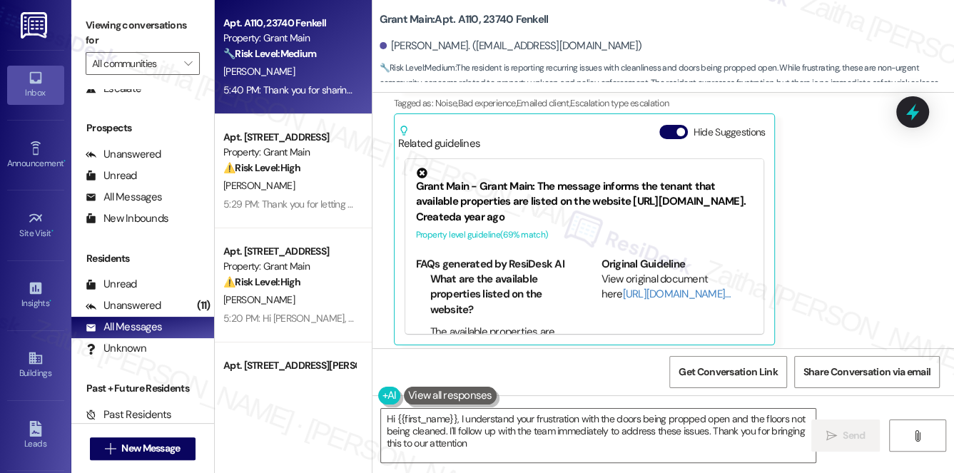
type textarea "Hi {{first_name}}, I understand your frustration with the doors being propped o…"
click at [134, 303] on div "Unanswered" at bounding box center [124, 305] width 76 height 15
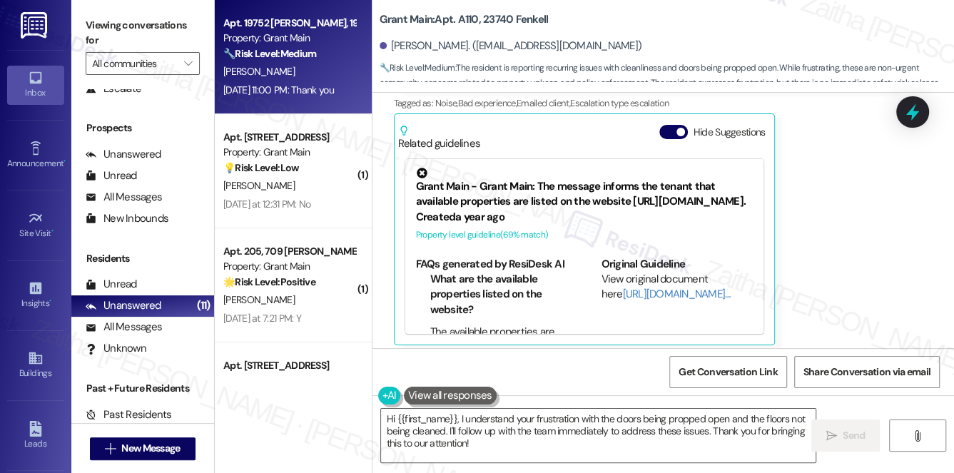
click at [314, 86] on div "Aug 26, 2025 at 11:00 PM: Thank you Aug 26, 2025 at 11:00 PM: Thank you" at bounding box center [278, 89] width 111 height 13
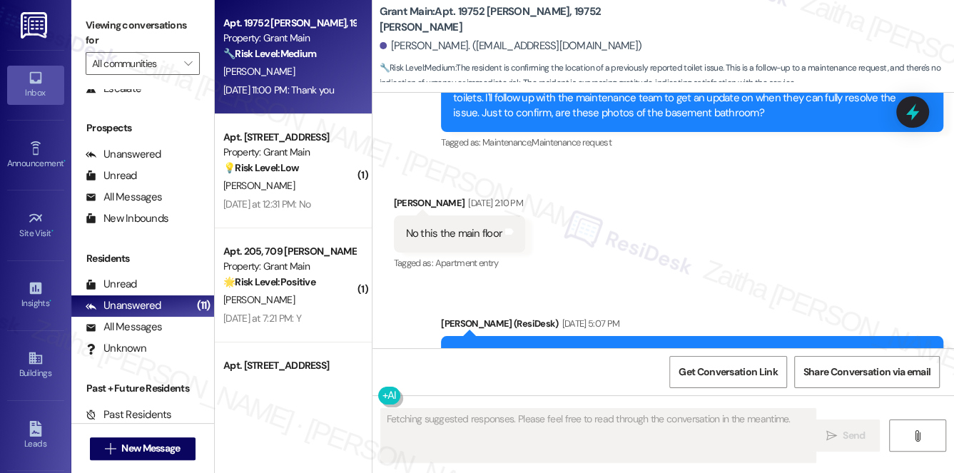
scroll to position [2635, 0]
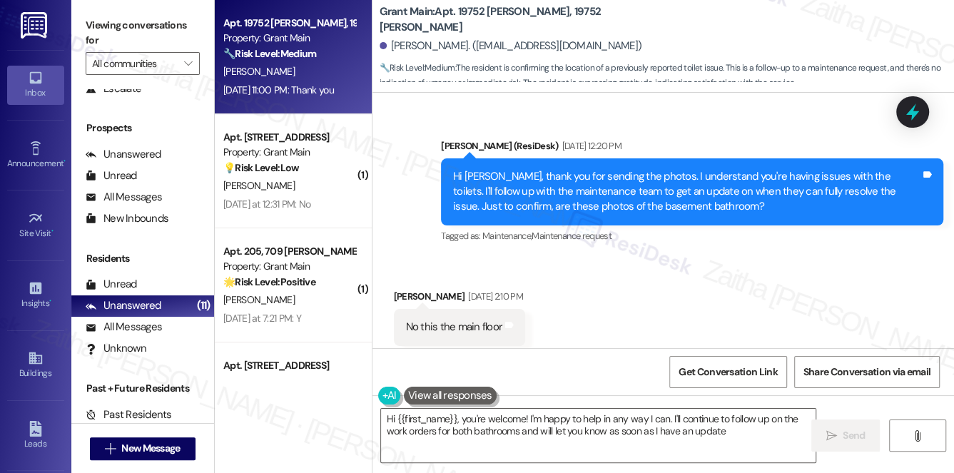
type textarea "Hi {{first_name}}, you're welcome! I'm happy to help in any way I can. I'll con…"
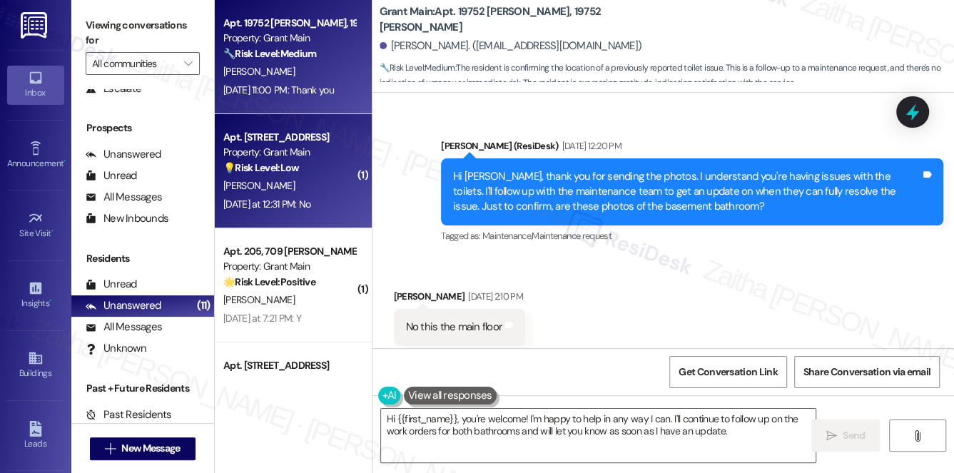
click at [314, 187] on div "A. Green" at bounding box center [289, 186] width 135 height 18
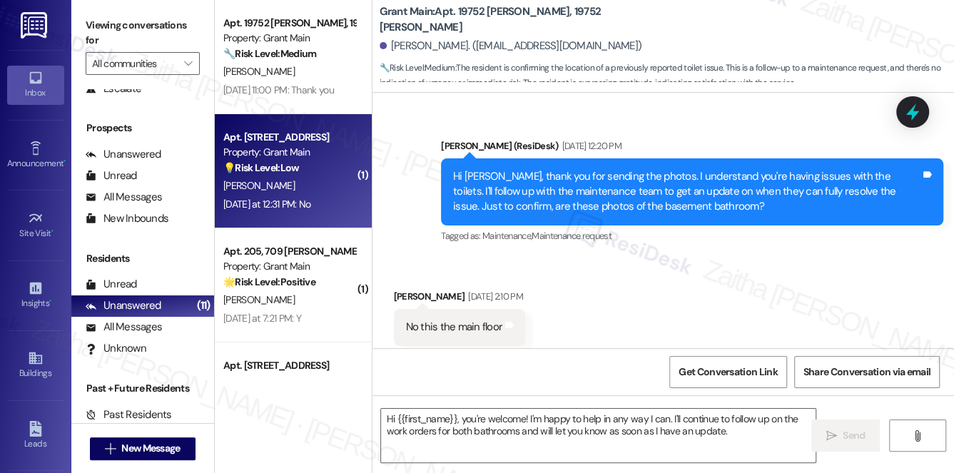
type textarea "Fetching suggested responses. Please feel free to read through the conversation…"
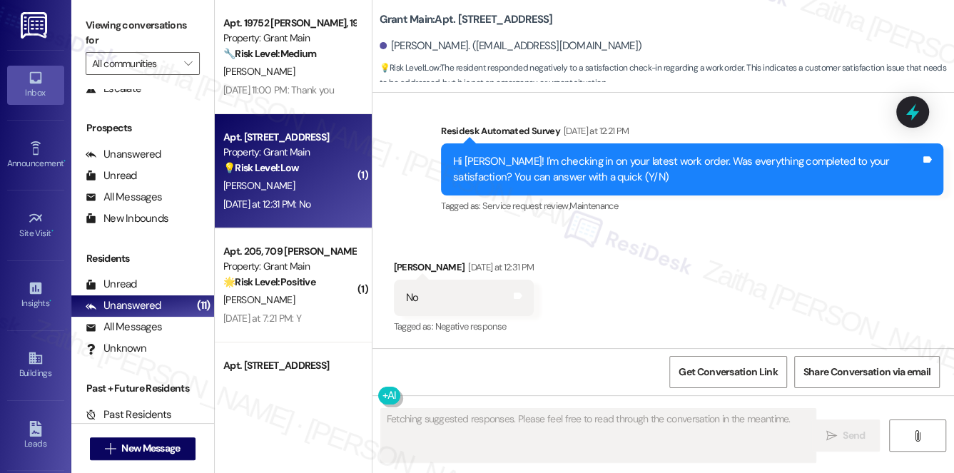
scroll to position [963, 0]
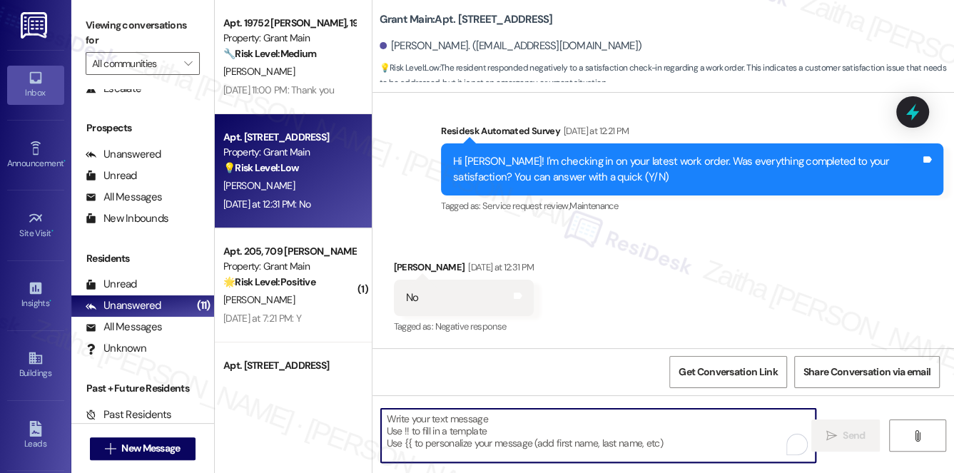
click at [470, 425] on textarea "To enrich screen reader interactions, please activate Accessibility in Grammarl…" at bounding box center [598, 436] width 435 height 54
paste textarea "I understand the work order wasn't completed to your satisfaction. Can you plea…"
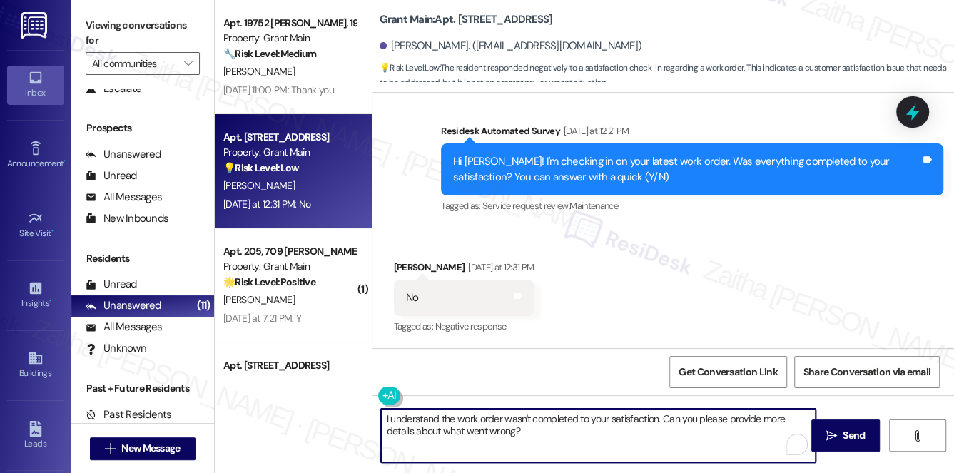
click at [384, 417] on textarea "I understand the work order wasn't completed to your satisfaction. Can you plea…" at bounding box center [598, 436] width 435 height 54
click at [402, 262] on div "Amber Green Yesterday at 12:31 PM" at bounding box center [464, 270] width 141 height 20
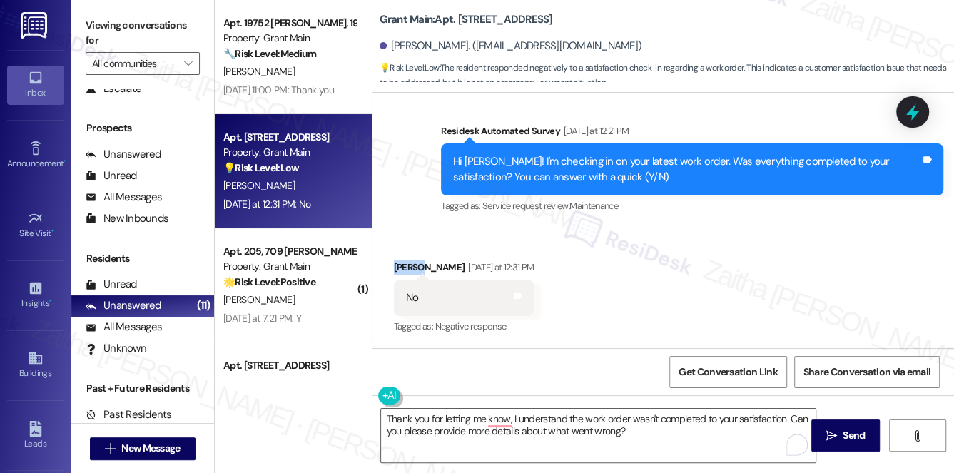
click at [402, 262] on div "Amber Green Yesterday at 12:31 PM" at bounding box center [464, 270] width 141 height 20
copy div "Amber"
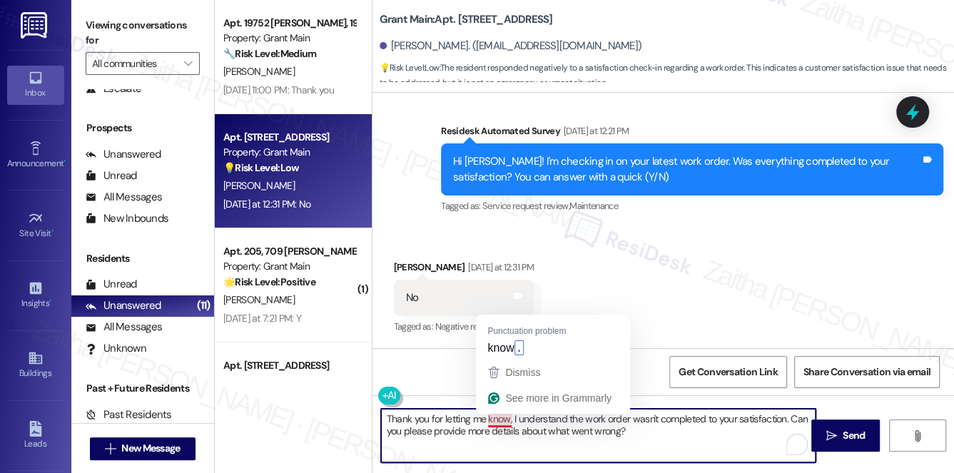
click at [510, 414] on textarea "Thank you for letting me know, I understand the work order wasn't completed to …" at bounding box center [598, 436] width 435 height 54
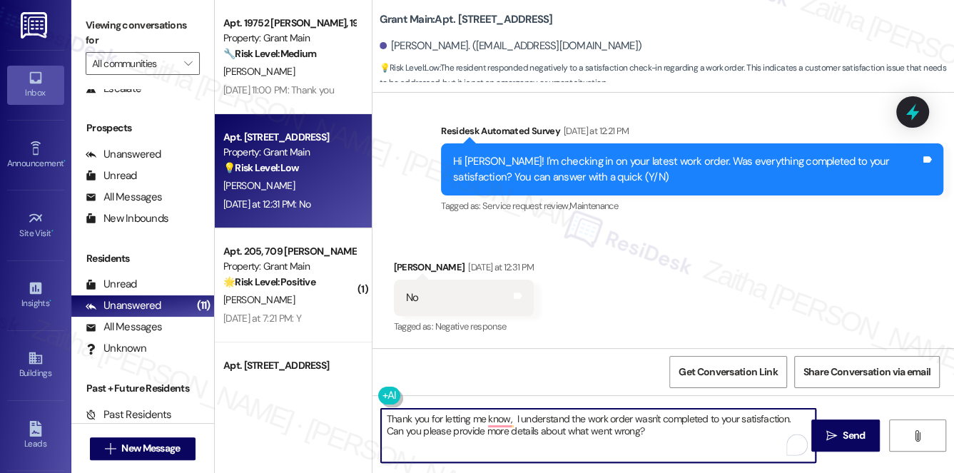
paste textarea "Amber"
click at [710, 432] on textarea "Thank you for letting me know, Amber. I understand the work order wasn't comple…" at bounding box center [598, 436] width 435 height 54
drag, startPoint x: 508, startPoint y: 417, endPoint x: 444, endPoint y: 419, distance: 64.2
click at [444, 419] on textarea "Thank you for letting me know, Amber. I understand the work order wasn't comple…" at bounding box center [598, 436] width 435 height 54
type textarea "Thank you for your feedback, Amber. I understand the work order wasn't complete…"
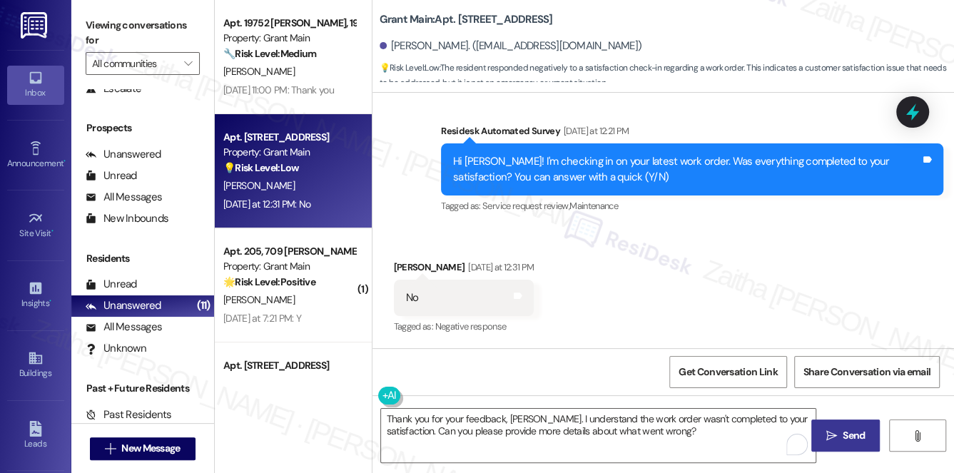
click at [830, 436] on icon "" at bounding box center [831, 435] width 11 height 11
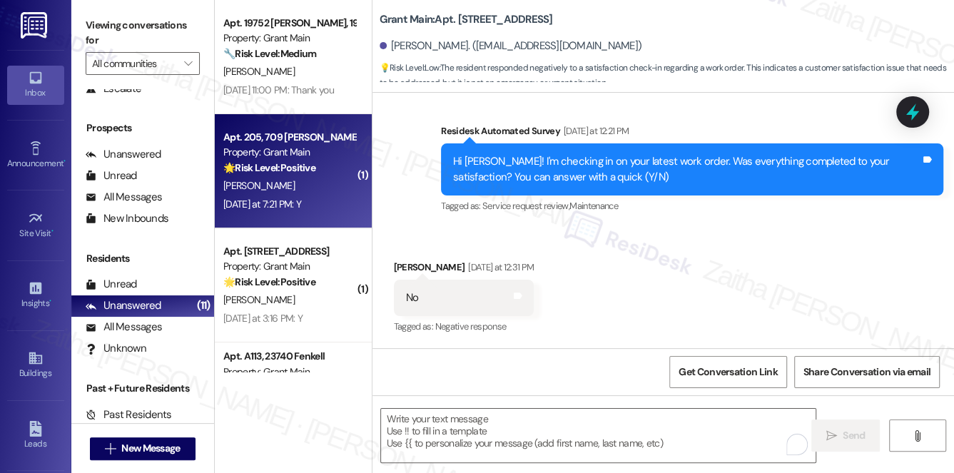
click at [321, 193] on div "M. Tucker" at bounding box center [289, 186] width 135 height 18
type textarea "Fetching suggested responses. Please feel free to read through the conversation…"
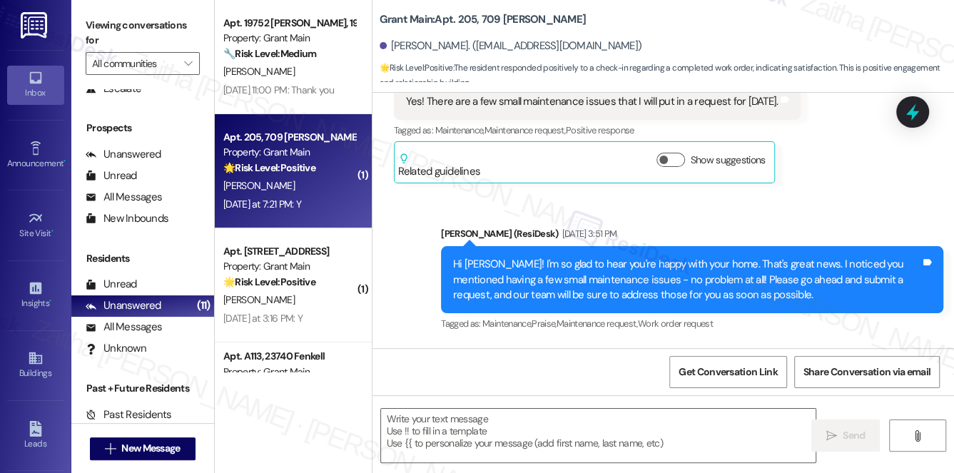
type textarea "Fetching suggested responses. Please feel free to read through the conversation…"
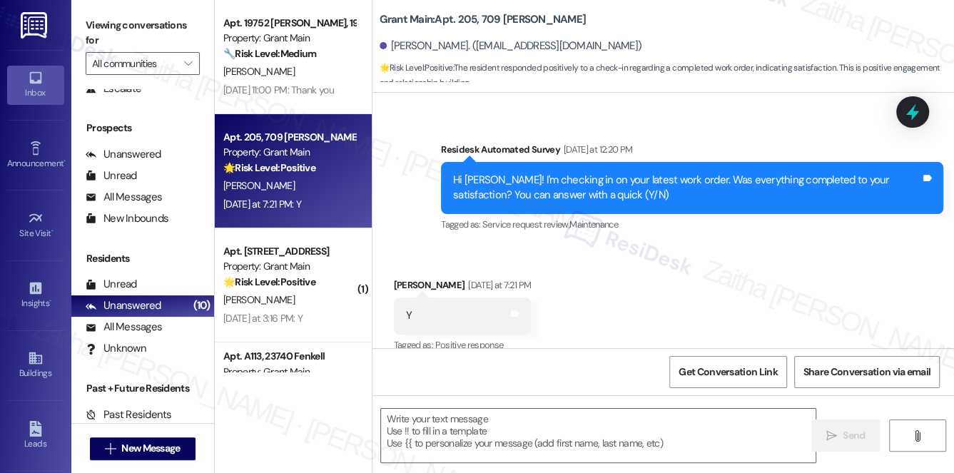
scroll to position [5202, 0]
click at [445, 413] on textarea at bounding box center [598, 436] width 435 height 54
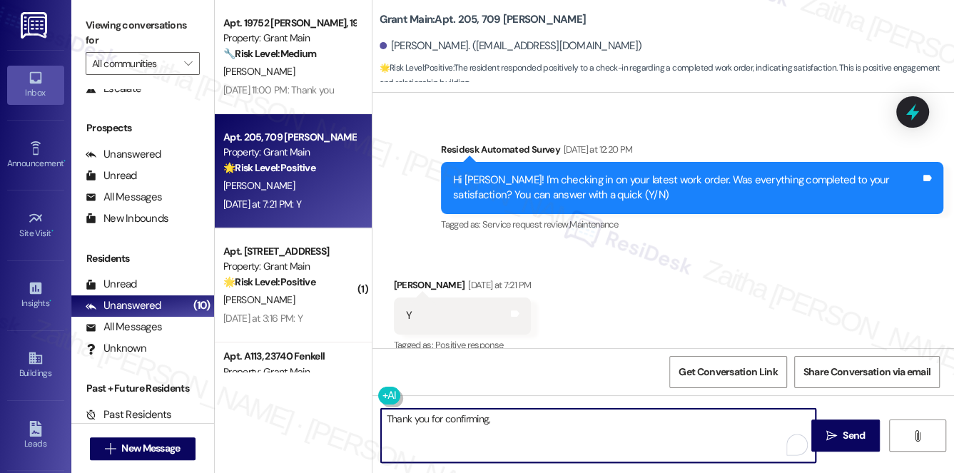
click at [405, 278] on div "Miranda Tucker Yesterday at 7:21 PM" at bounding box center [463, 288] width 138 height 20
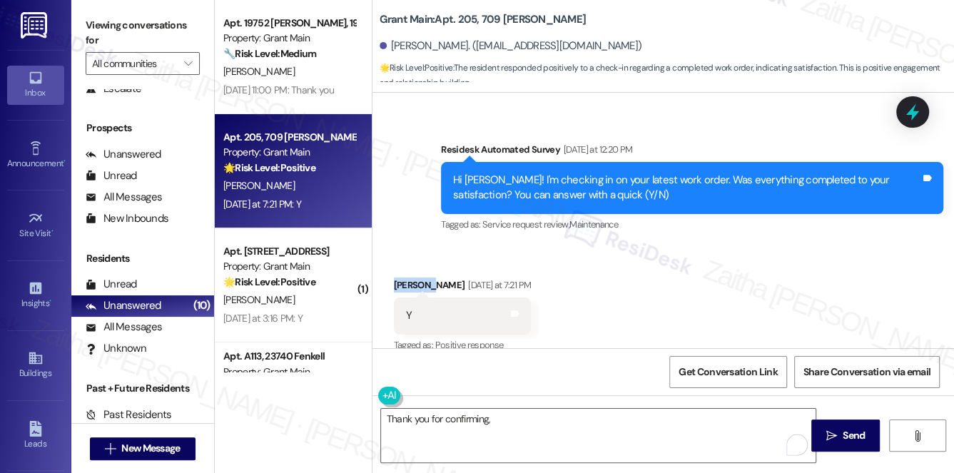
click at [405, 278] on div "Miranda Tucker Yesterday at 7:21 PM" at bounding box center [463, 288] width 138 height 20
copy div "Miranda"
click at [537, 415] on textarea "Thank you for confirming," at bounding box center [598, 436] width 435 height 54
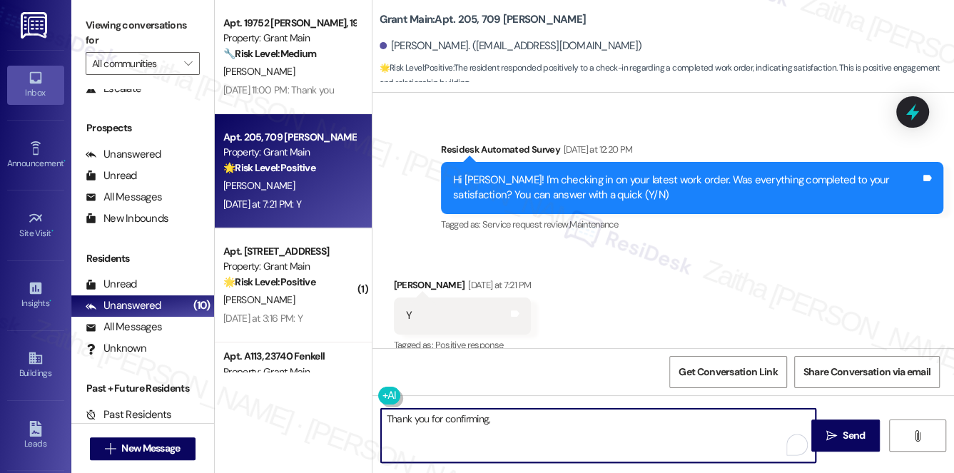
paste textarea "Miranda"
paste textarea "I'm happy the work order was completed to your satisfaction! We'd also love to …"
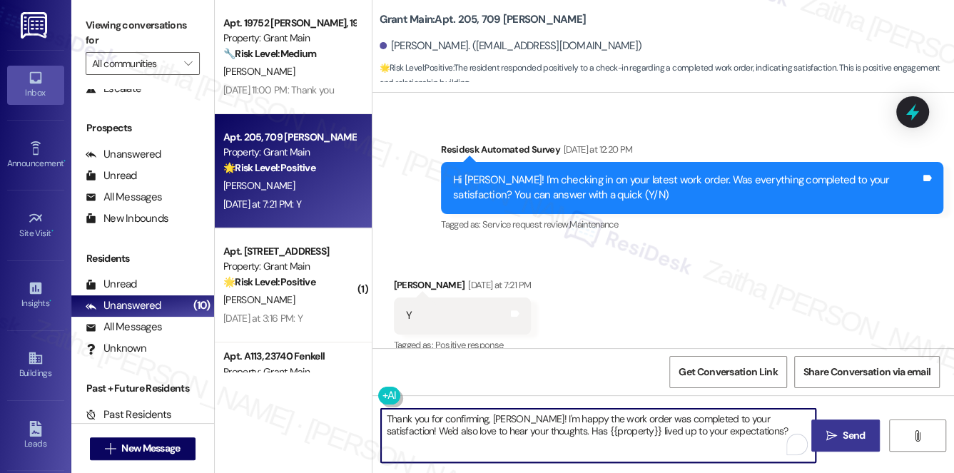
type textarea "Thank you for confirming, Miranda! I'm happy the work order was completed to yo…"
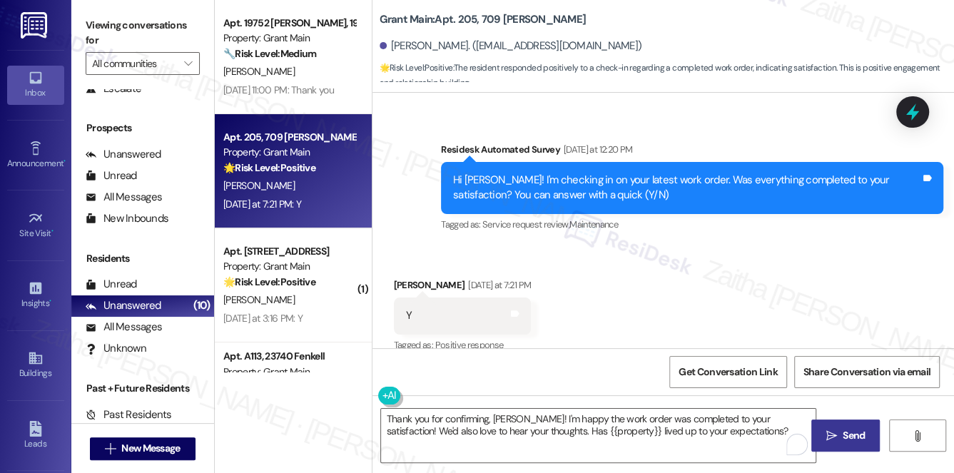
click at [829, 440] on icon "" at bounding box center [831, 435] width 11 height 11
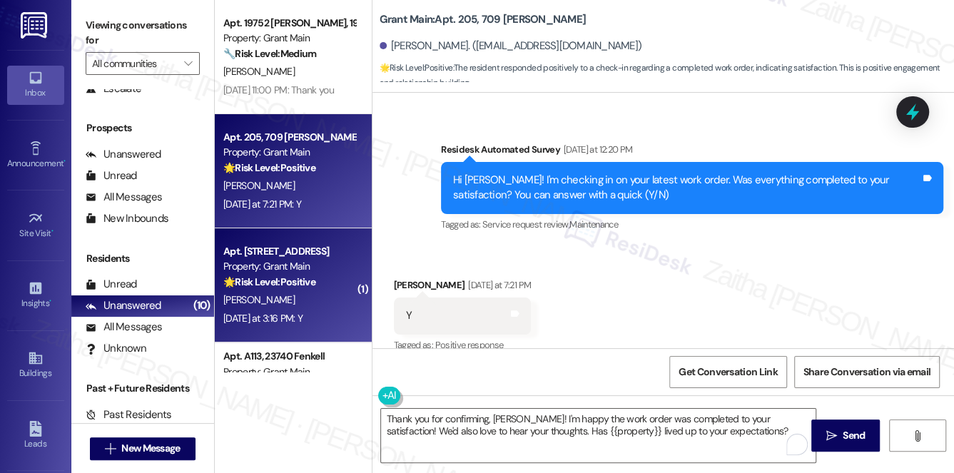
click at [348, 303] on div "[PERSON_NAME]" at bounding box center [289, 300] width 135 height 18
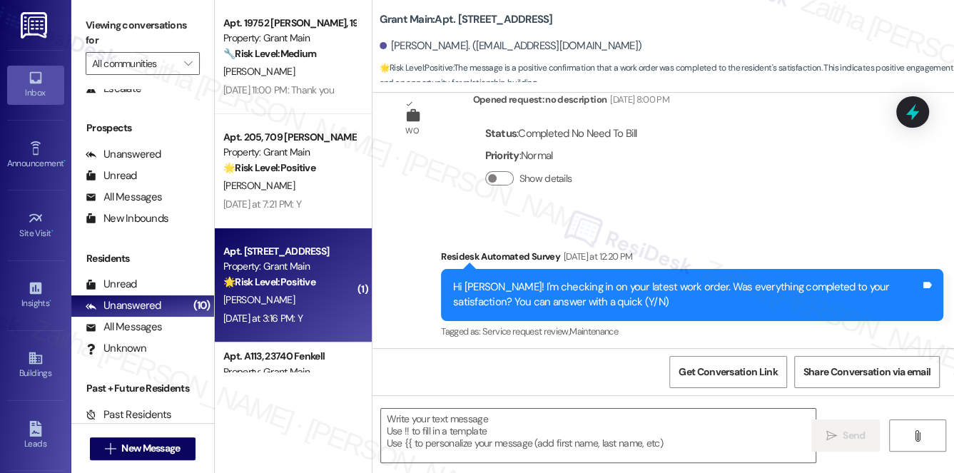
scroll to position [2688, 0]
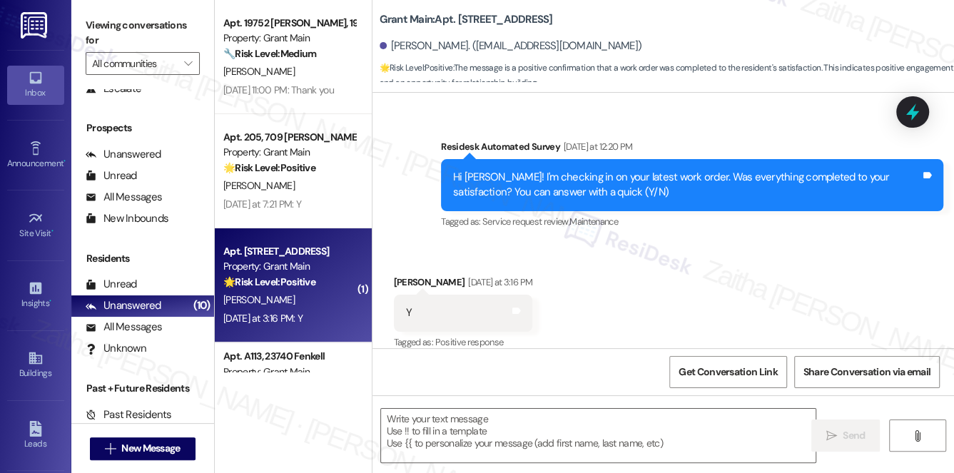
type textarea "Fetching suggested responses. Please feel free to read through the conversation…"
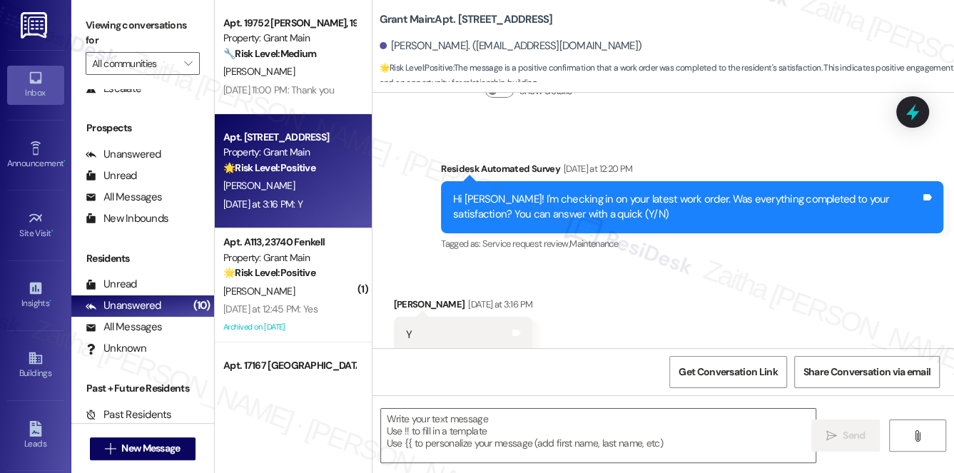
scroll to position [2689, 0]
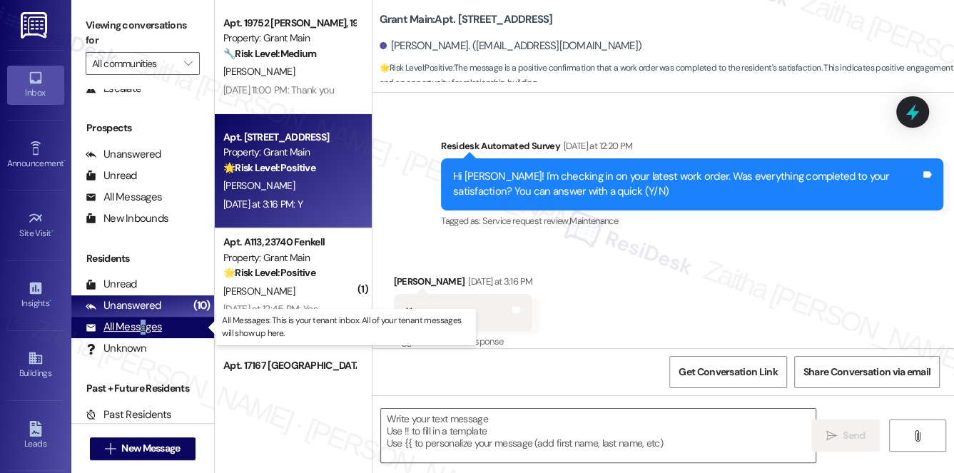
click at [141, 335] on div "All Messages" at bounding box center [124, 327] width 76 height 15
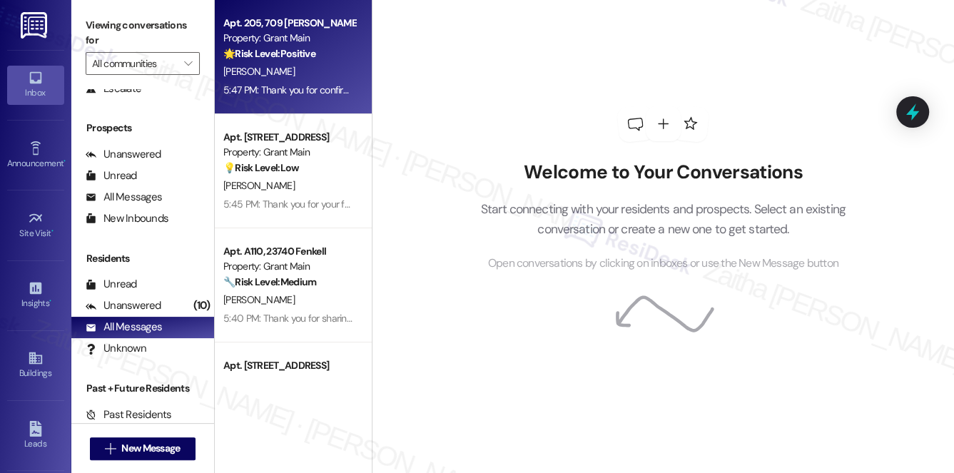
click at [326, 69] on div "M. Tucker" at bounding box center [289, 72] width 135 height 18
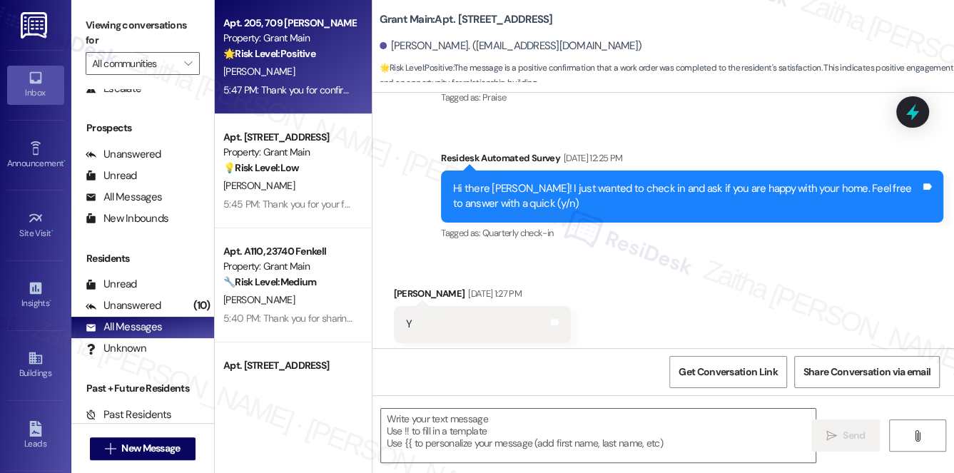
scroll to position [2688, 0]
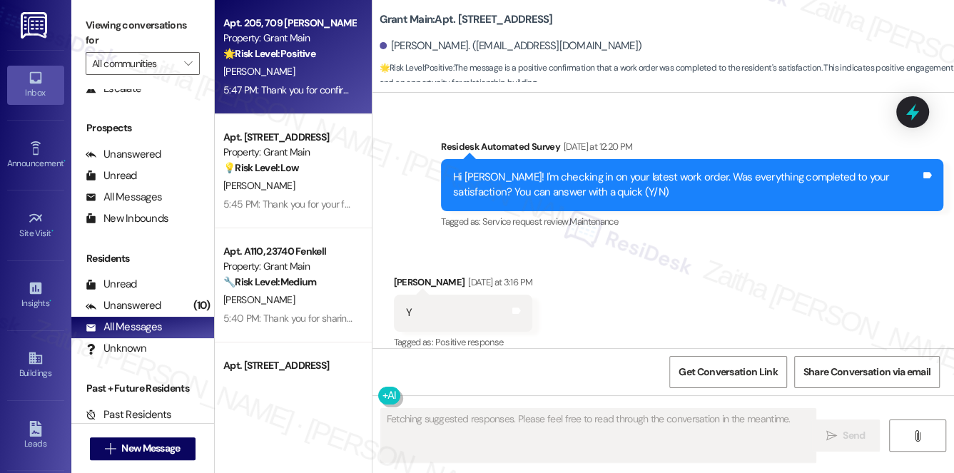
type textarea "Fetching suggested responses. Please feel free to read through the conversation…"
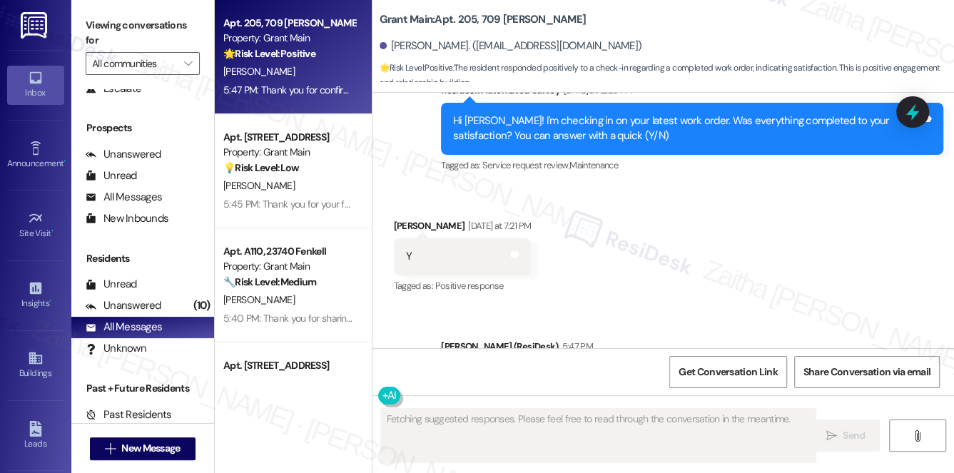
scroll to position [5338, 0]
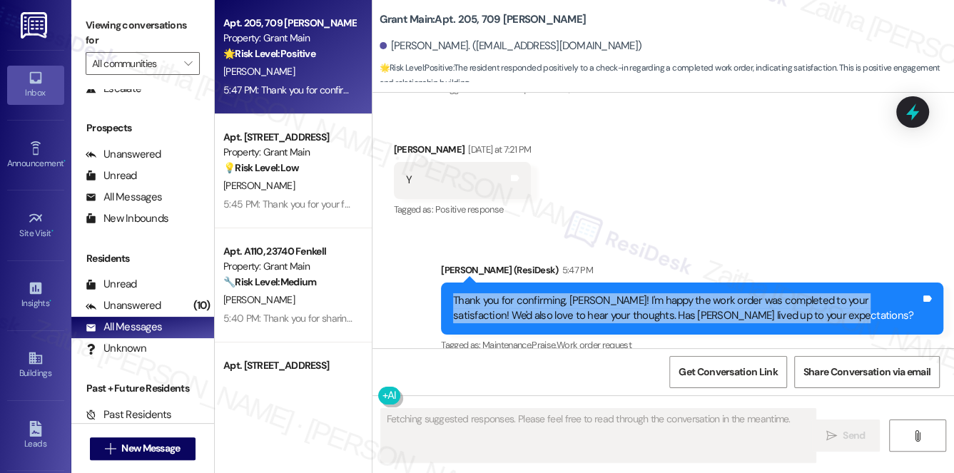
drag, startPoint x: 449, startPoint y: 283, endPoint x: 838, endPoint y: 300, distance: 390.0
click at [838, 300] on div "Thank you for confirming, Miranda! I'm happy the work order was completed to yo…" at bounding box center [692, 309] width 502 height 52
copy div "Thank you for confirming, Miranda! I'm happy the work order was completed to yo…"
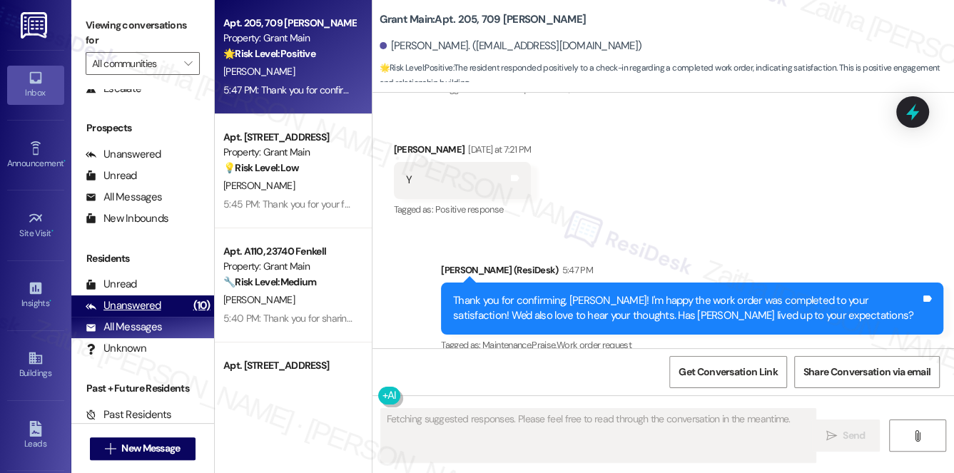
click at [128, 300] on div "Unanswered" at bounding box center [124, 305] width 76 height 15
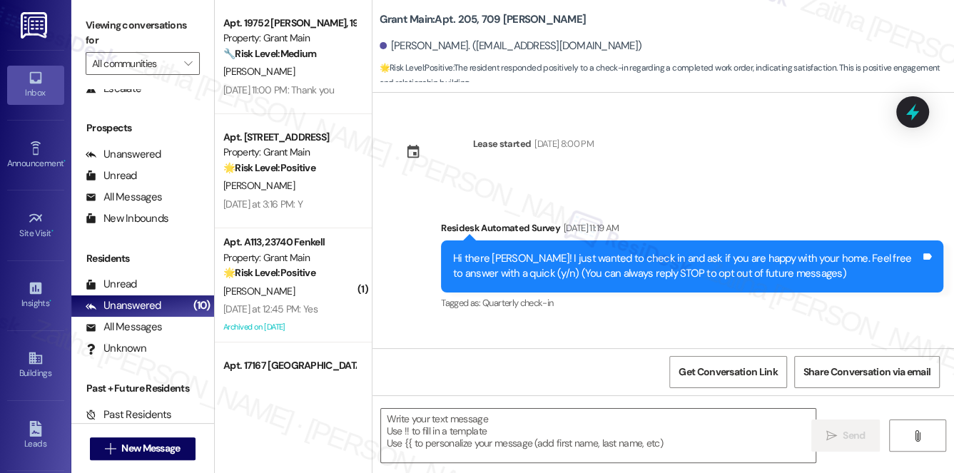
type textarea "Fetching suggested responses. Please feel free to read through the conversation…"
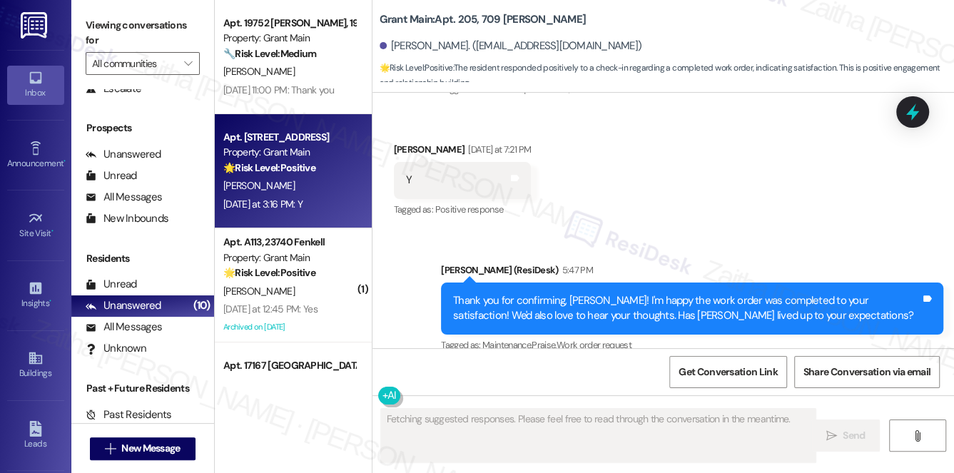
click at [298, 145] on div "Property: Grant Main" at bounding box center [289, 152] width 132 height 15
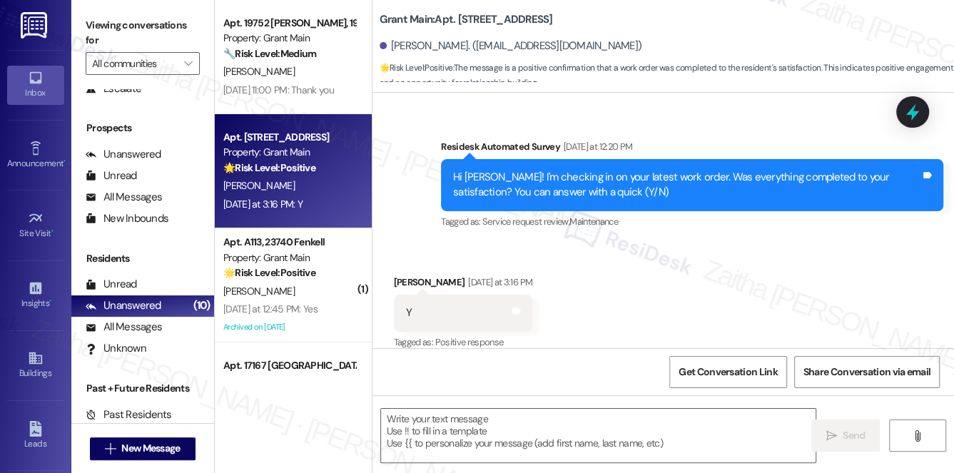
type textarea "Fetching suggested responses. Please feel free to read through the conversation…"
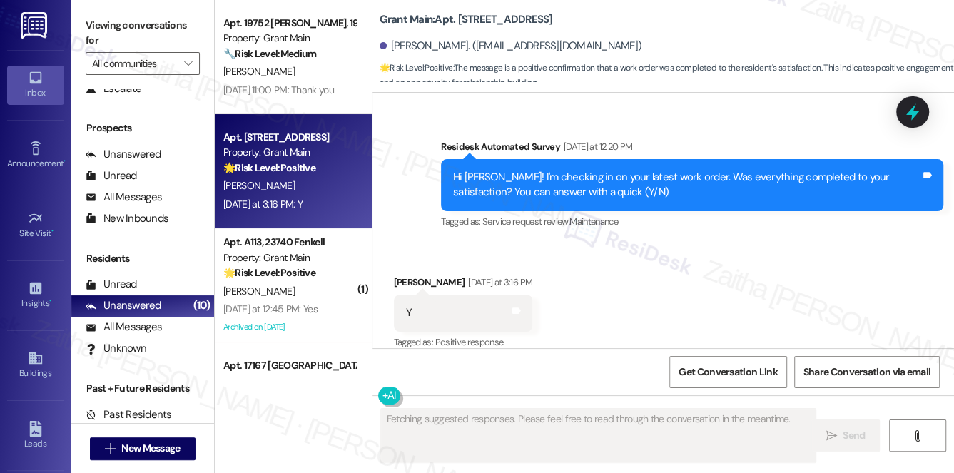
scroll to position [2689, 0]
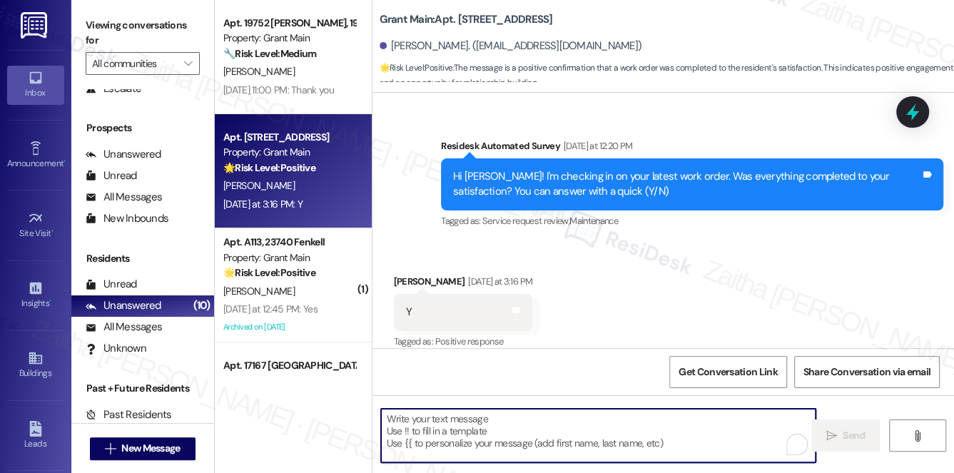
click at [445, 413] on textarea "To enrich screen reader interactions, please activate Accessibility in Grammarl…" at bounding box center [598, 436] width 435 height 54
paste textarea "Thank you for confirming, Miranda! I'm happy the work order was completed to yo…"
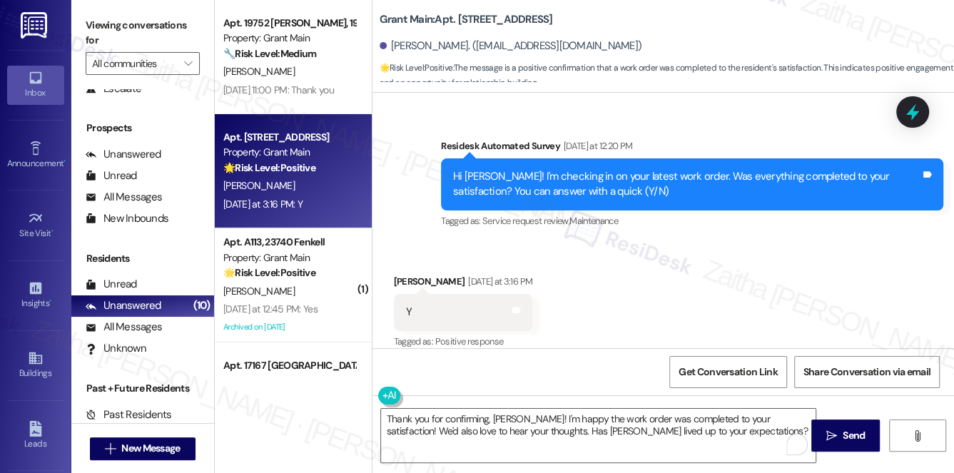
click at [401, 274] on div "Tina Dixon Yesterday at 3:16 PM" at bounding box center [463, 284] width 139 height 20
copy div "Tina"
click at [512, 417] on textarea "Thank you for confirming, Miranda! I'm happy the work order was completed to yo…" at bounding box center [598, 436] width 435 height 54
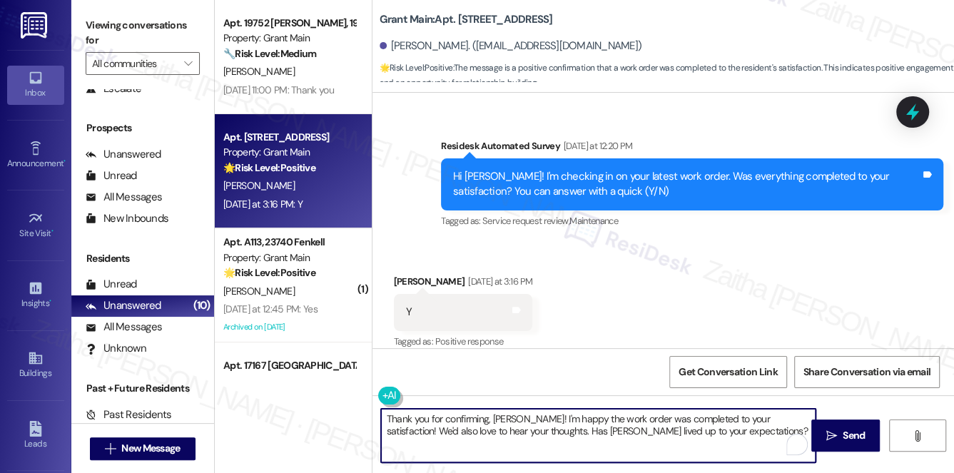
click at [512, 417] on textarea "Thank you for confirming, Miranda! I'm happy the work order was completed to yo…" at bounding box center [598, 436] width 435 height 54
paste textarea "Tina"
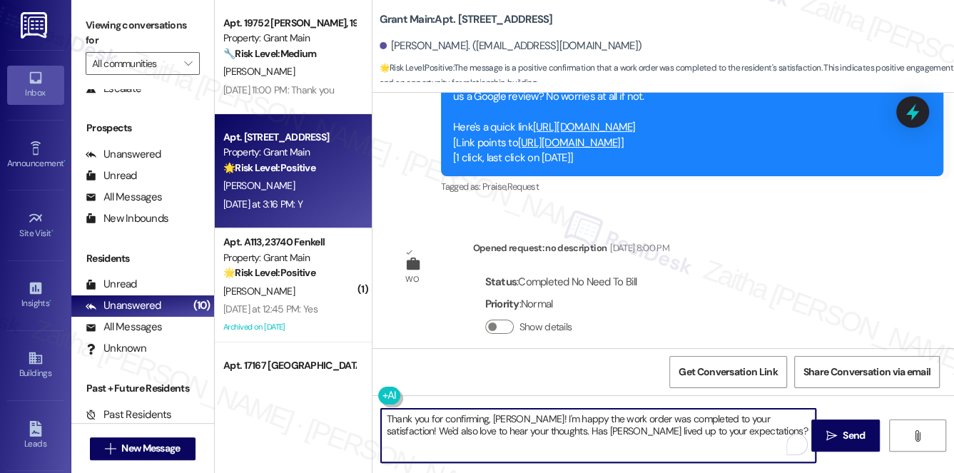
scroll to position [2365, 0]
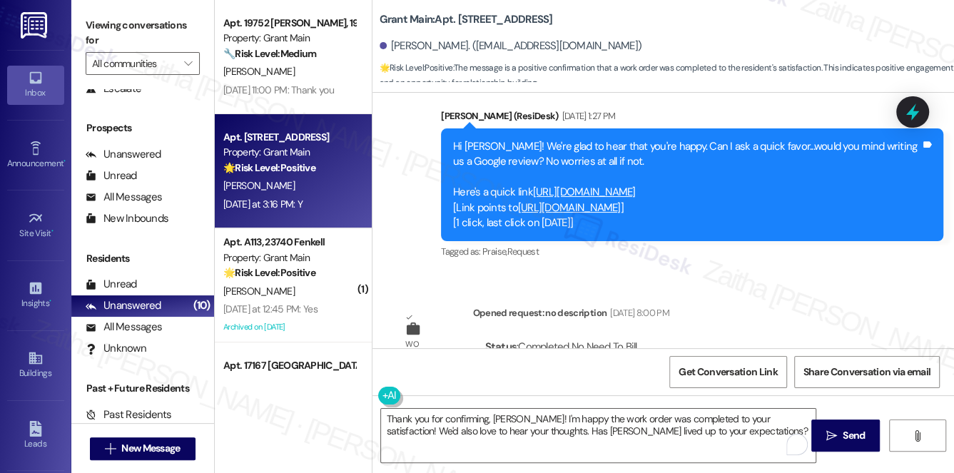
click at [621, 201] on link "https://search.google.com/local/writereview?placeid=ChIJ1_yJmk8tO4gRZwU-7a_EKIE" at bounding box center [569, 208] width 103 height 14
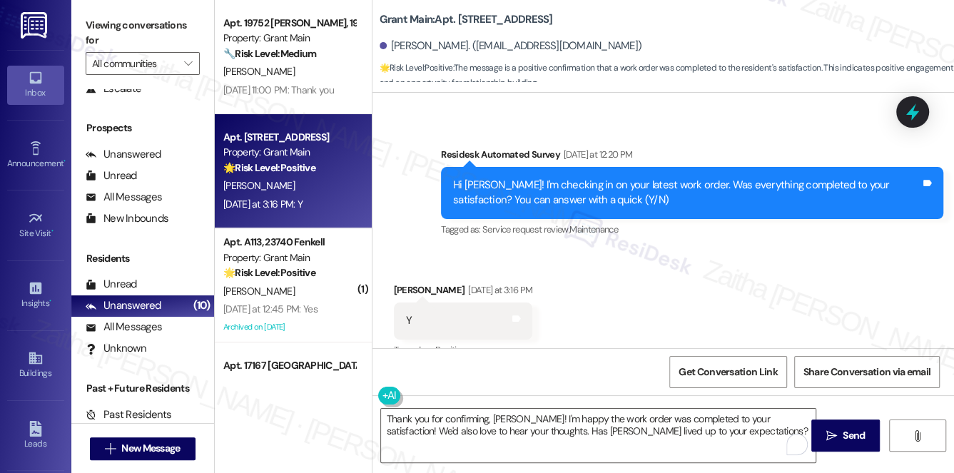
scroll to position [2689, 0]
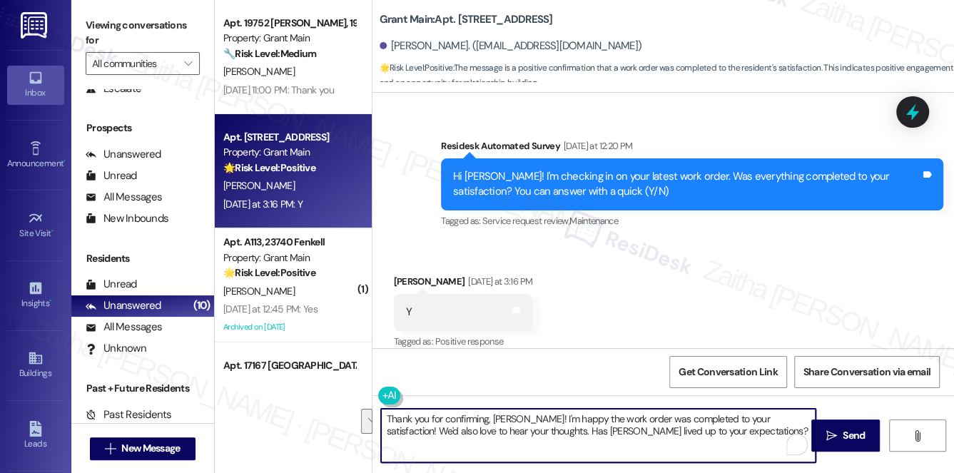
drag, startPoint x: 768, startPoint y: 419, endPoint x: 769, endPoint y: 430, distance: 11.4
click at [769, 430] on textarea "Thank you for confirming, Tina! I'm happy the work order was completed to your …" at bounding box center [598, 436] width 435 height 54
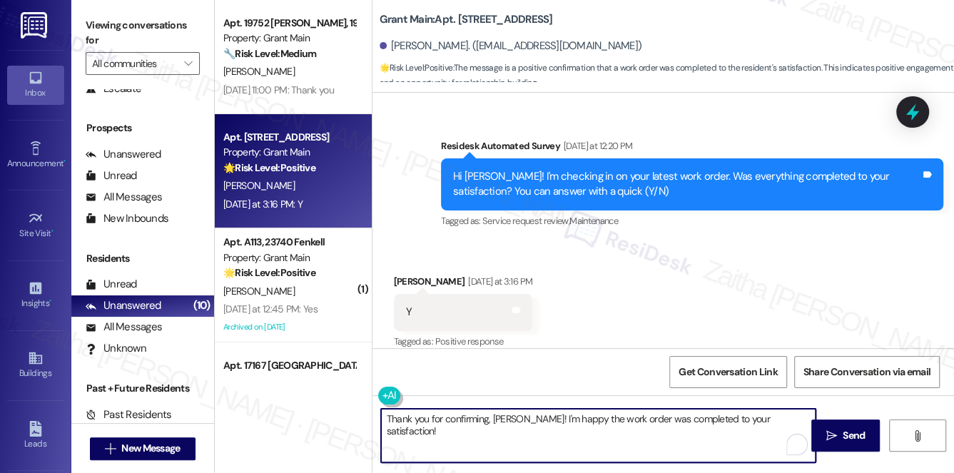
paste textarea "If you need anything else, please don't hesitate to reach out!"
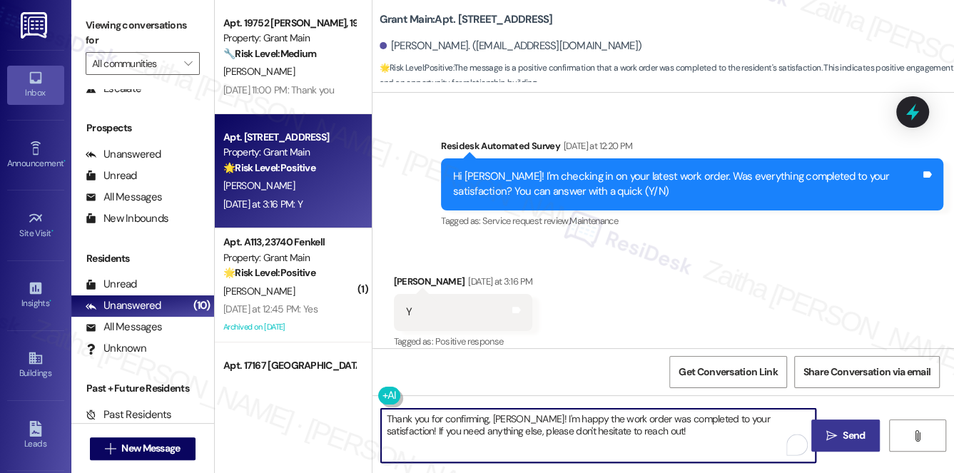
type textarea "Thank you for confirming, Tina! I'm happy the work order was completed to your …"
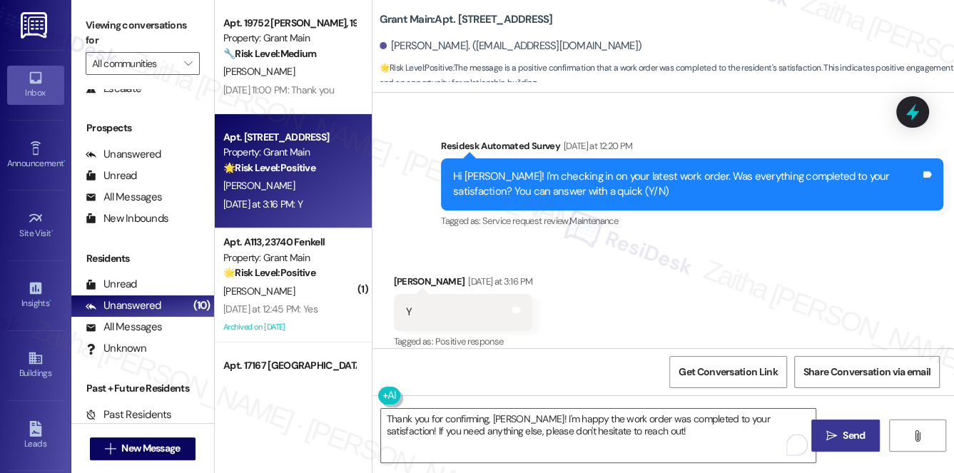
click at [867, 433] on span "Send" at bounding box center [854, 435] width 28 height 15
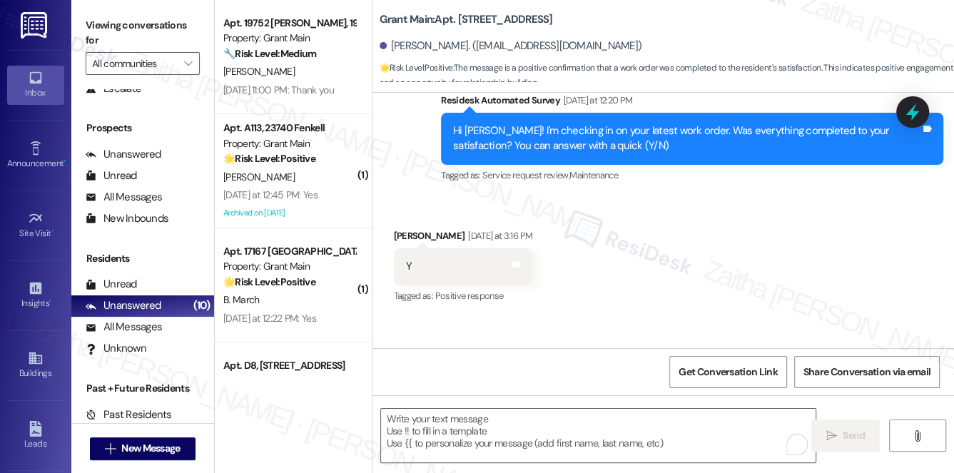
scroll to position [2803, 0]
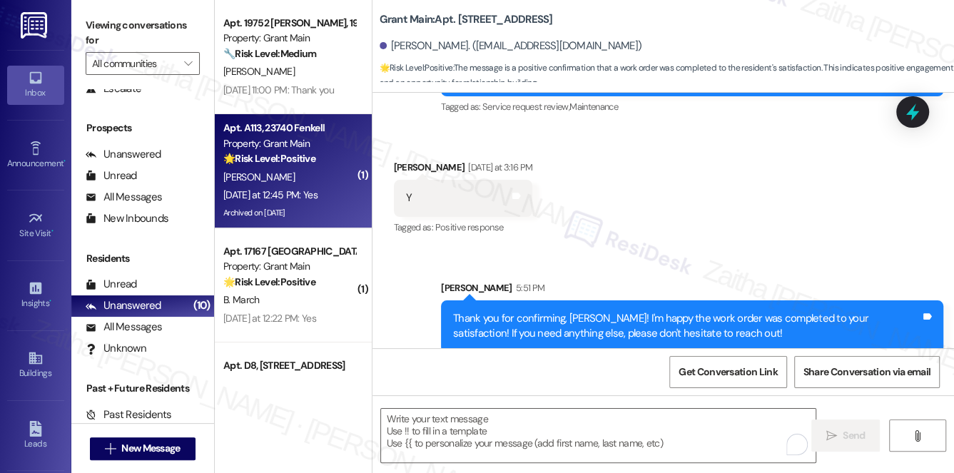
click at [295, 184] on div "[PERSON_NAME]" at bounding box center [289, 177] width 135 height 18
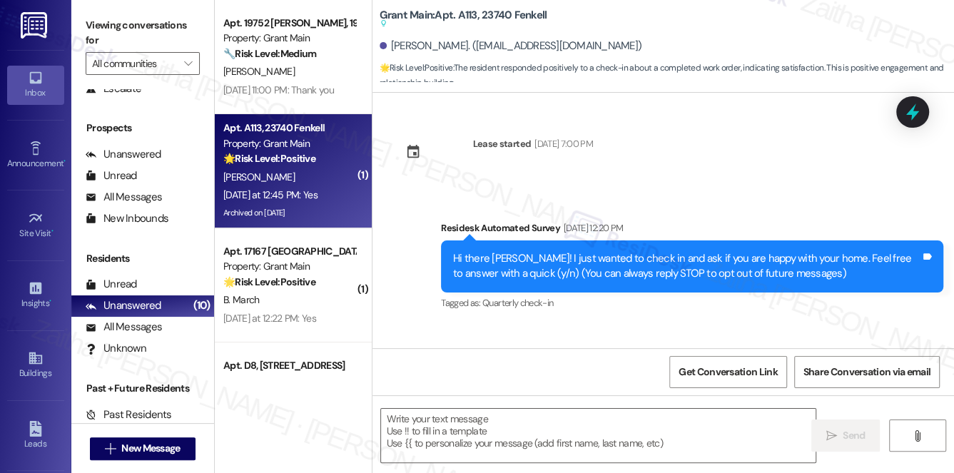
type textarea "Fetching suggested responses. Please feel free to read through the conversation…"
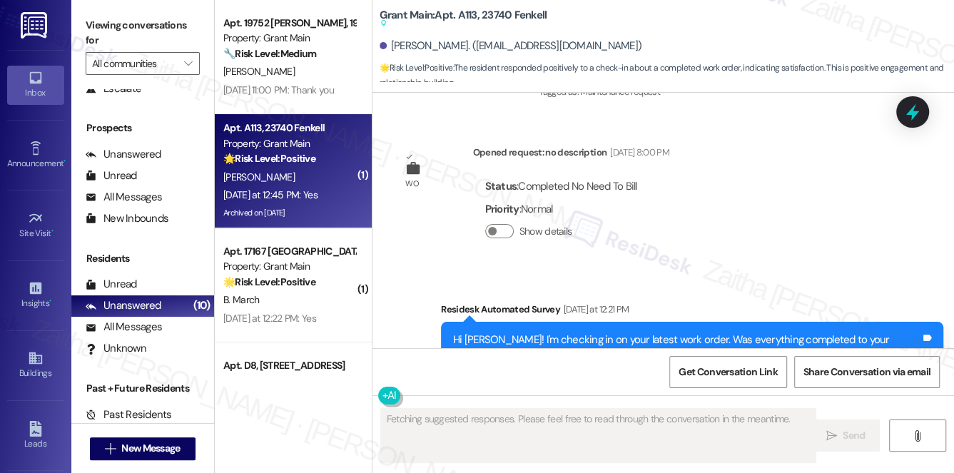
scroll to position [12927, 0]
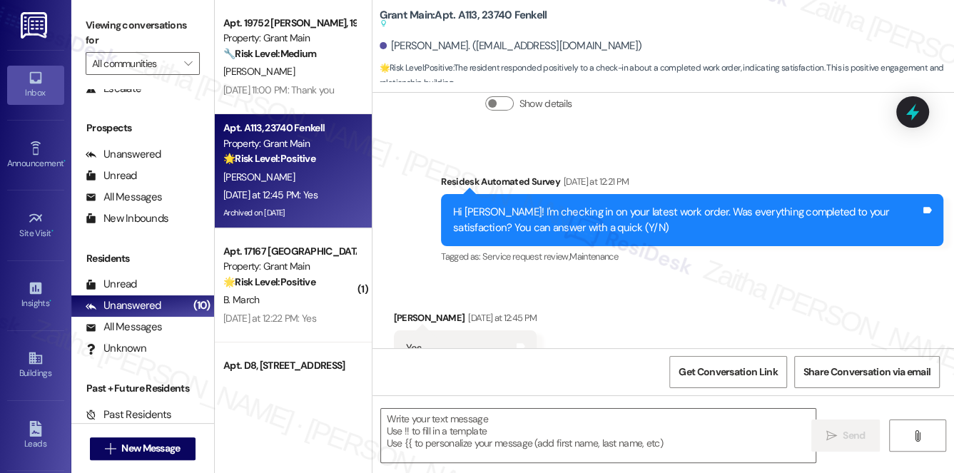
click at [658, 278] on div "Received via SMS Sherri Hudson Yesterday at 12:45 PM Yes Tags and notes Tagged …" at bounding box center [663, 338] width 582 height 121
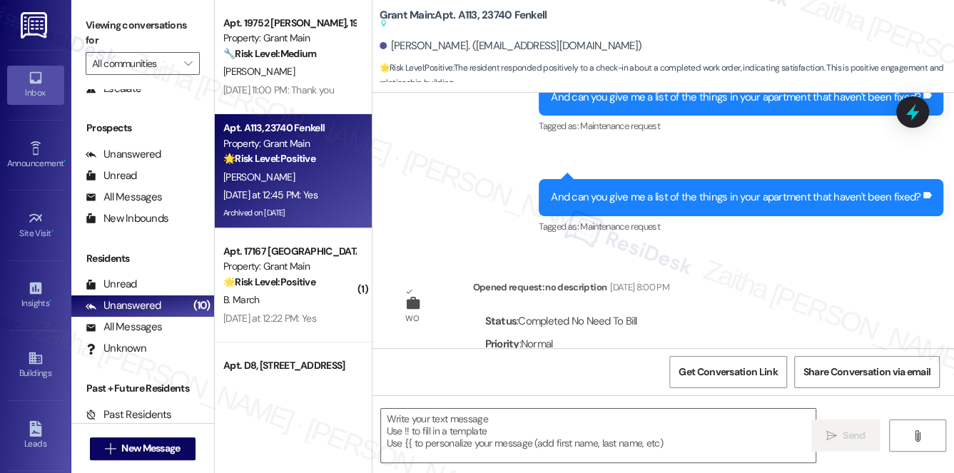
scroll to position [12668, 0]
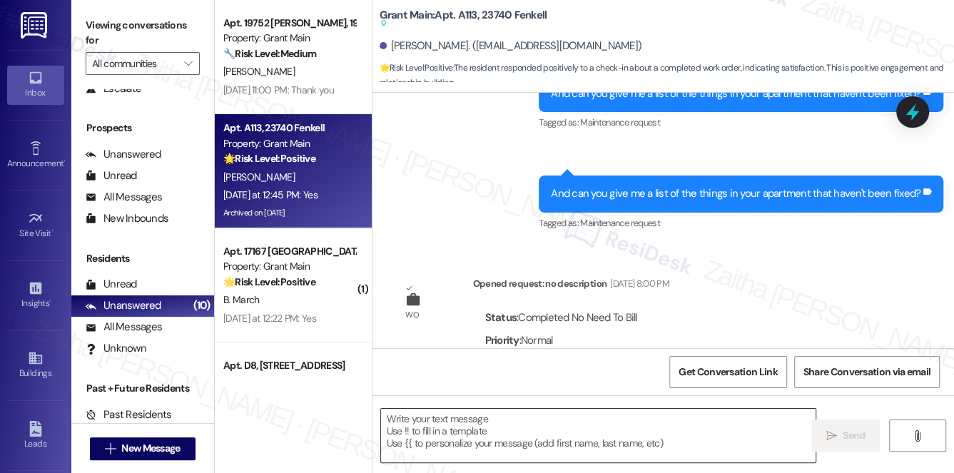
click at [534, 430] on textarea at bounding box center [598, 436] width 435 height 54
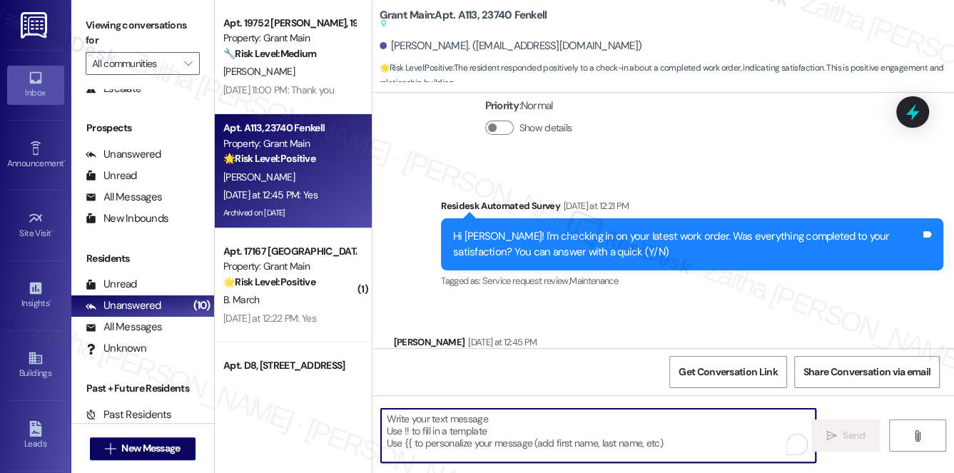
scroll to position [12928, 0]
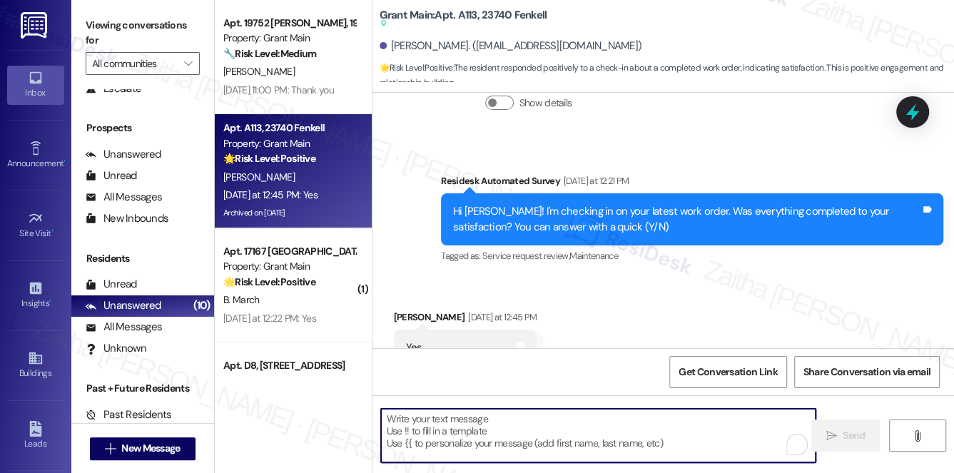
click at [538, 428] on textarea "To enrich screen reader interactions, please activate Accessibility in Grammarl…" at bounding box center [598, 436] width 435 height 54
paste textarea "Thank you for confirming,{{first_name}}! I'm happy the work order was completed…"
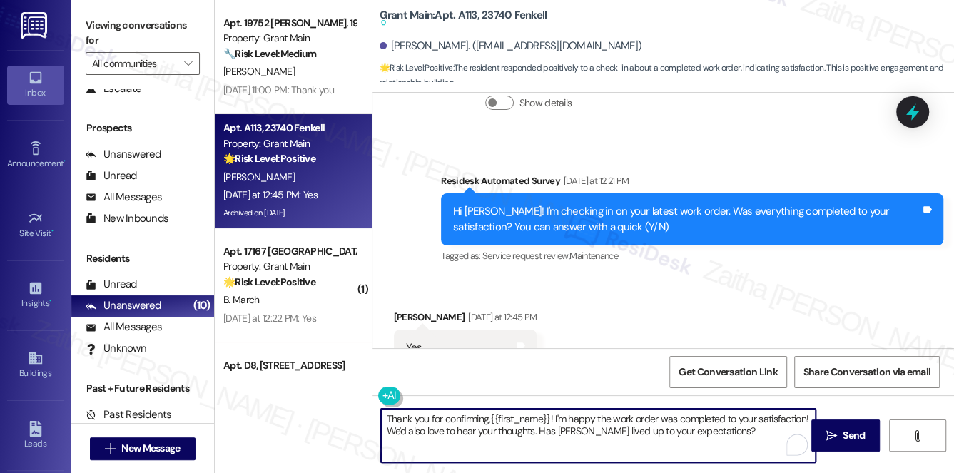
type textarea "Thank you for confirming,{{first_name}}! I'm happy the work order was completed…"
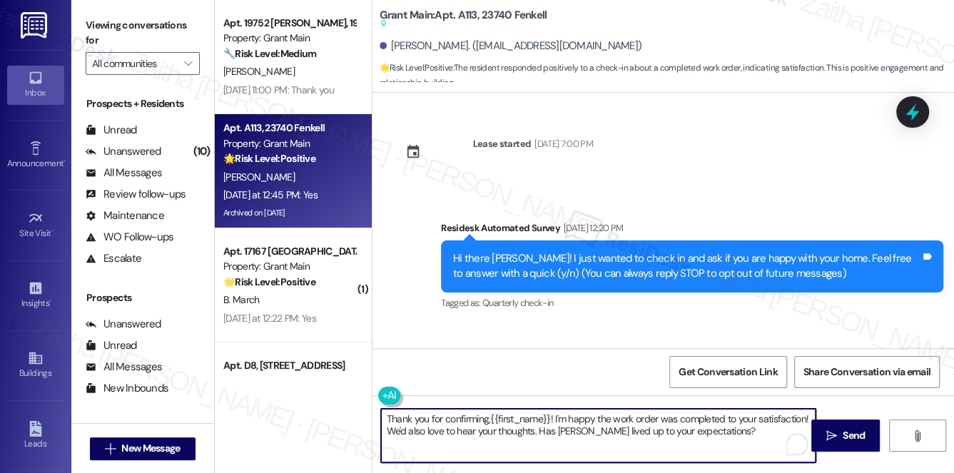
scroll to position [12928, 0]
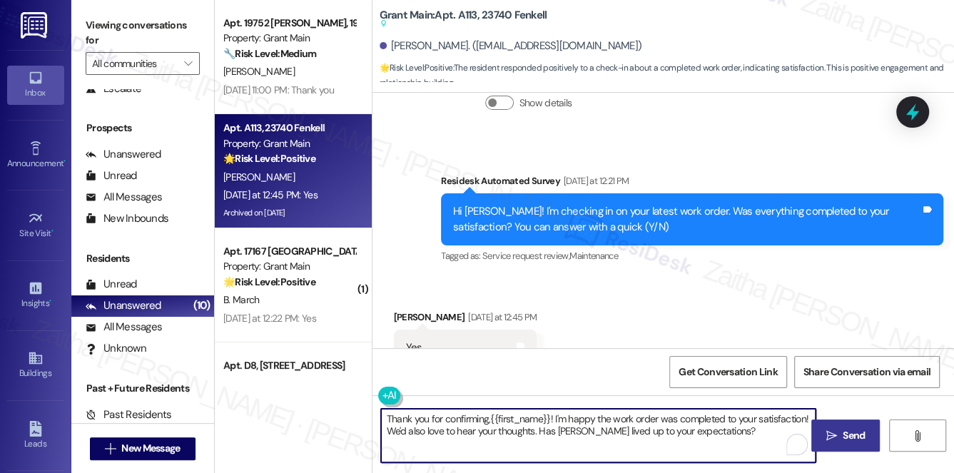
type textarea "Thank you for confirming,{{first_name}}! I'm happy the work order was completed…"
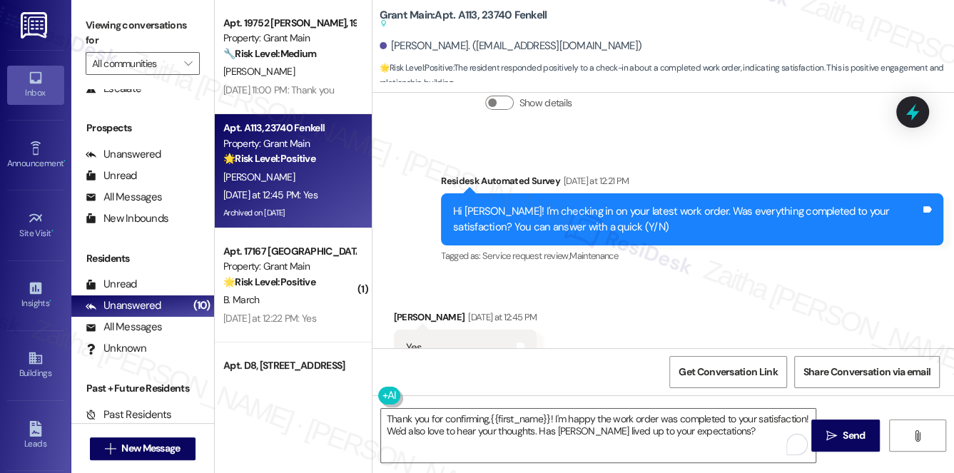
drag, startPoint x: 859, startPoint y: 427, endPoint x: 832, endPoint y: 417, distance: 28.9
click at [859, 428] on span "Send" at bounding box center [854, 435] width 22 height 15
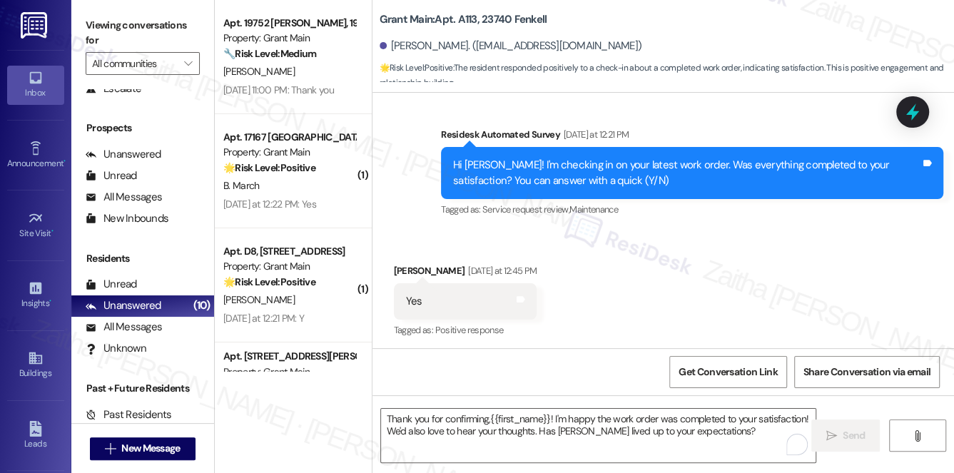
scroll to position [13042, 0]
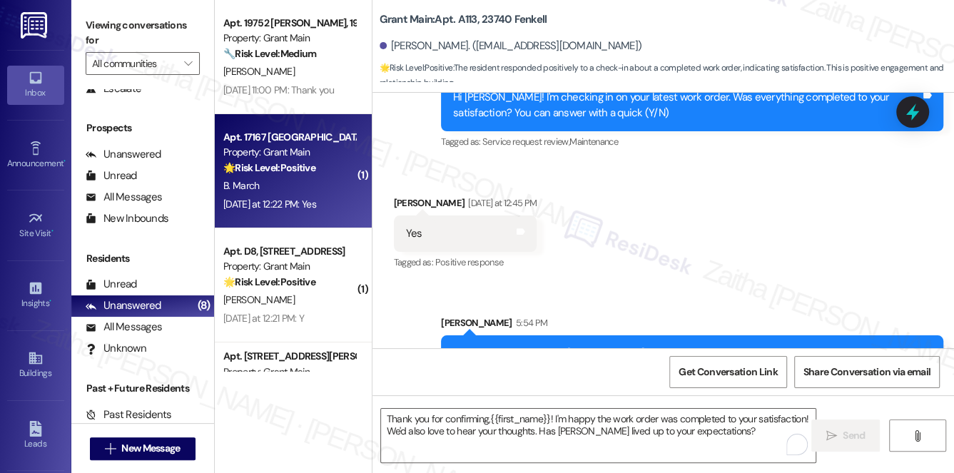
click at [313, 180] on div "B. March" at bounding box center [289, 186] width 135 height 18
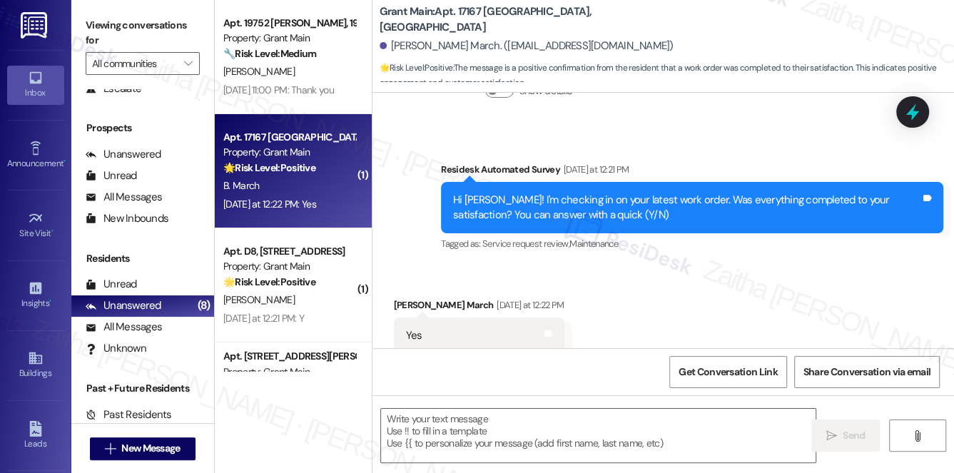
type textarea "Fetching suggested responses. Please feel free to read through the conversation…"
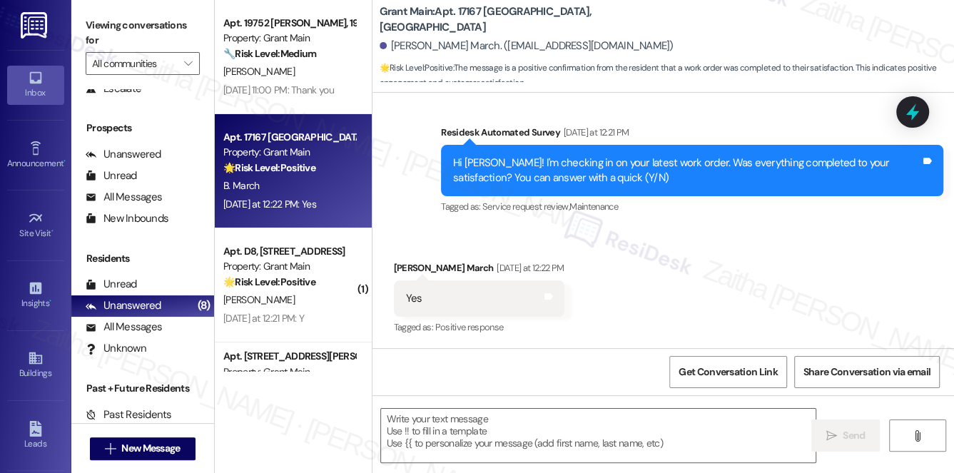
scroll to position [405, 0]
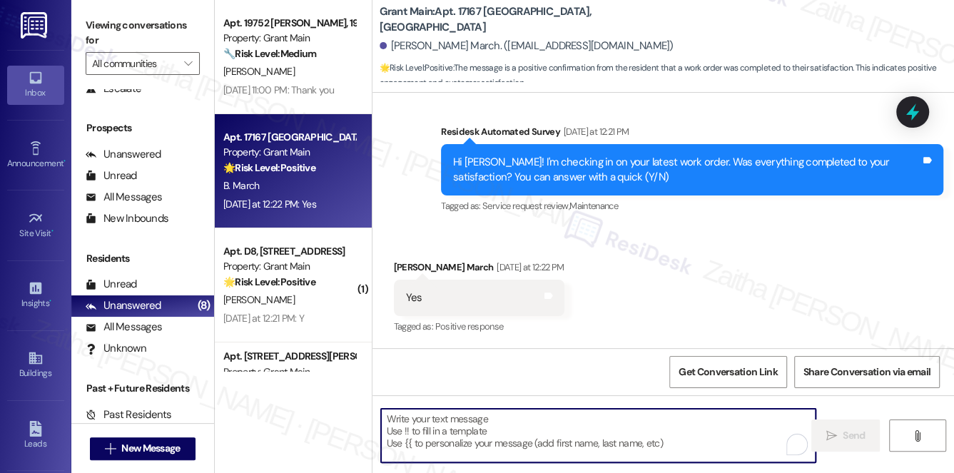
click at [492, 447] on textarea "To enrich screen reader interactions, please activate Accessibility in Grammarl…" at bounding box center [598, 436] width 435 height 54
paste textarea "Thank you for confirming,{{first_name}}! I'm happy the work order was completed…"
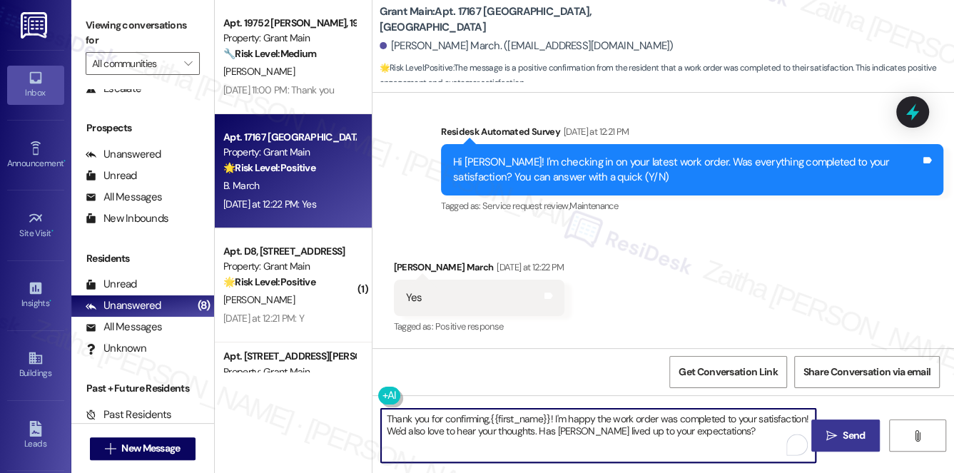
type textarea "Thank you for confirming,{{first_name}}! I'm happy the work order was completed…"
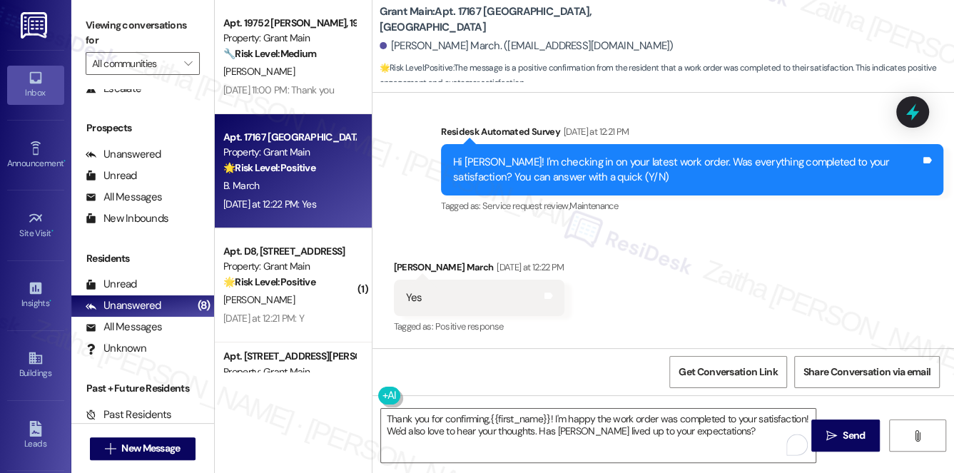
drag, startPoint x: 852, startPoint y: 431, endPoint x: 691, endPoint y: 346, distance: 181.6
click at [852, 431] on span "Send" at bounding box center [854, 435] width 22 height 15
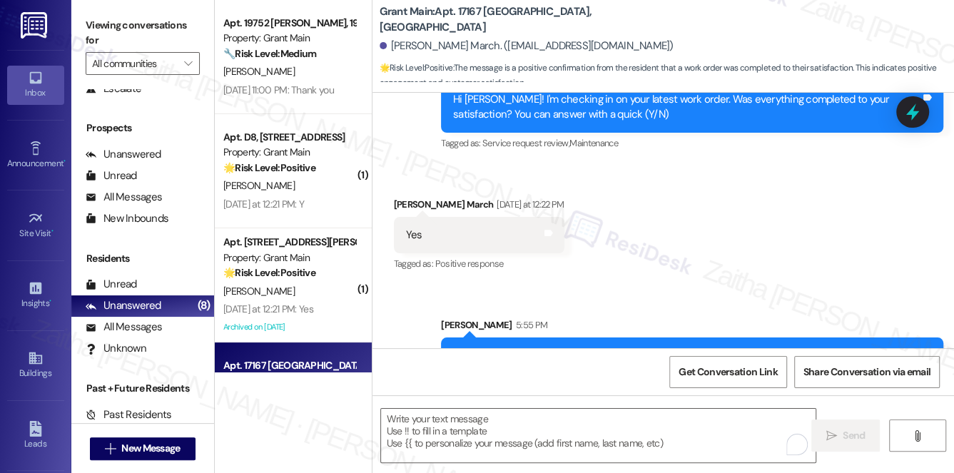
scroll to position [519, 0]
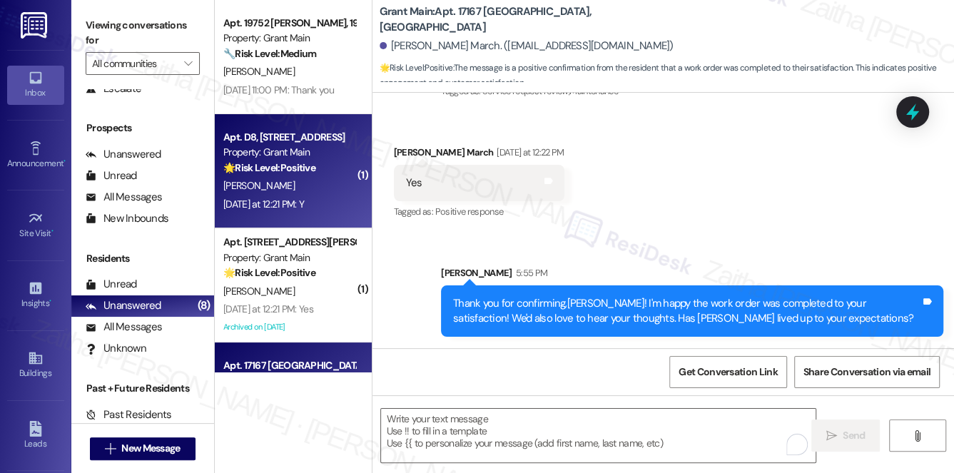
click at [333, 193] on div "[PERSON_NAME]" at bounding box center [289, 186] width 135 height 18
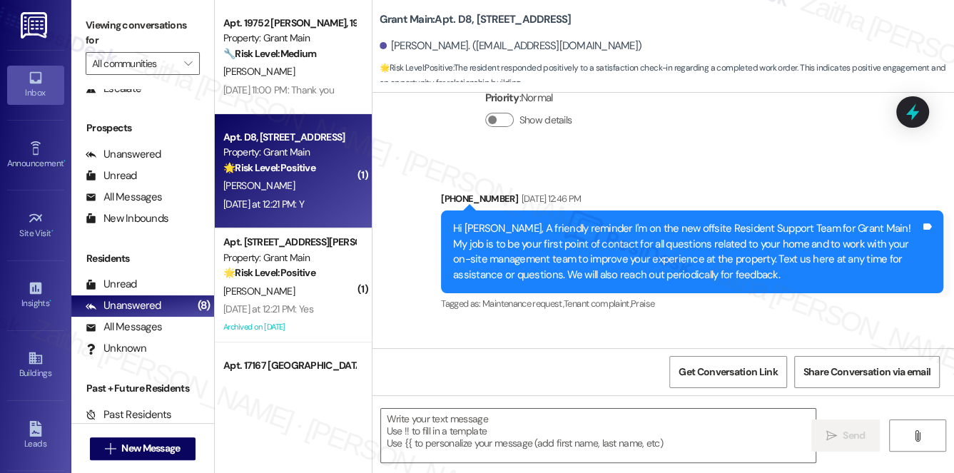
type textarea "Fetching suggested responses. Please feel free to read through the conversation…"
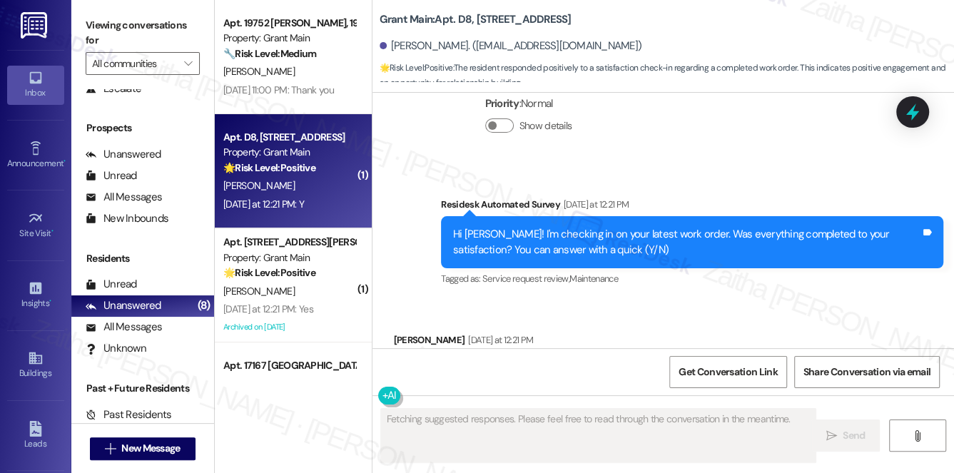
scroll to position [1296, 0]
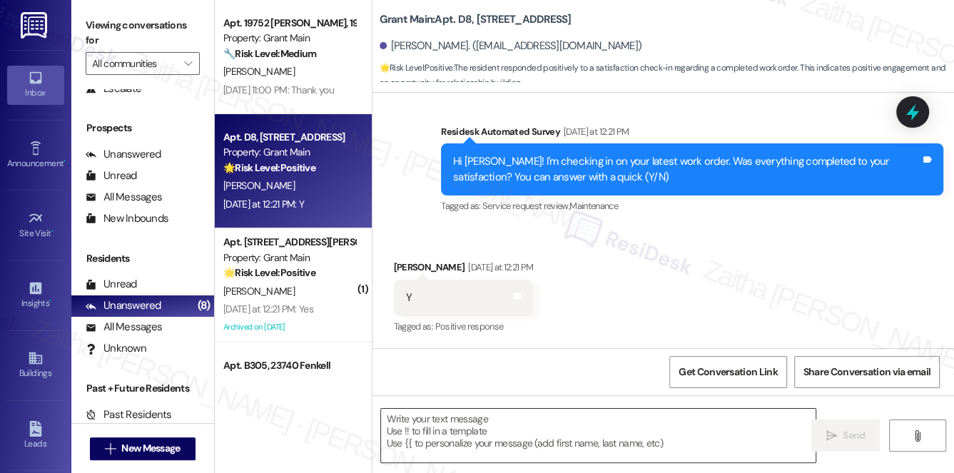
click at [516, 419] on textarea at bounding box center [598, 436] width 435 height 54
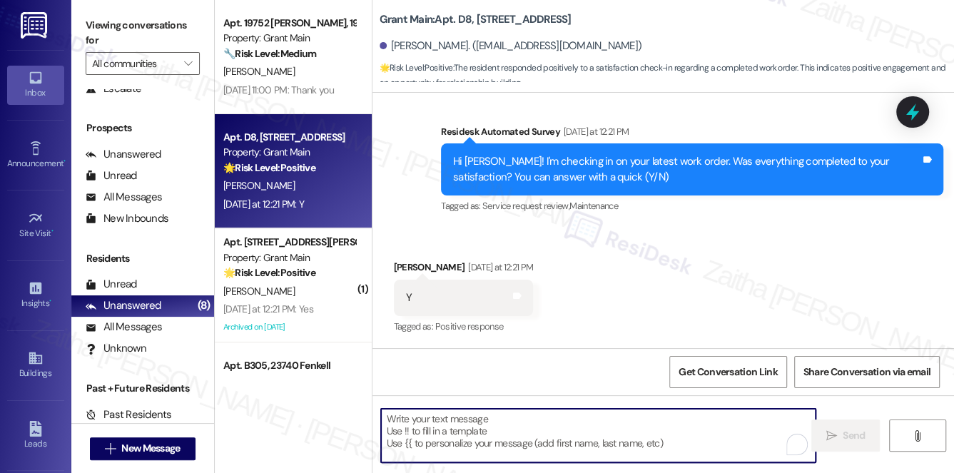
paste textarea "Thank you for confirming,{{first_name}}! I'm happy the work order was completed…"
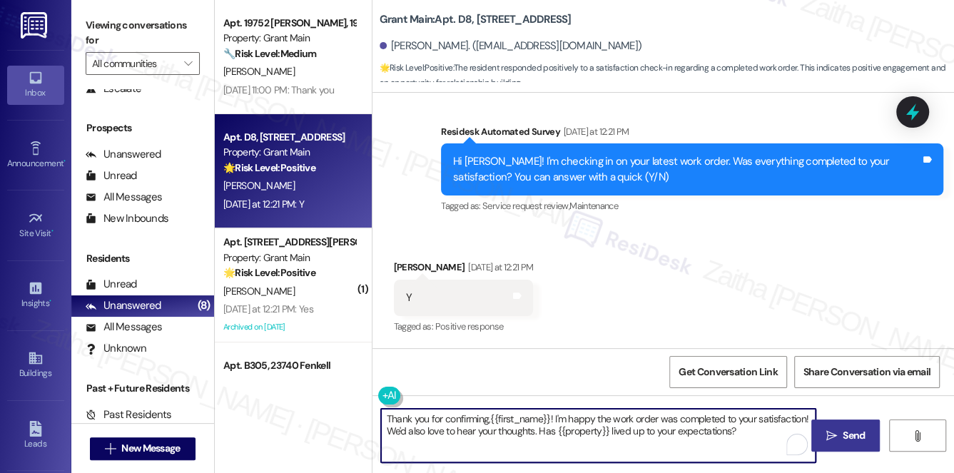
type textarea "Thank you for confirming,{{first_name}}! I'm happy the work order was completed…"
click at [854, 441] on span "Send" at bounding box center [854, 435] width 22 height 15
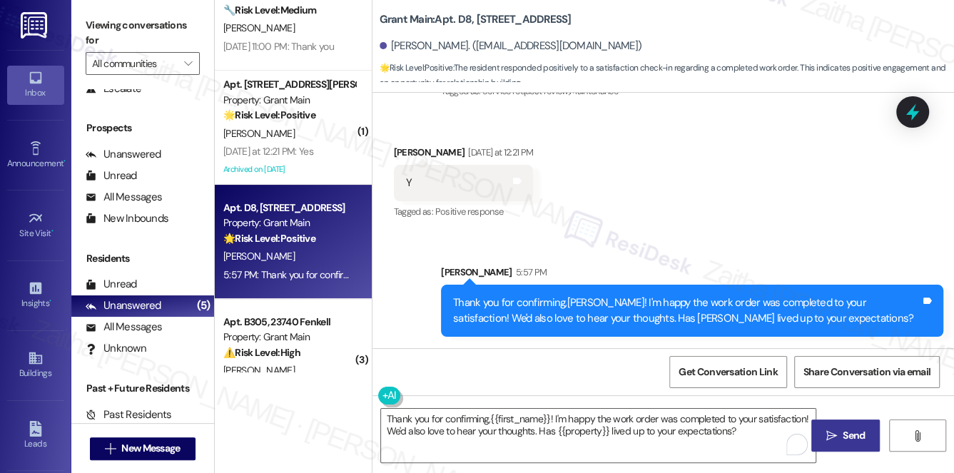
scroll to position [64, 0]
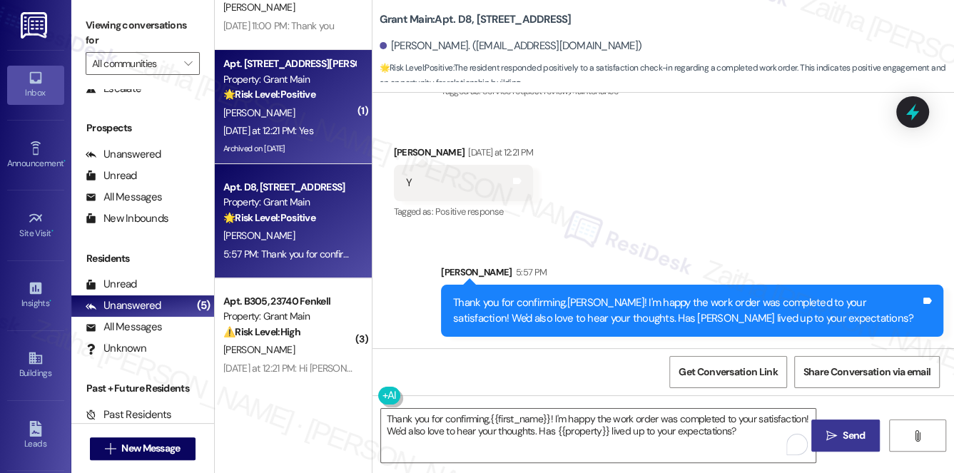
click at [327, 108] on div "[PERSON_NAME]" at bounding box center [289, 113] width 135 height 18
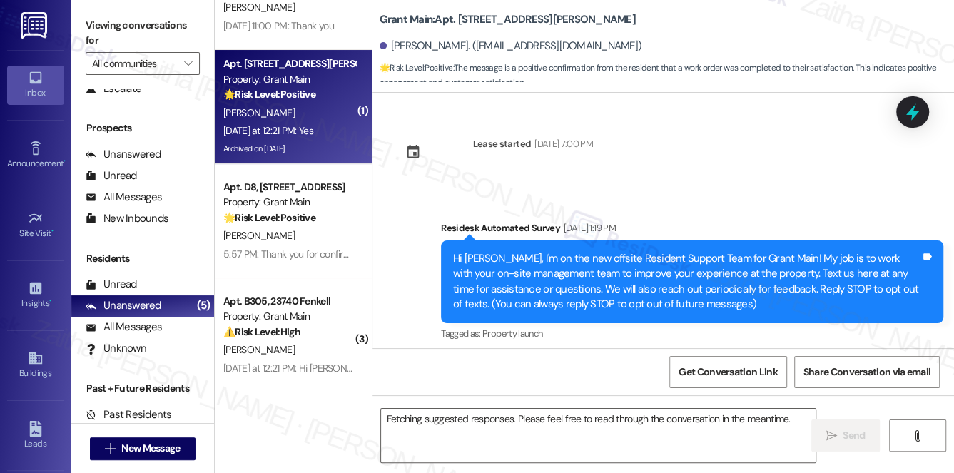
scroll to position [19091, 0]
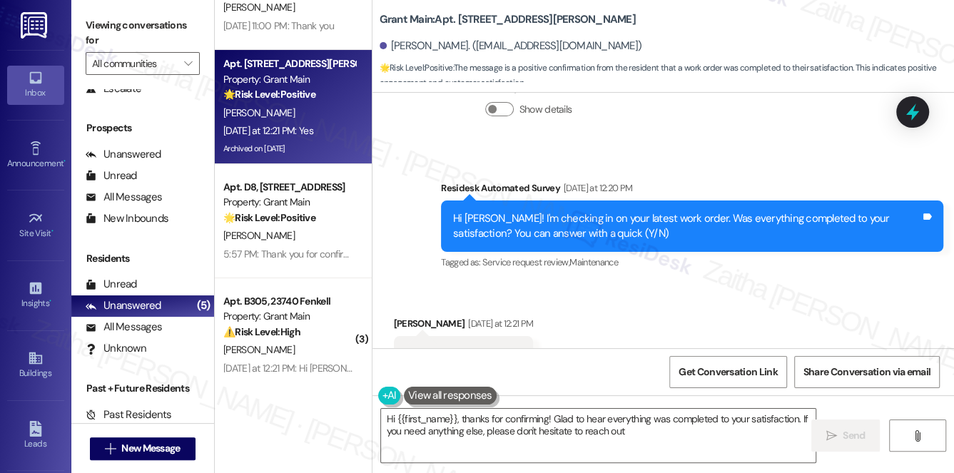
type textarea "Hi {{first_name}}, thanks for confirming! Glad to hear everything was completed…"
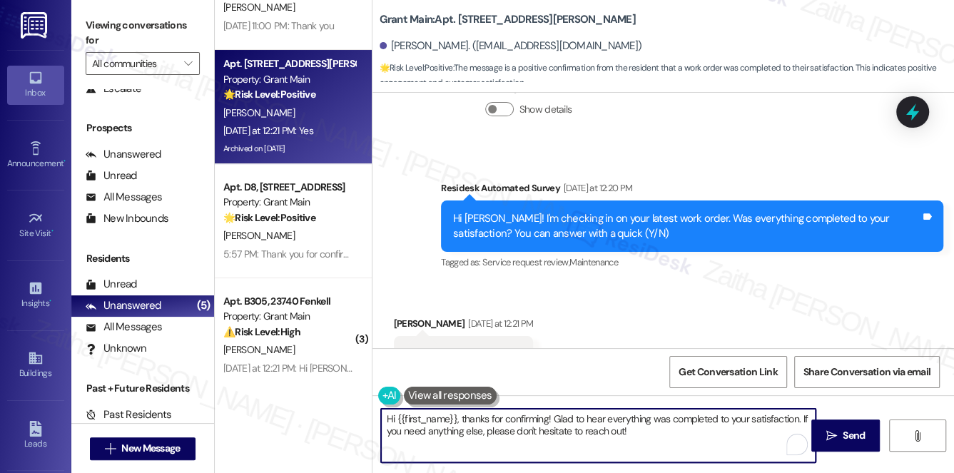
drag, startPoint x: 382, startPoint y: 416, endPoint x: 656, endPoint y: 450, distance: 276.1
click at [656, 450] on textarea "Hi {{first_name}}, thanks for confirming! Glad to hear everything was completed…" at bounding box center [598, 436] width 435 height 54
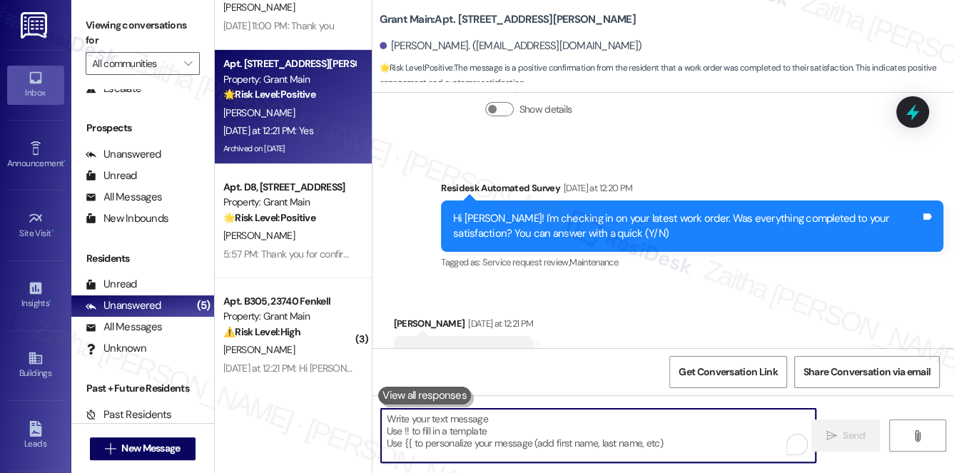
paste textarea "Thank you for confirming,{{first_name}}! I'm happy the work order was completed…"
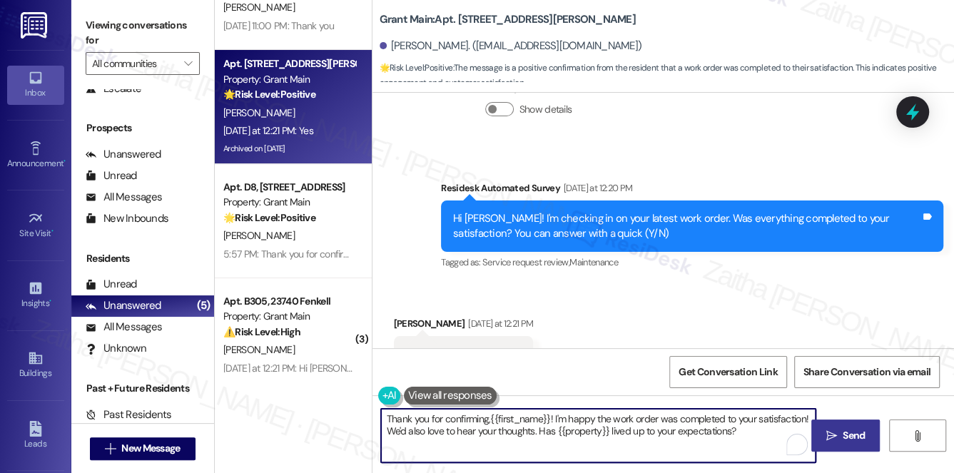
type textarea "Thank you for confirming,{{first_name}}! I'm happy the work order was completed…"
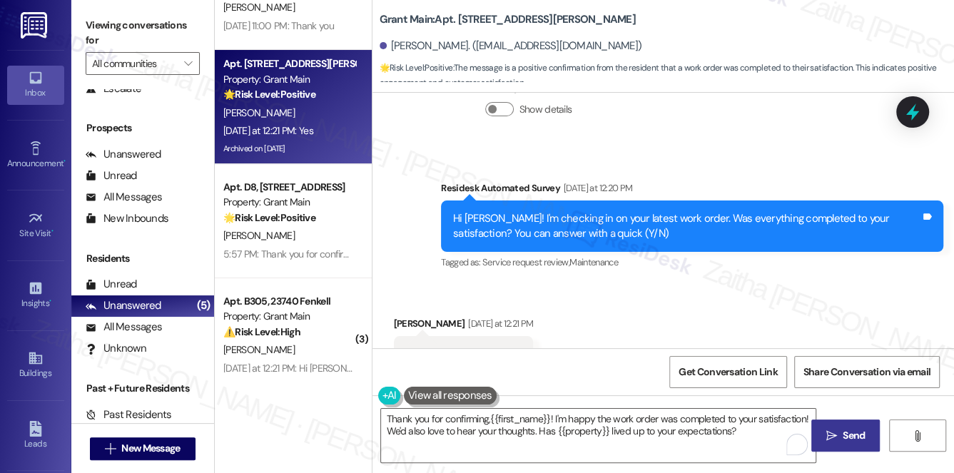
drag, startPoint x: 852, startPoint y: 432, endPoint x: 843, endPoint y: 424, distance: 12.2
click at [852, 432] on span "Send" at bounding box center [854, 435] width 22 height 15
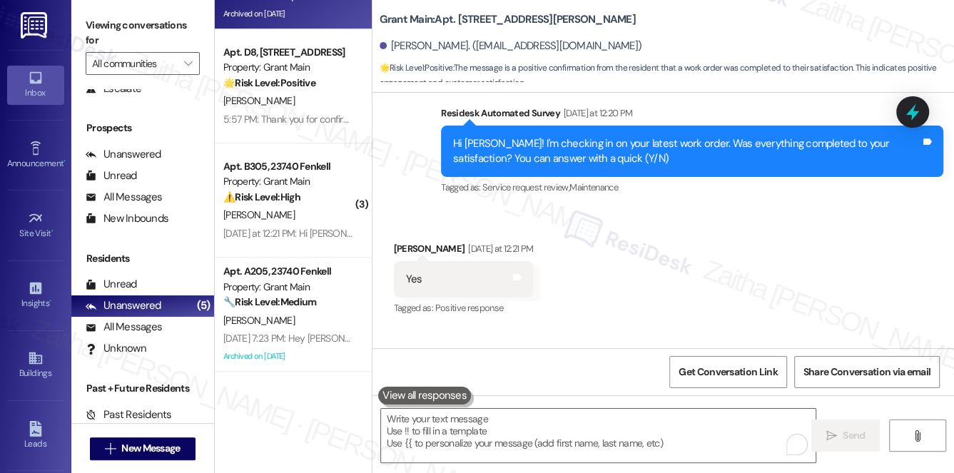
scroll to position [19206, 0]
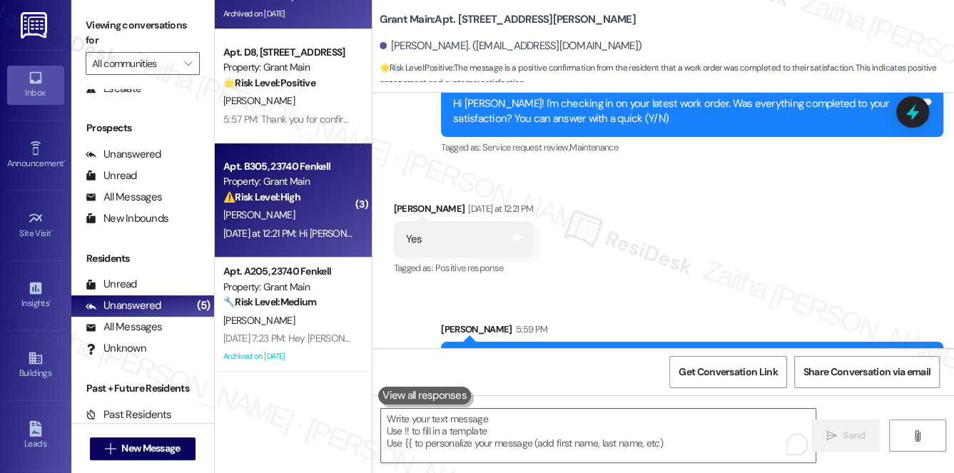
click at [303, 185] on div "Property: Grant Main" at bounding box center [289, 181] width 132 height 15
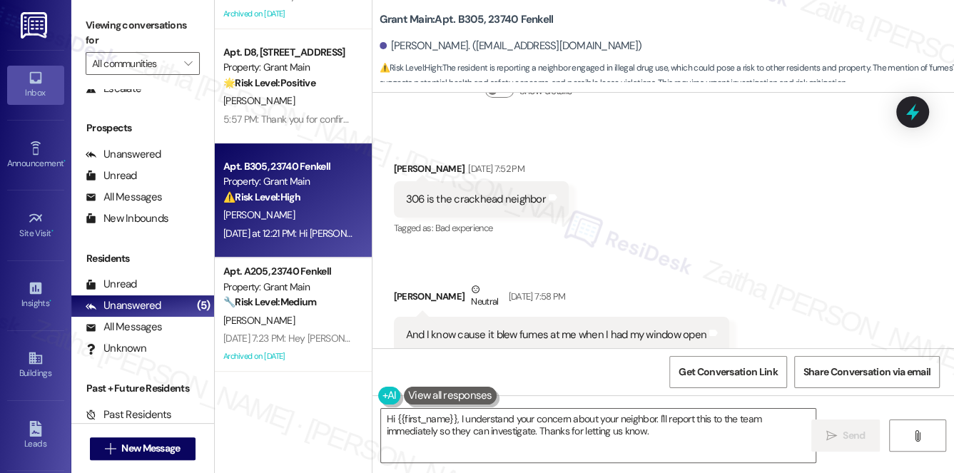
scroll to position [11397, 0]
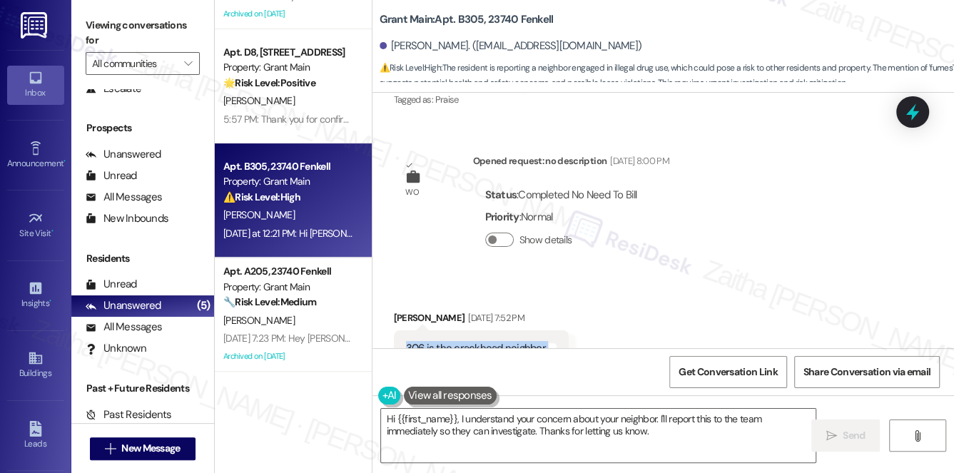
drag, startPoint x: 393, startPoint y: 288, endPoint x: 584, endPoint y: 294, distance: 190.6
click at [584, 294] on div "Received via SMS [PERSON_NAME] [DATE] 7:52 PM 306 is the crackhead neighbor Tag…" at bounding box center [663, 406] width 582 height 256
copy div "306 is the crackhead neighbor Tags and notes"
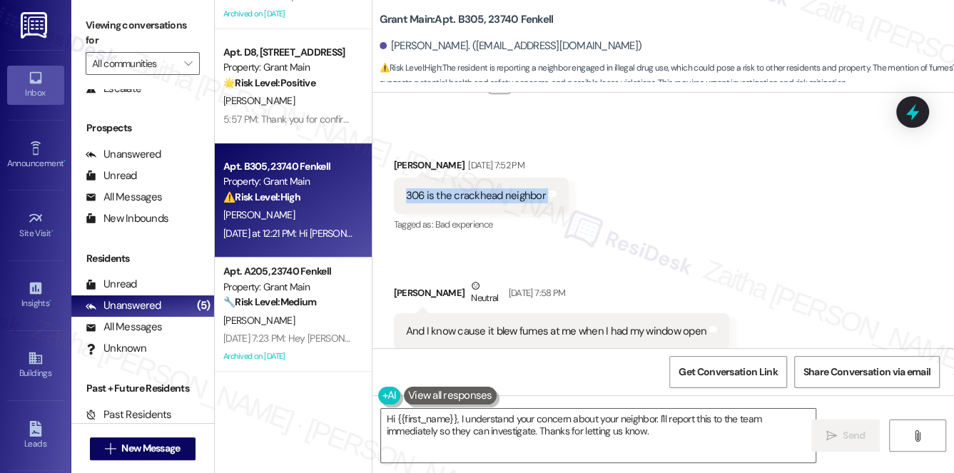
scroll to position [11656, 0]
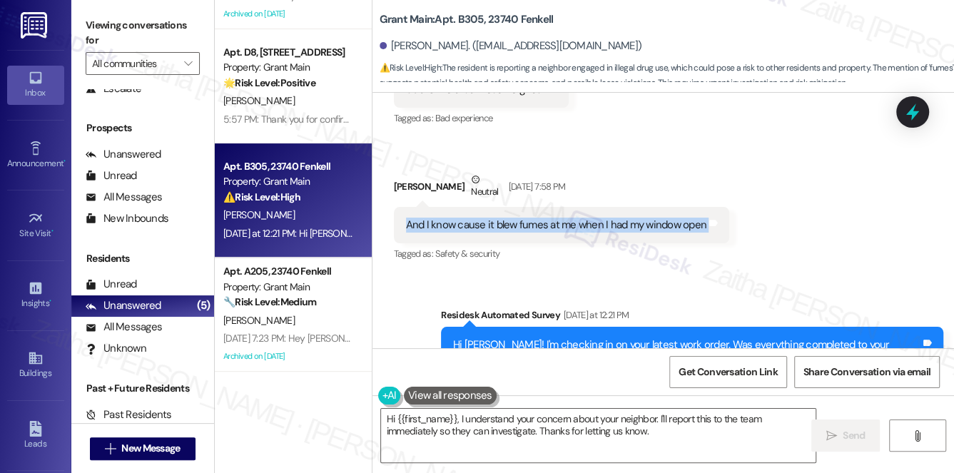
drag, startPoint x: 394, startPoint y: 161, endPoint x: 743, endPoint y: 166, distance: 349.0
click at [743, 166] on div "Received via SMS [PERSON_NAME] [DATE] 7:52 PM 306 is the crackhead neighbor Tag…" at bounding box center [663, 147] width 582 height 256
copy div "And I know cause it blew fumes at me when I had my window open Tags and notes"
click at [709, 206] on div "Received via SMS [PERSON_NAME] [DATE] 7:58 PM And I know cause it blew fumes at…" at bounding box center [562, 218] width 358 height 114
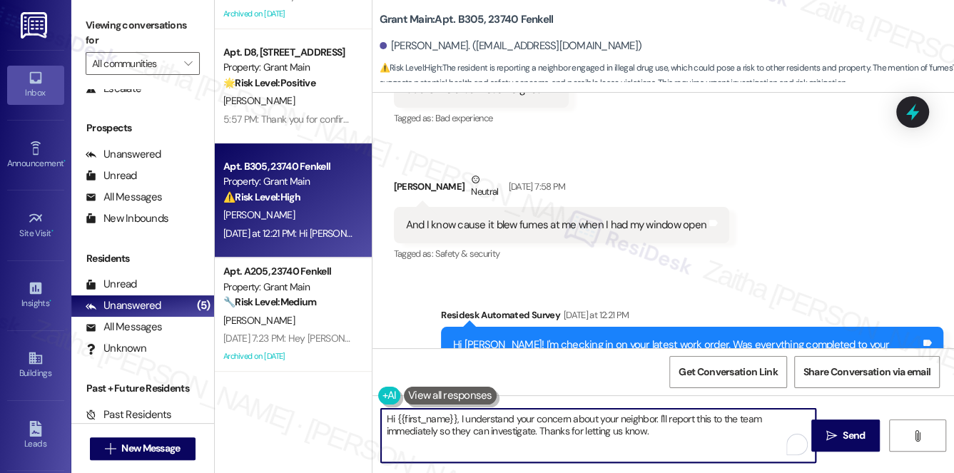
drag, startPoint x: 381, startPoint y: 422, endPoint x: 437, endPoint y: 427, distance: 56.7
click at [434, 427] on textarea "Hi {{first_name}}, I understand your concern about your neighbor. I'll report t…" at bounding box center [598, 436] width 435 height 54
click at [481, 424] on textarea "Hi {{first_name}}, I understand your concern about your neighbor. I'll report t…" at bounding box center [598, 436] width 435 height 54
drag, startPoint x: 655, startPoint y: 413, endPoint x: 670, endPoint y: 432, distance: 24.4
click at [669, 432] on textarea "Hi {{first_name}}, I understand your concern about your neighbor. I'll report t…" at bounding box center [598, 436] width 435 height 54
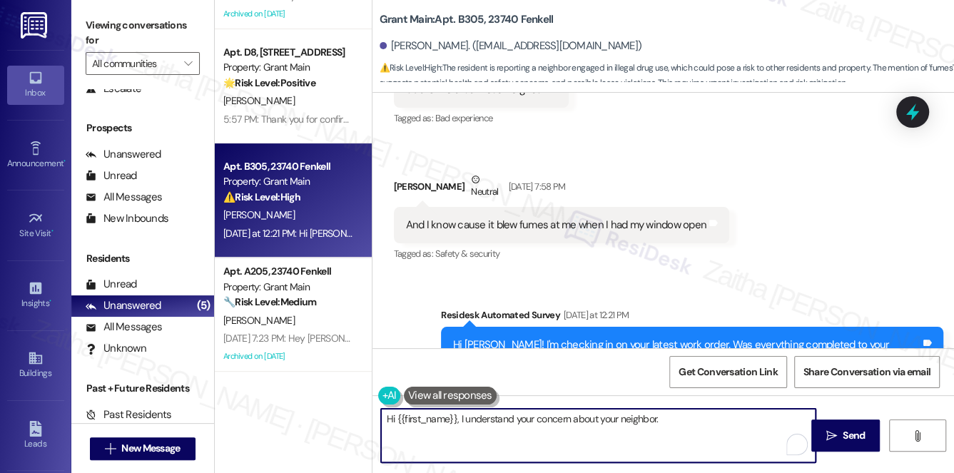
paste textarea "I’ll share this with the team so the situation can be reviewed further."
paste textarea "Thank you for letting me know"
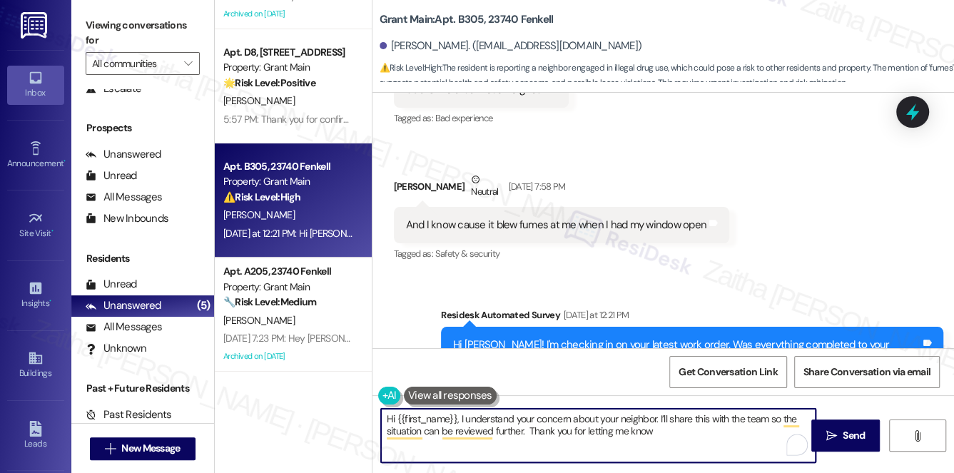
click at [529, 431] on textarea "Hi {{first_name}}, I understand your concern about your neighbor. I’ll share th…" at bounding box center [598, 436] width 435 height 54
click at [676, 435] on textarea "Hi {{first_name}}, I understand your concern about your neighbor. I’ll share th…" at bounding box center [598, 436] width 435 height 54
type textarea "Hi {{first_name}}, I understand your concern about your neighbor. I’ll share th…"
click at [834, 435] on icon "" at bounding box center [831, 435] width 11 height 11
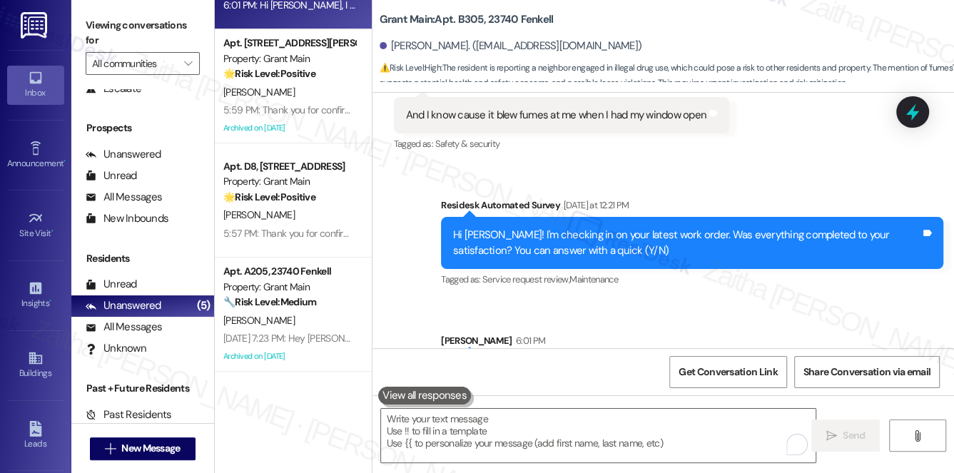
scroll to position [11771, 0]
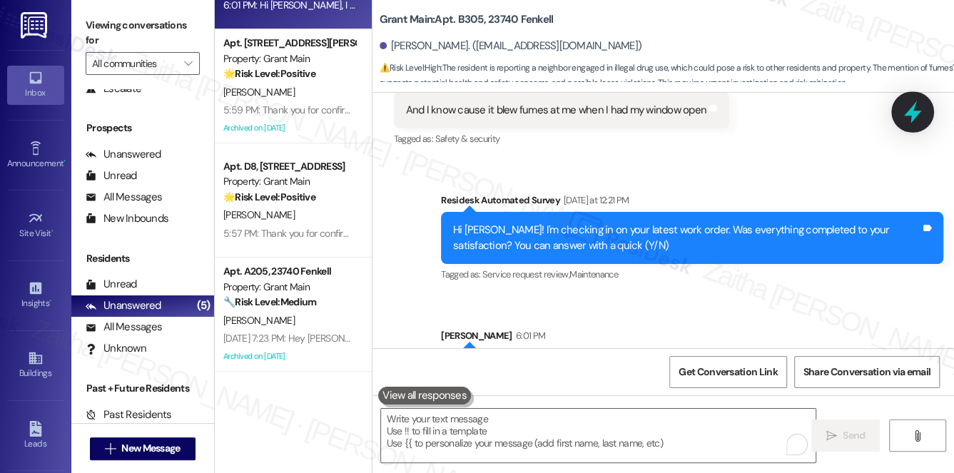
click at [918, 115] on icon at bounding box center [913, 112] width 24 height 24
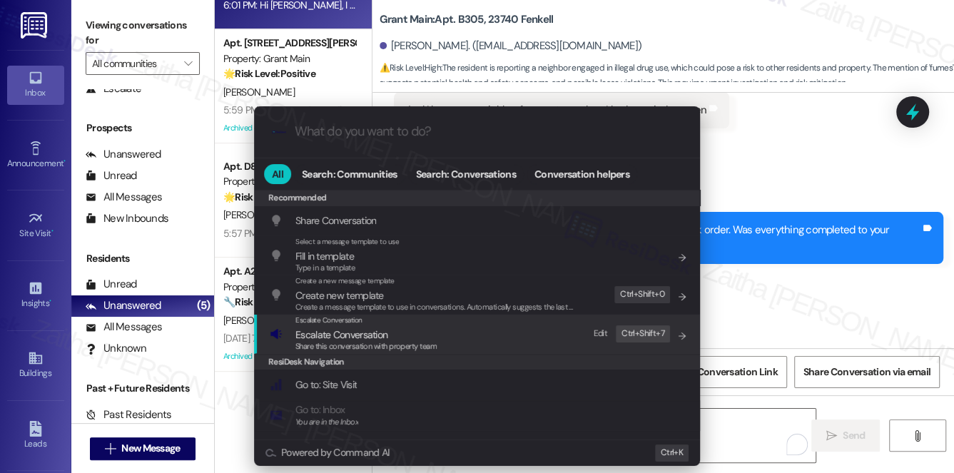
click at [380, 335] on span "Escalate Conversation" at bounding box center [341, 334] width 92 height 13
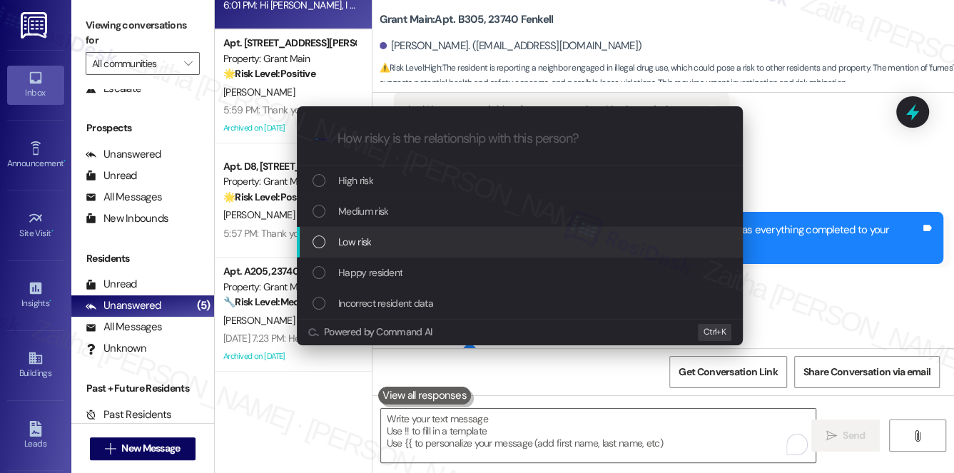
click at [375, 240] on div "Low risk" at bounding box center [521, 242] width 417 height 16
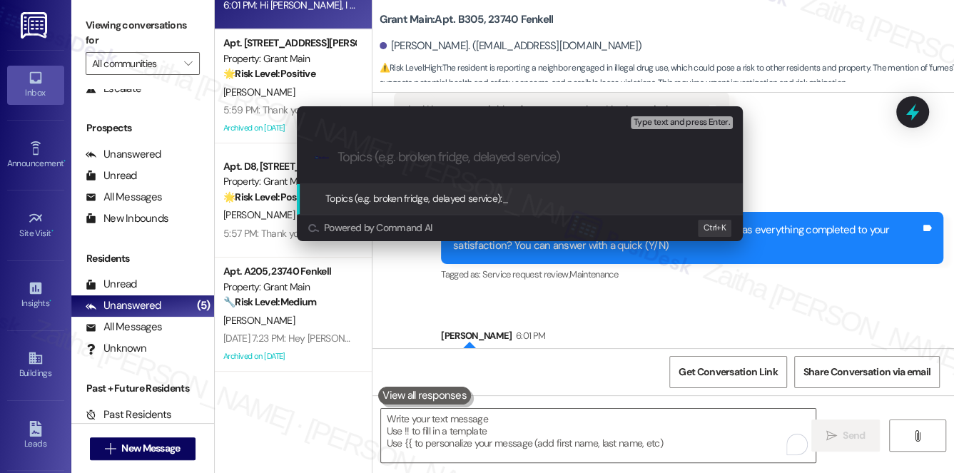
click at [833, 93] on div "Escalate Conversation Low risk Topics (e.g. broken fridge, delayed service) Any…" at bounding box center [477, 236] width 954 height 473
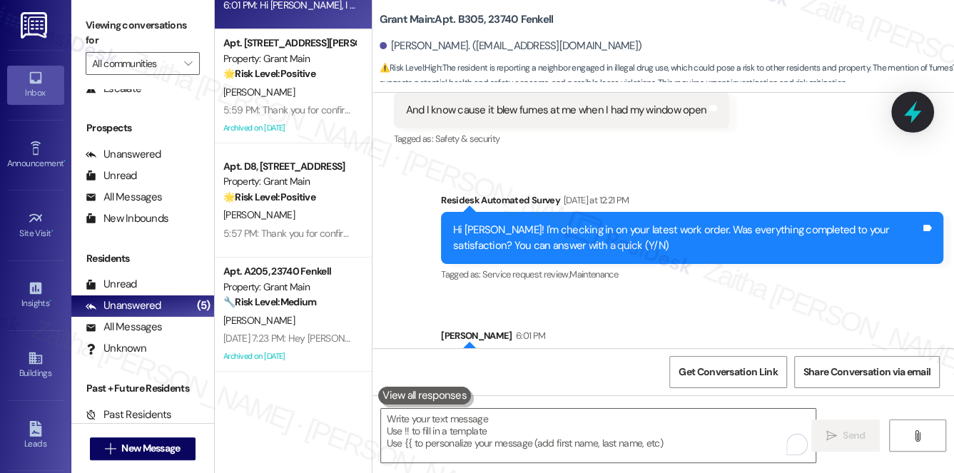
click at [925, 112] on div at bounding box center [912, 111] width 43 height 41
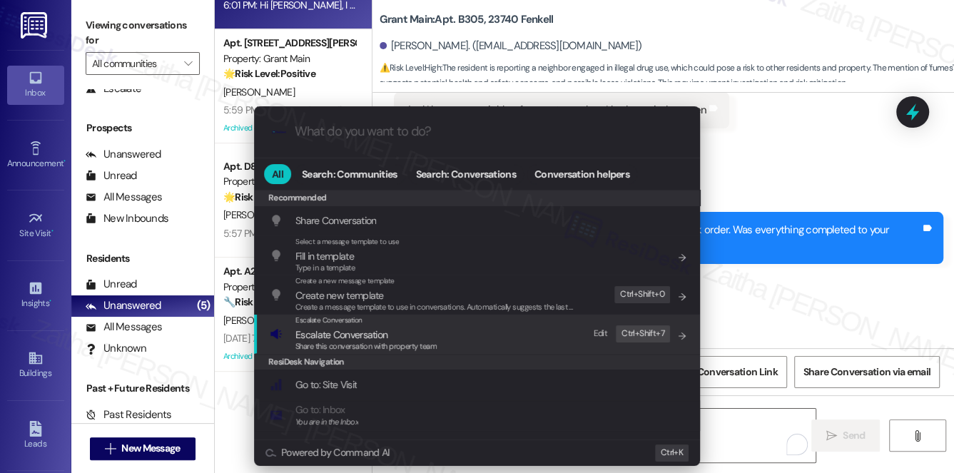
click at [345, 338] on span "Escalate Conversation" at bounding box center [341, 334] width 92 height 13
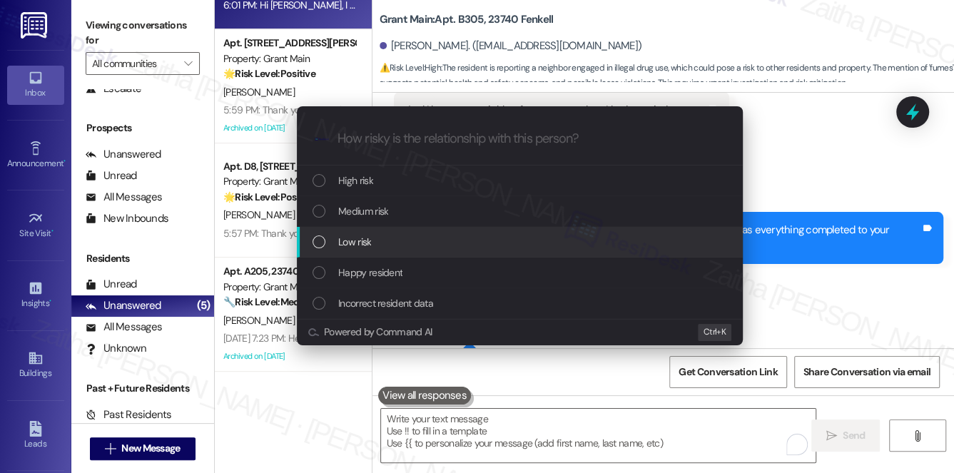
click at [369, 243] on span "Low risk" at bounding box center [354, 242] width 33 height 16
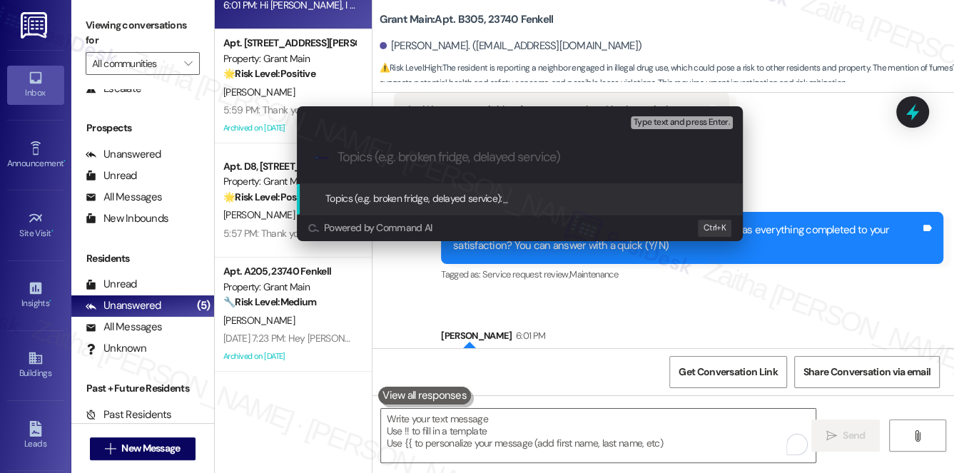
paste input "Fumes from Neighbor’s Unit"
click at [346, 161] on input "Fumes from Neighbor’s Unit" at bounding box center [526, 157] width 376 height 15
type input "Strong smell from Neighbor’s Unit"
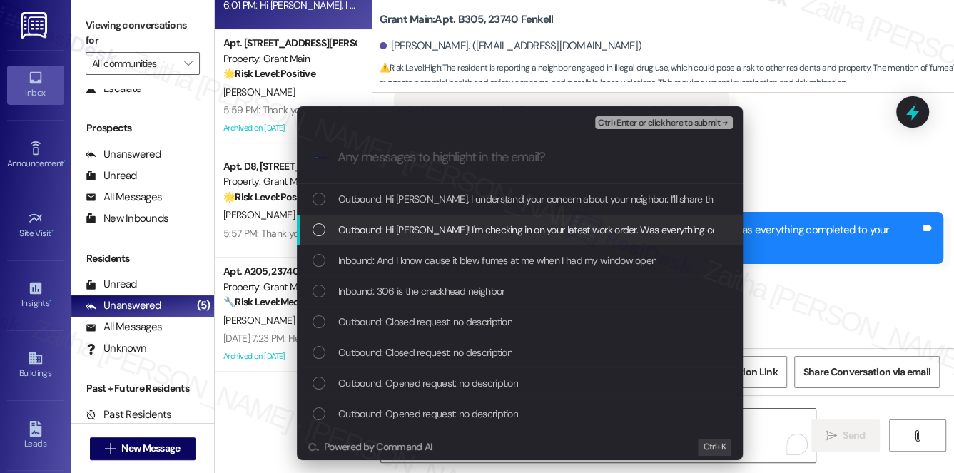
click at [410, 234] on span "Outbound: Hi [PERSON_NAME]! I'm checking in on your latest work order. Was ever…" at bounding box center [659, 230] width 643 height 16
click at [410, 230] on span "Outbound: Hi [PERSON_NAME]! I'm checking in on your latest work order. Was ever…" at bounding box center [659, 230] width 643 height 16
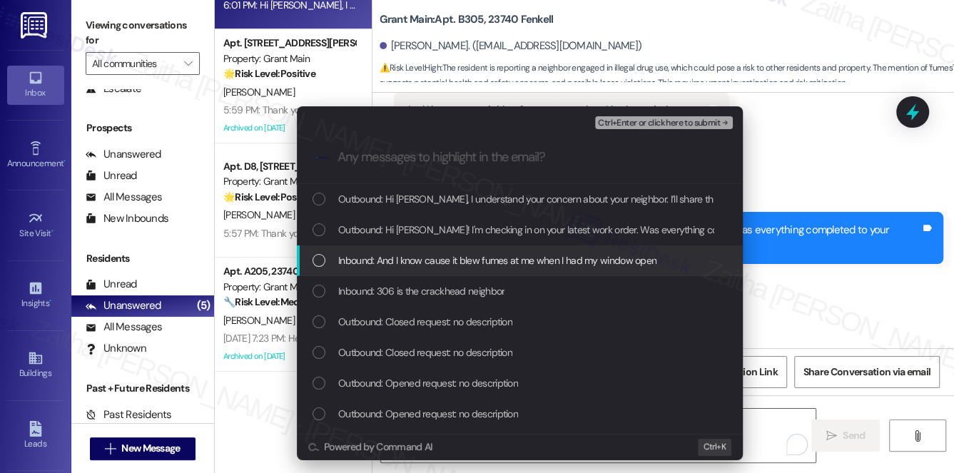
click at [415, 264] on span "Inbound: And I know cause it blew fumes at me when I had my window open" at bounding box center [497, 261] width 318 height 16
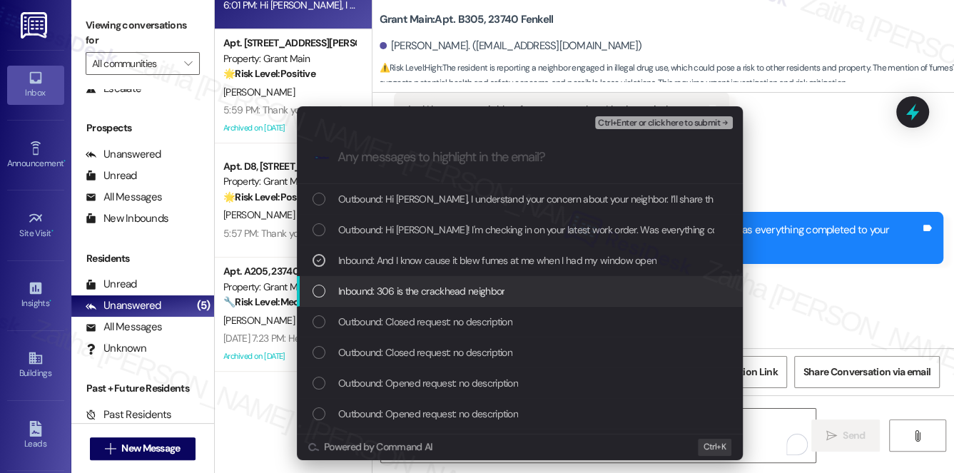
click at [418, 284] on span "Inbound: 306 is the crackhead neighbor" at bounding box center [421, 291] width 166 height 16
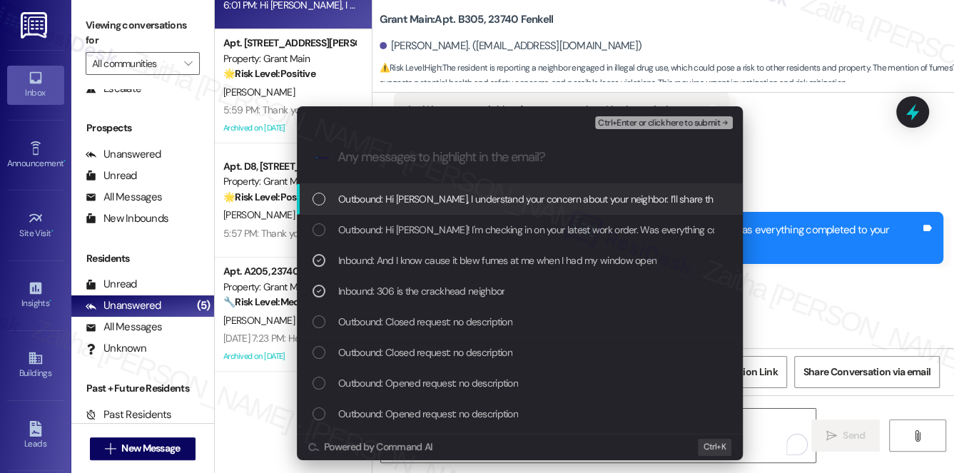
click at [629, 128] on button "Ctrl+Enter or click here to submit" at bounding box center [664, 122] width 138 height 13
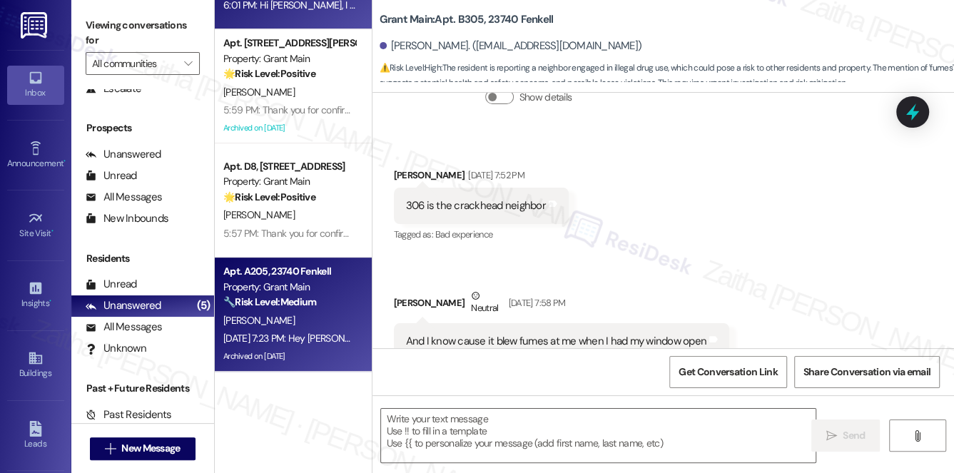
scroll to position [11520, 0]
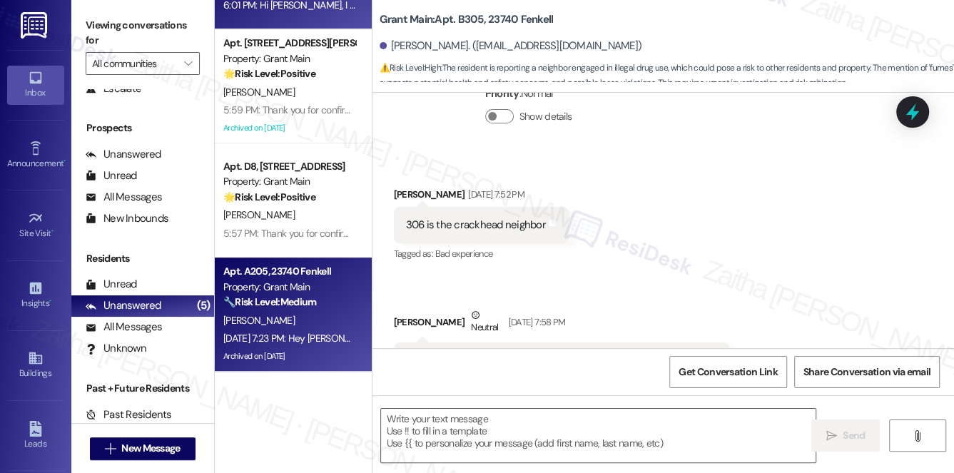
click at [299, 309] on div "🔧 Risk Level: Medium The conversation discusses a bathtub repair. The team is a…" at bounding box center [289, 302] width 132 height 15
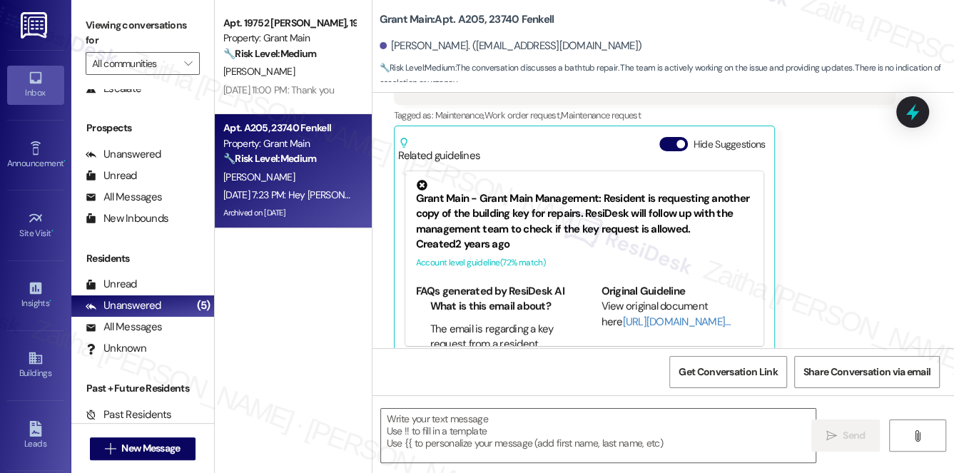
scroll to position [64, 0]
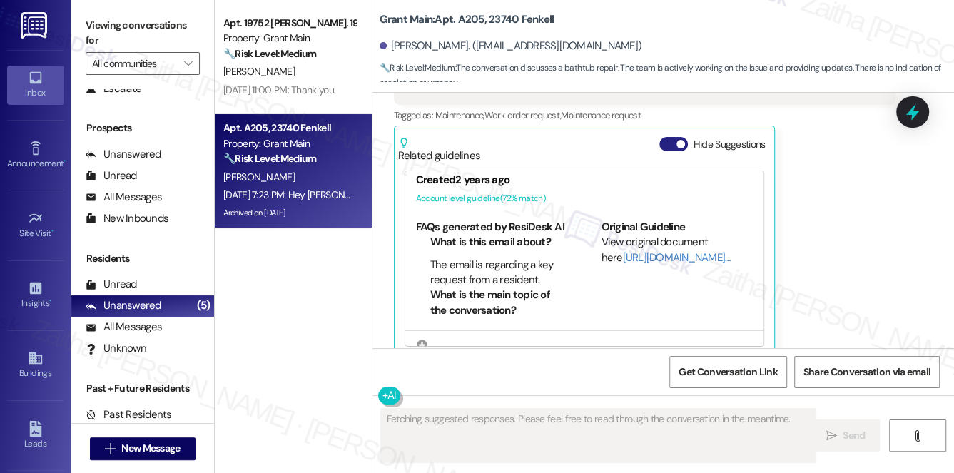
click at [669, 137] on button "Hide Suggestions" at bounding box center [673, 144] width 29 height 14
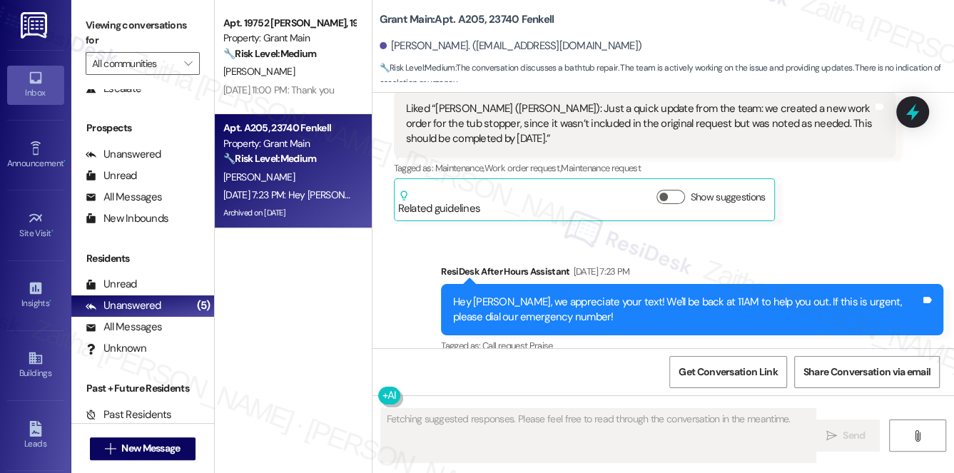
scroll to position [6790, 0]
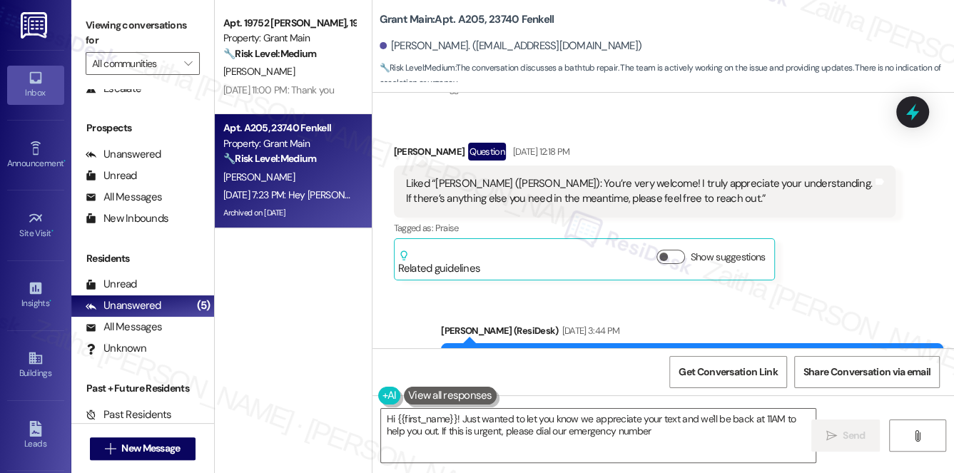
type textarea "Hi {{first_name}}! Just wanted to let you know we appreciate your text and we'l…"
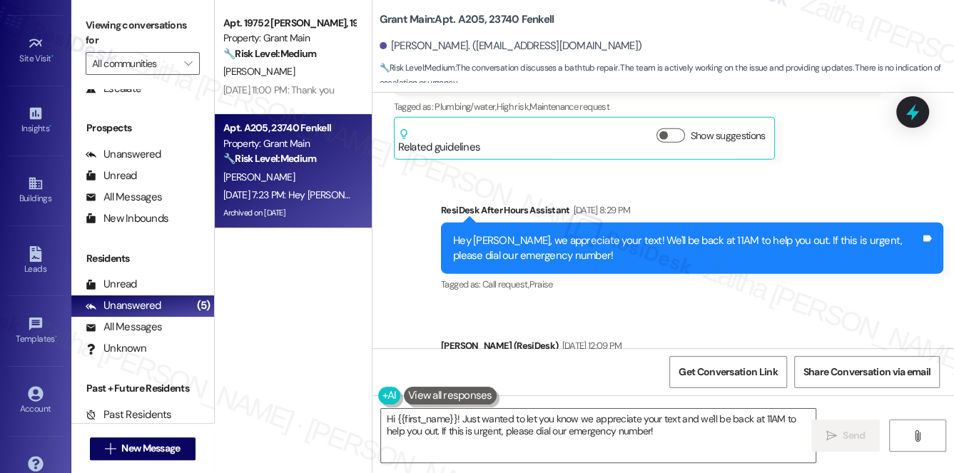
scroll to position [194, 0]
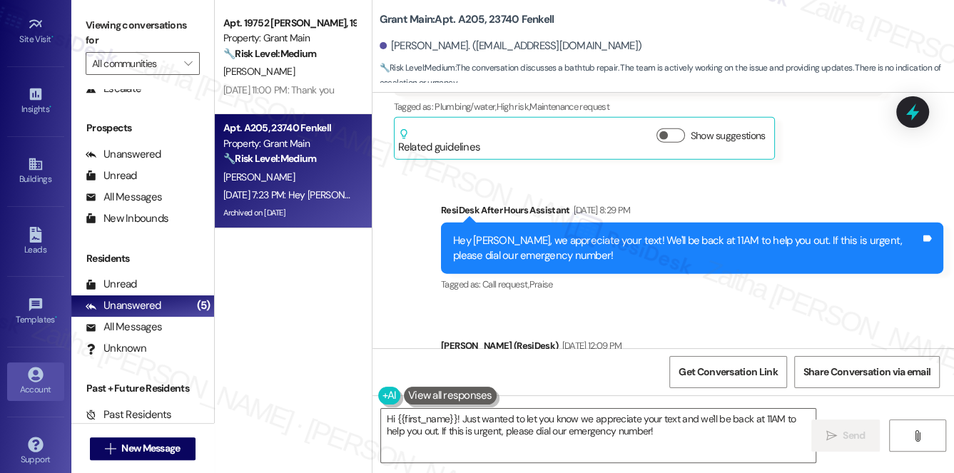
drag, startPoint x: 25, startPoint y: 388, endPoint x: 51, endPoint y: 385, distance: 26.6
click at [26, 388] on div "Account" at bounding box center [35, 389] width 71 height 14
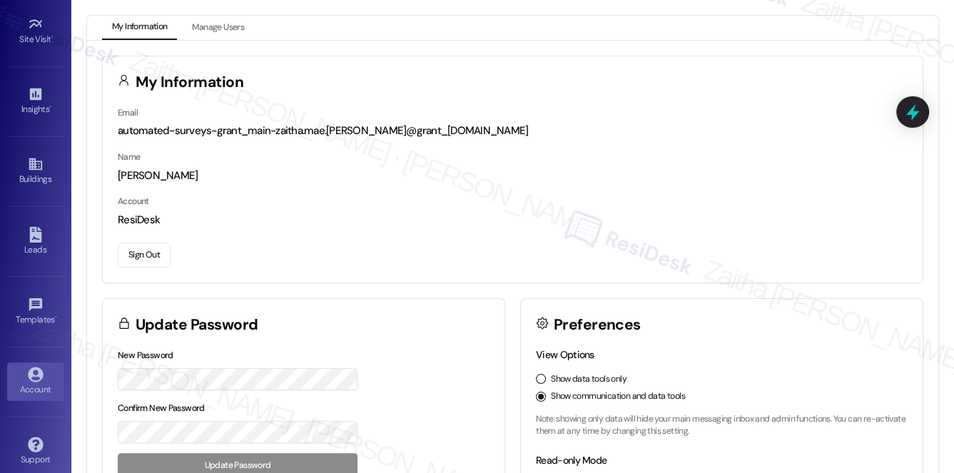
click at [137, 252] on button "Sign Out" at bounding box center [144, 255] width 53 height 25
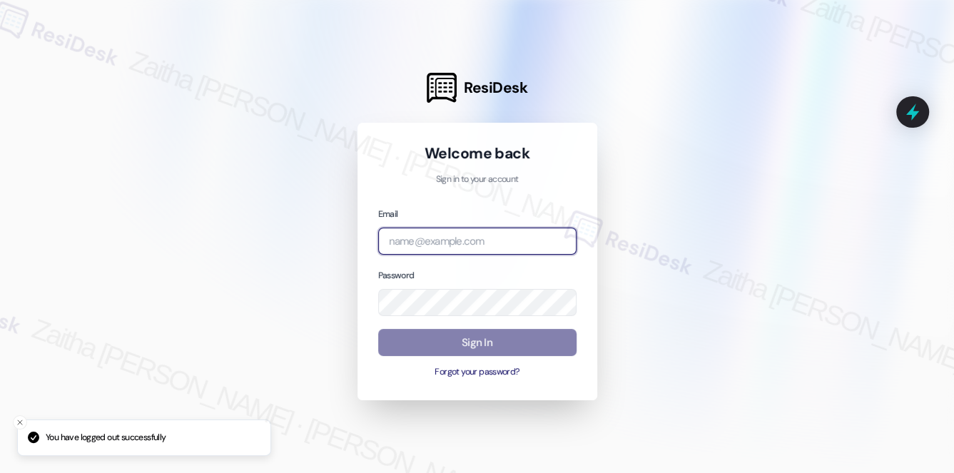
click at [425, 243] on input "email" at bounding box center [477, 242] width 198 height 28
click at [466, 240] on input "brick" at bounding box center [477, 242] width 198 height 28
click at [0, 472] on com-1password-button at bounding box center [0, 473] width 0 height 0
click at [450, 234] on input "brick" at bounding box center [477, 242] width 198 height 28
click at [0, 472] on com-1password-button at bounding box center [0, 473] width 0 height 0
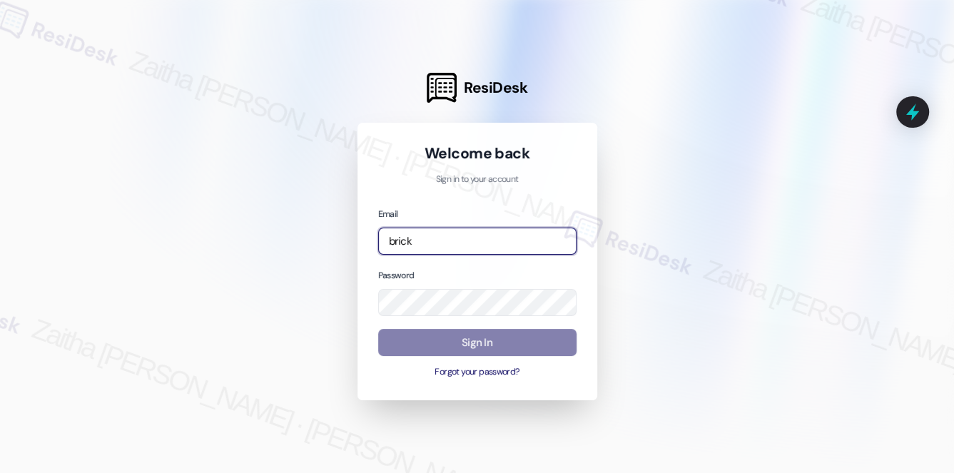
click at [464, 238] on input "brick" at bounding box center [477, 242] width 198 height 28
type input "[EMAIL_ADDRESS][PERSON_NAME][DOMAIN_NAME]"
